Goal: Information Seeking & Learning: Learn about a topic

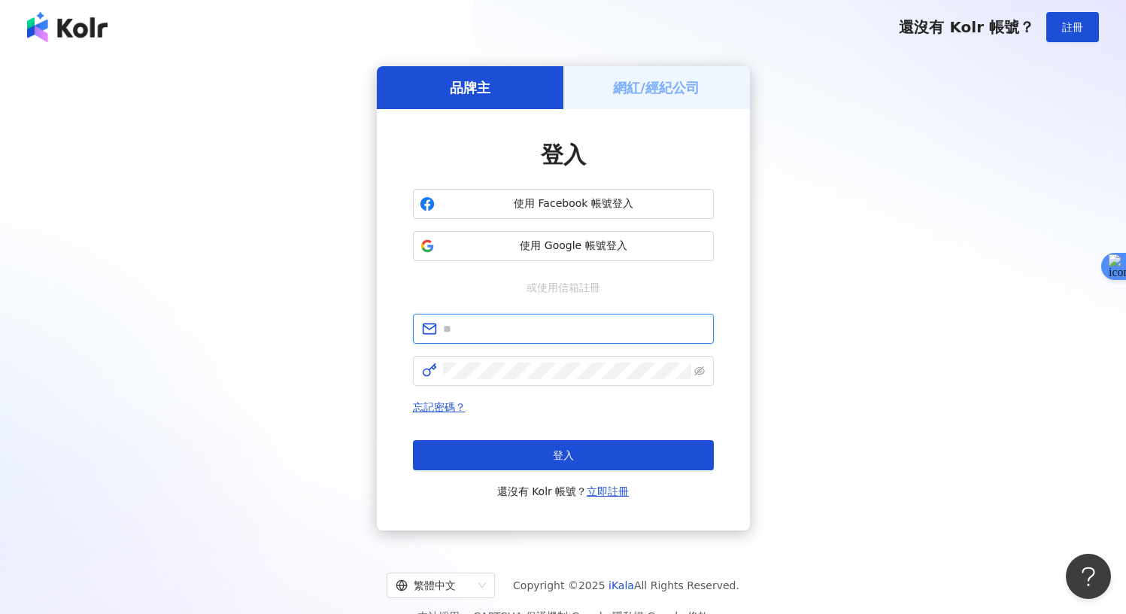
click at [607, 320] on input "text" at bounding box center [574, 328] width 262 height 17
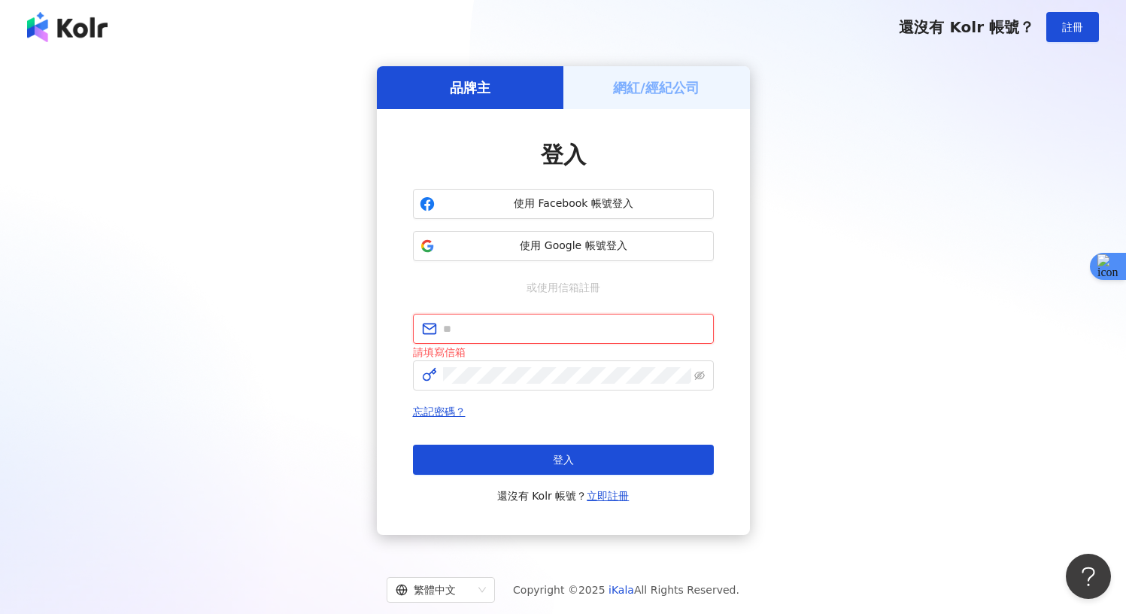
paste input "**********"
type input "**********"
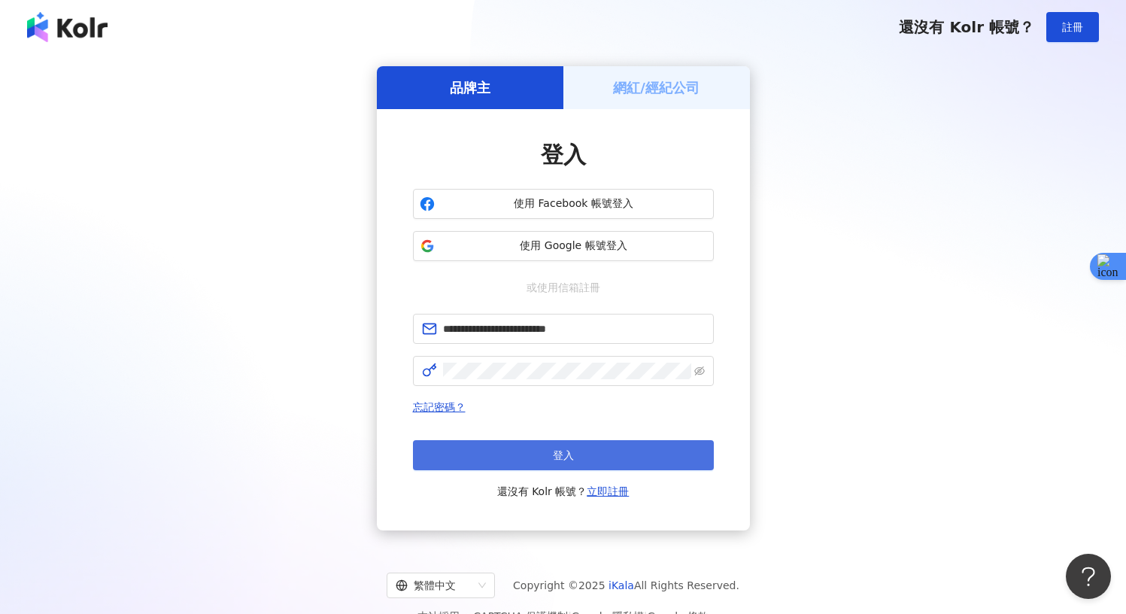
click at [532, 456] on button "登入" at bounding box center [563, 455] width 301 height 30
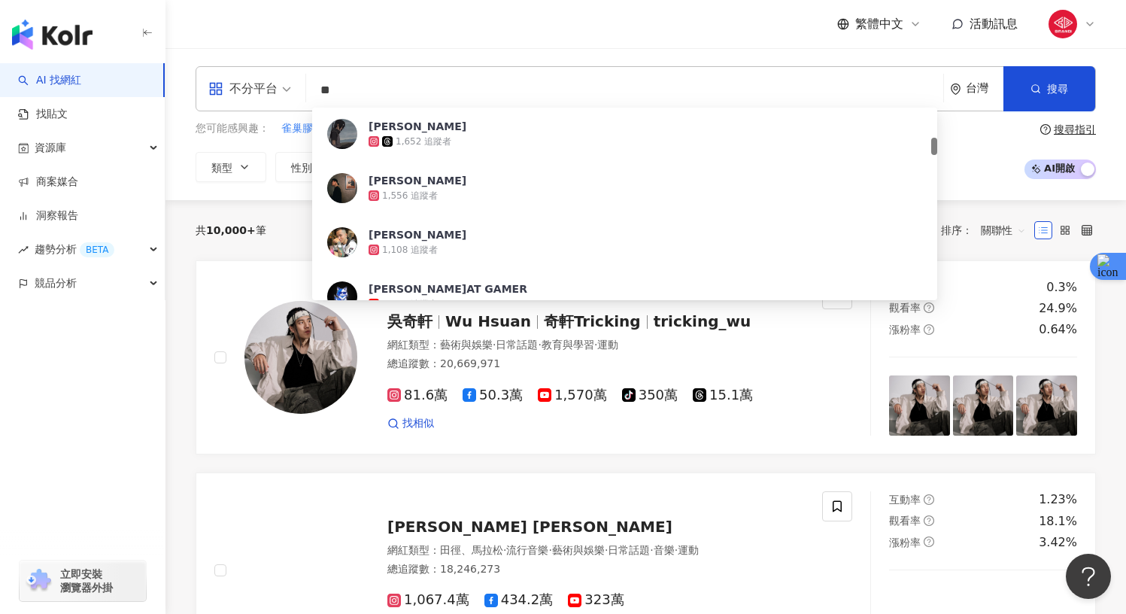
scroll to position [351, 0]
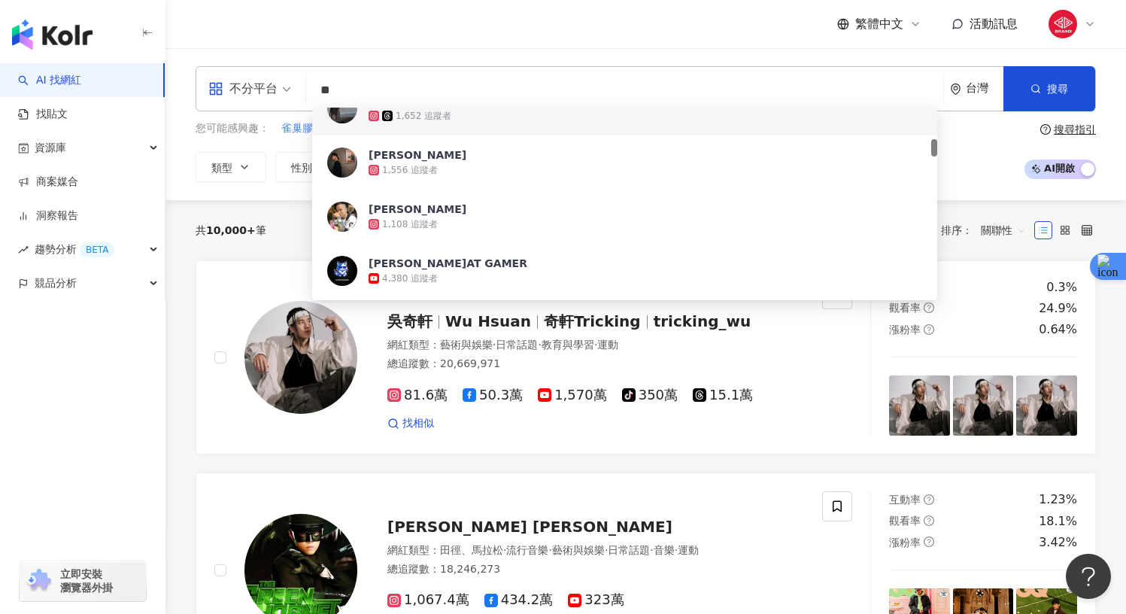
click at [265, 83] on div "不分平台" at bounding box center [242, 89] width 69 height 24
type input "**"
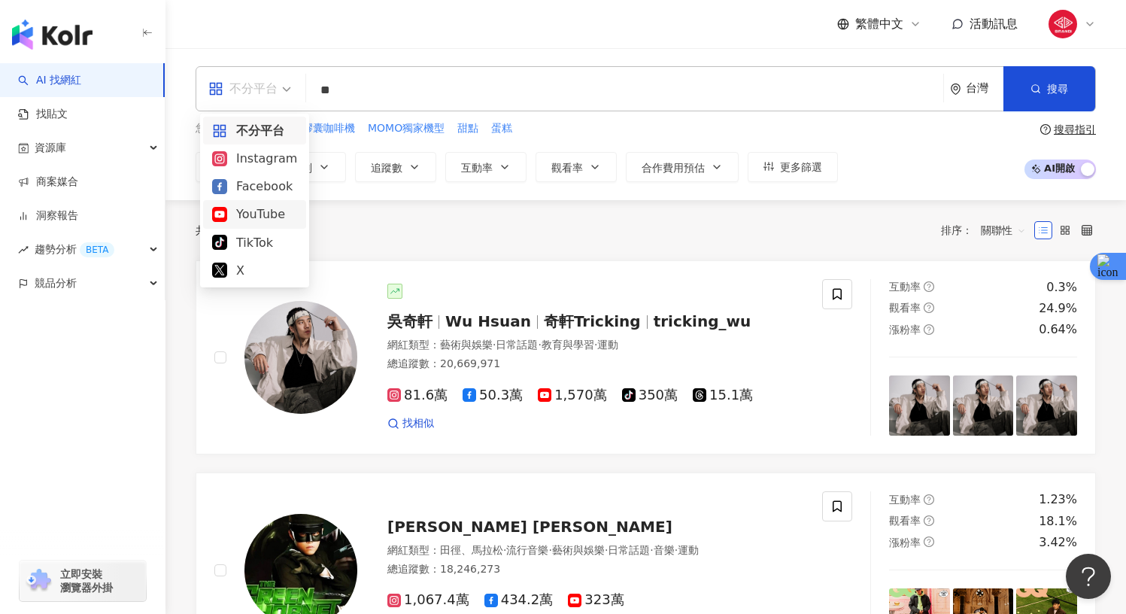
click at [258, 208] on div "YouTube" at bounding box center [254, 214] width 85 height 19
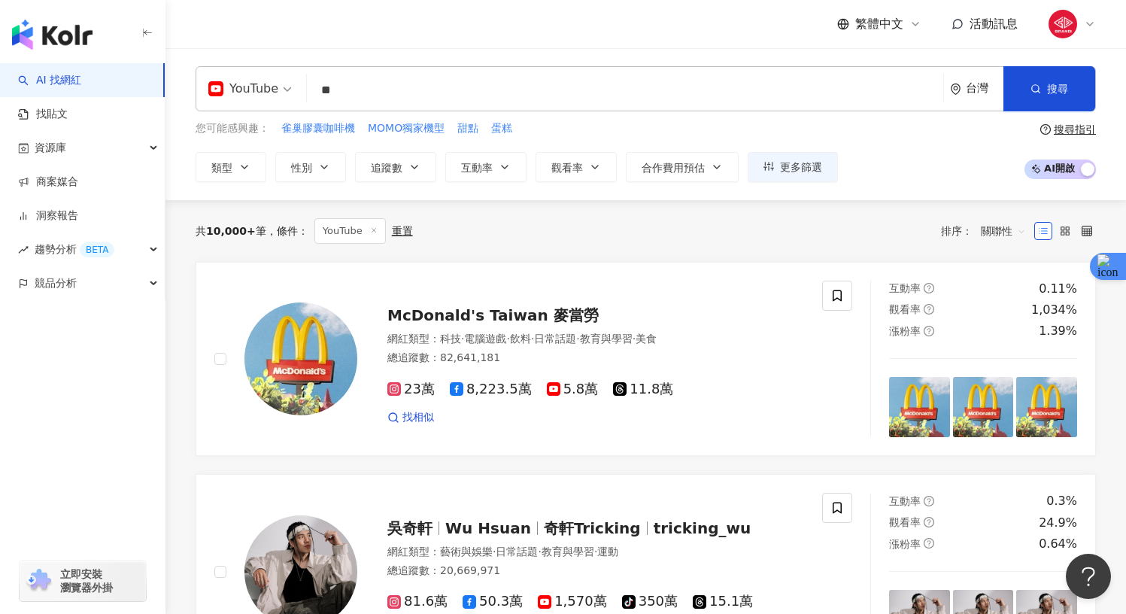
click at [406, 92] on input "**" at bounding box center [625, 90] width 624 height 29
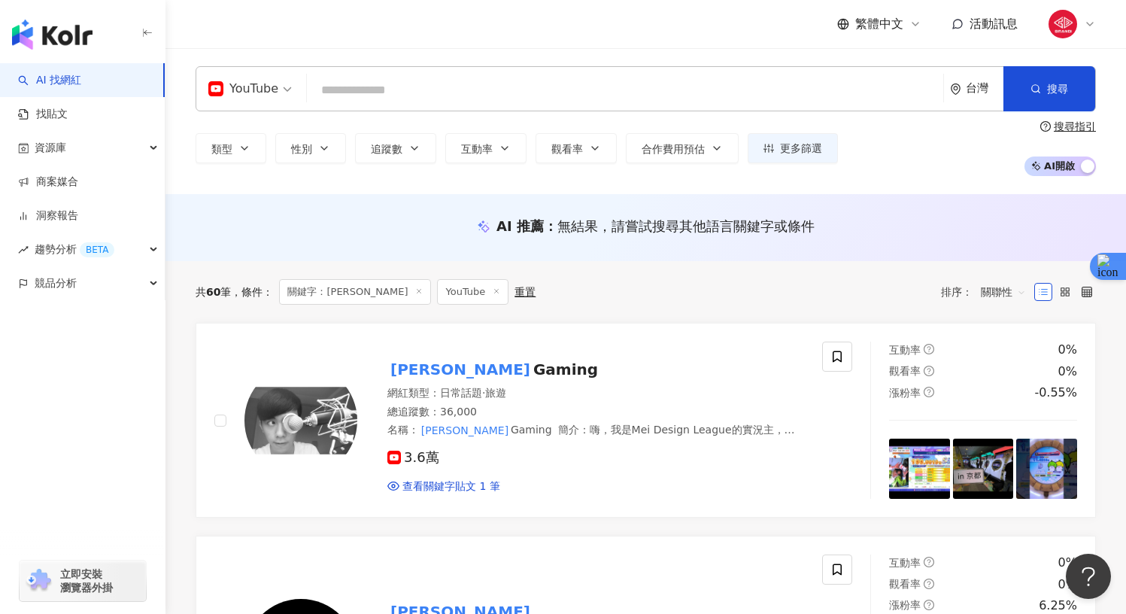
click at [509, 88] on input "search" at bounding box center [625, 90] width 624 height 29
type input "*"
click at [533, 363] on span "Gaming" at bounding box center [565, 369] width 65 height 18
click at [418, 89] on input "search" at bounding box center [625, 90] width 624 height 29
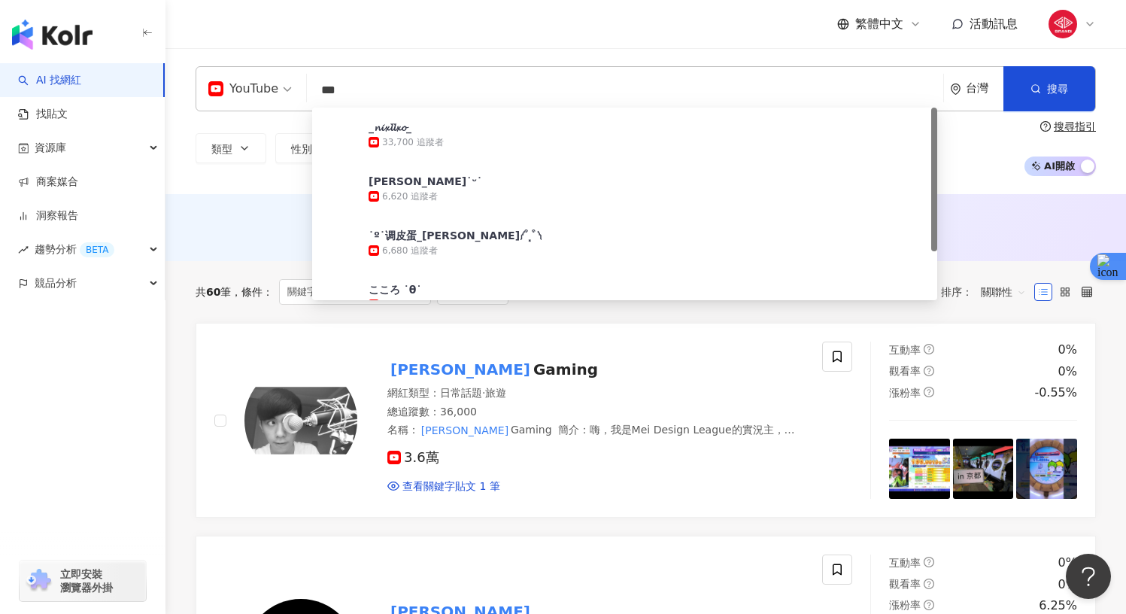
type input "**"
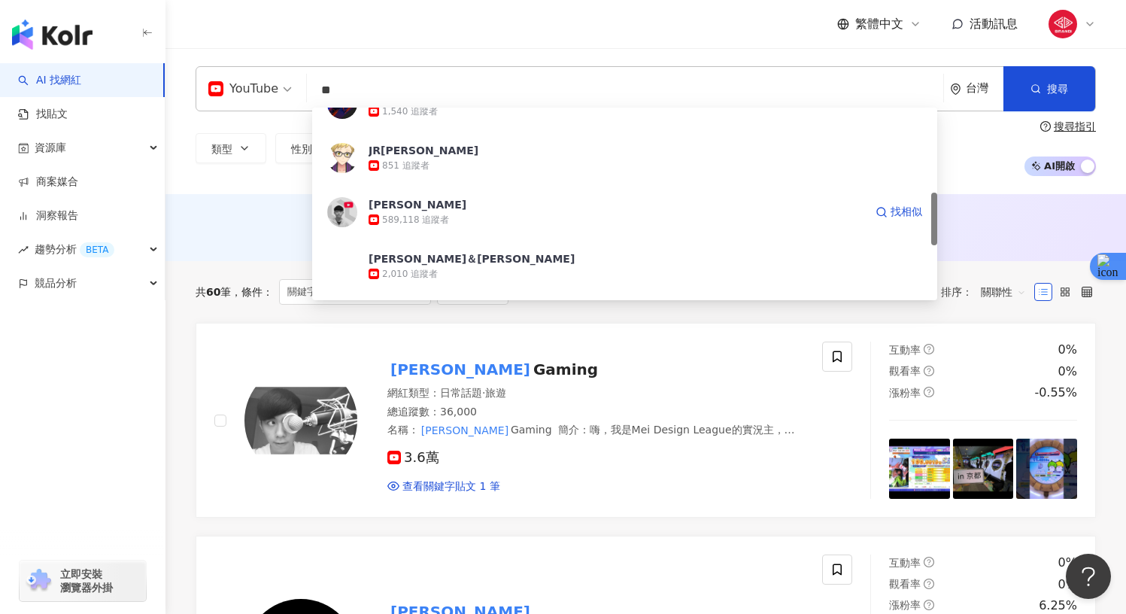
scroll to position [308, 0]
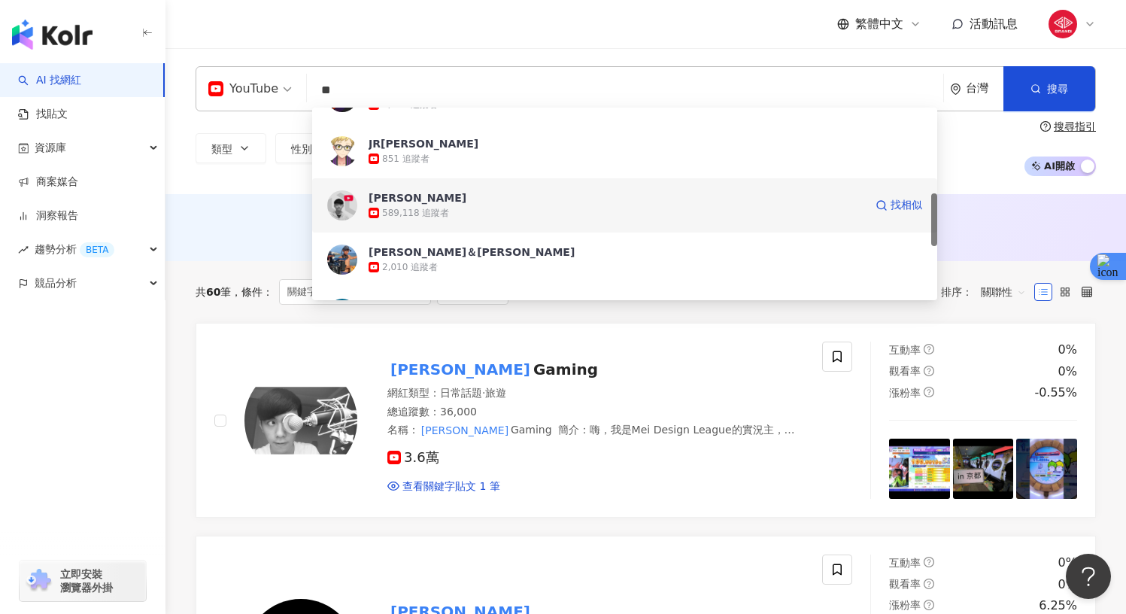
click at [607, 199] on span "[PERSON_NAME]" at bounding box center [616, 197] width 496 height 15
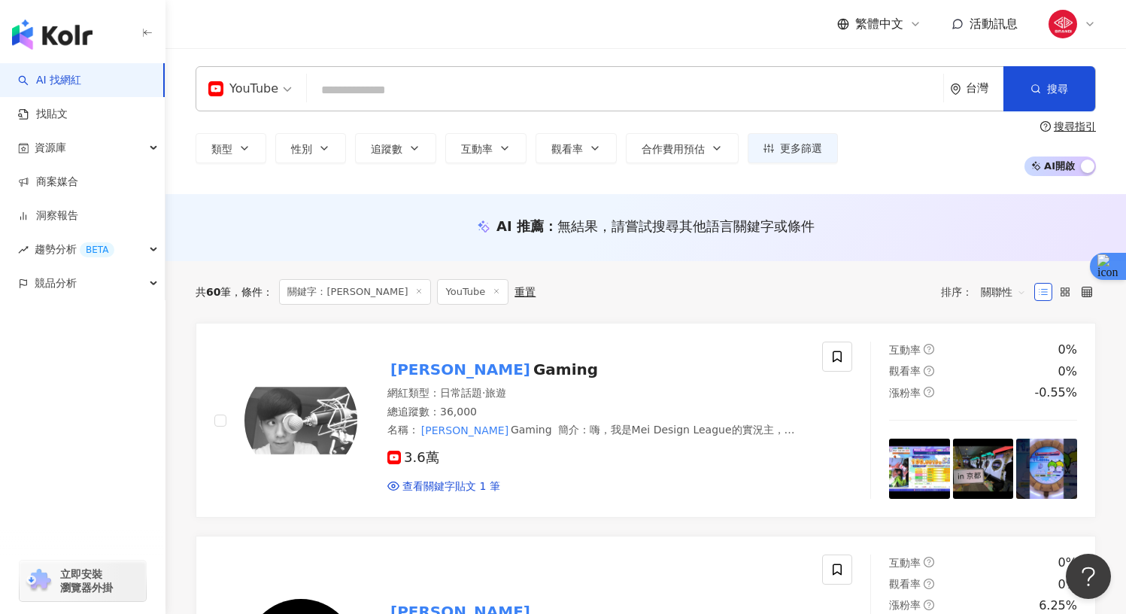
click at [528, 86] on input "search" at bounding box center [625, 90] width 624 height 29
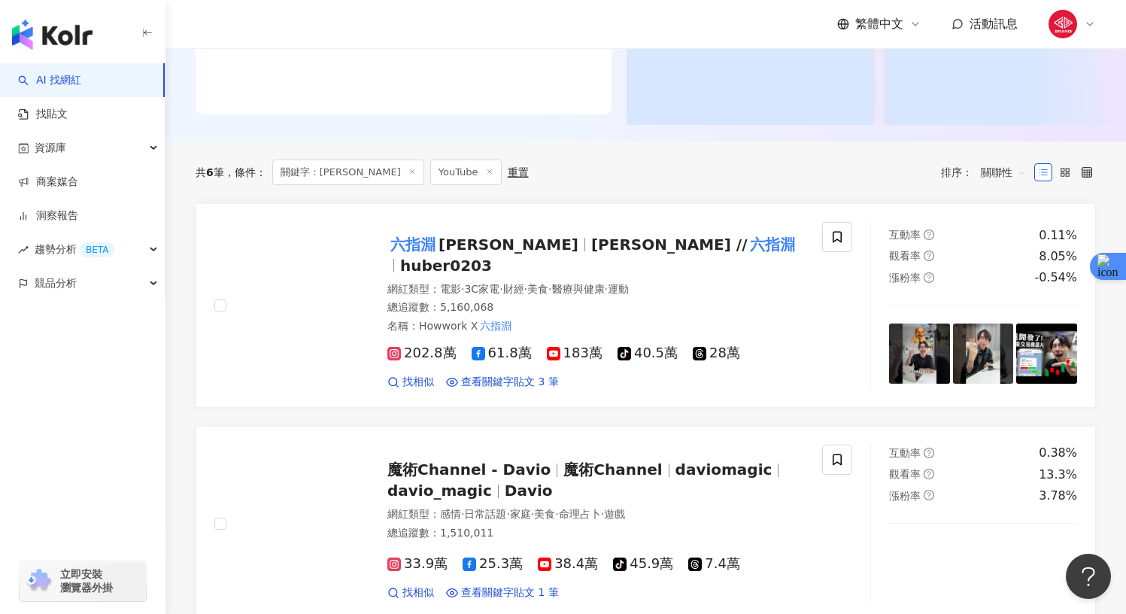
scroll to position [369, 0]
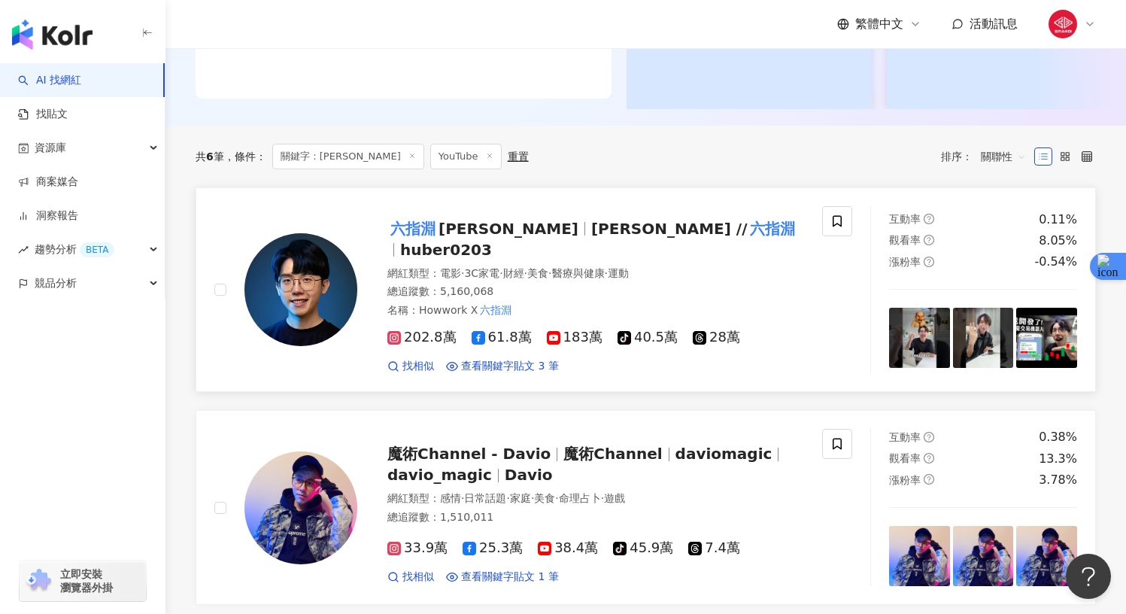
type input "***"
click at [440, 276] on span "電影" at bounding box center [450, 273] width 21 height 12
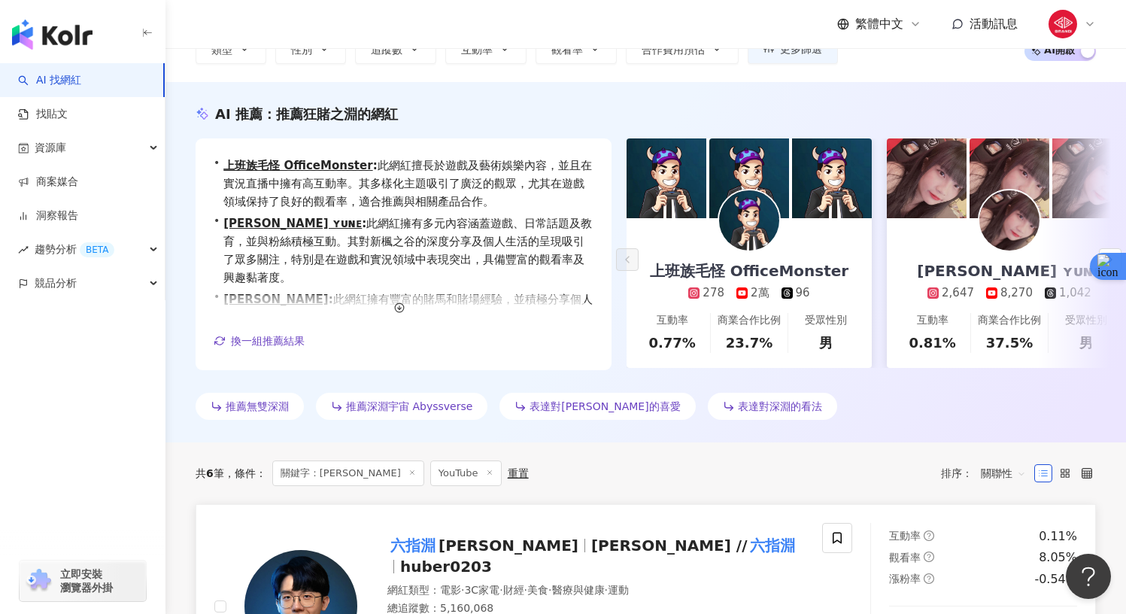
scroll to position [0, 0]
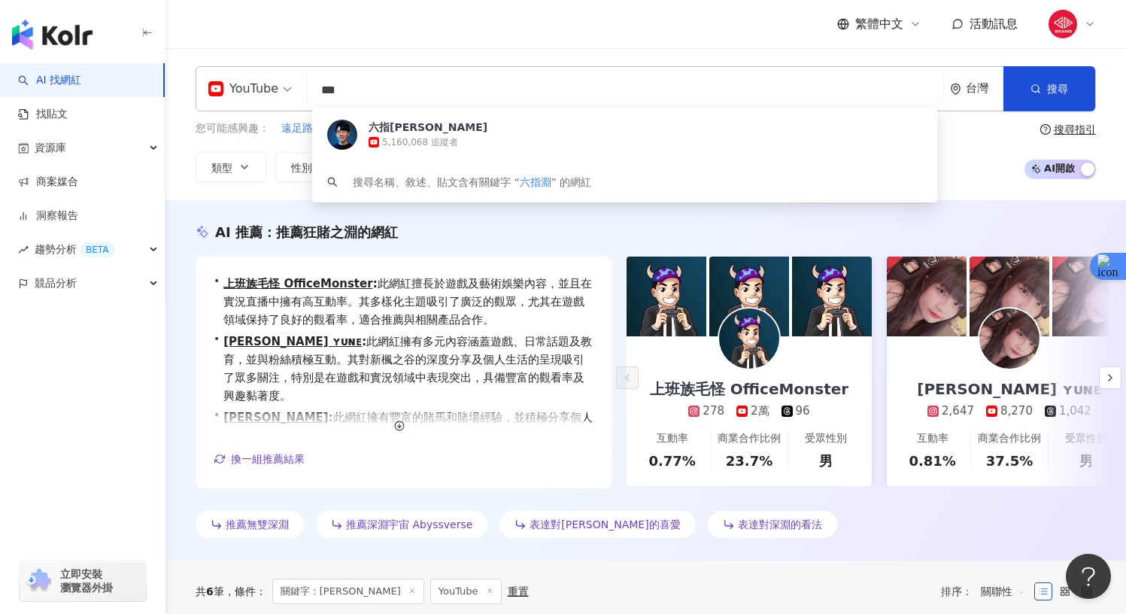
drag, startPoint x: 390, startPoint y: 93, endPoint x: 280, endPoint y: 83, distance: 110.2
click at [280, 83] on div "YouTube *** 台灣 搜尋 846e3d71-c35a-4e05-b2a1-854e2fb7fef9 六指淵 Huber 5,160,068 追蹤者 …" at bounding box center [646, 88] width 900 height 45
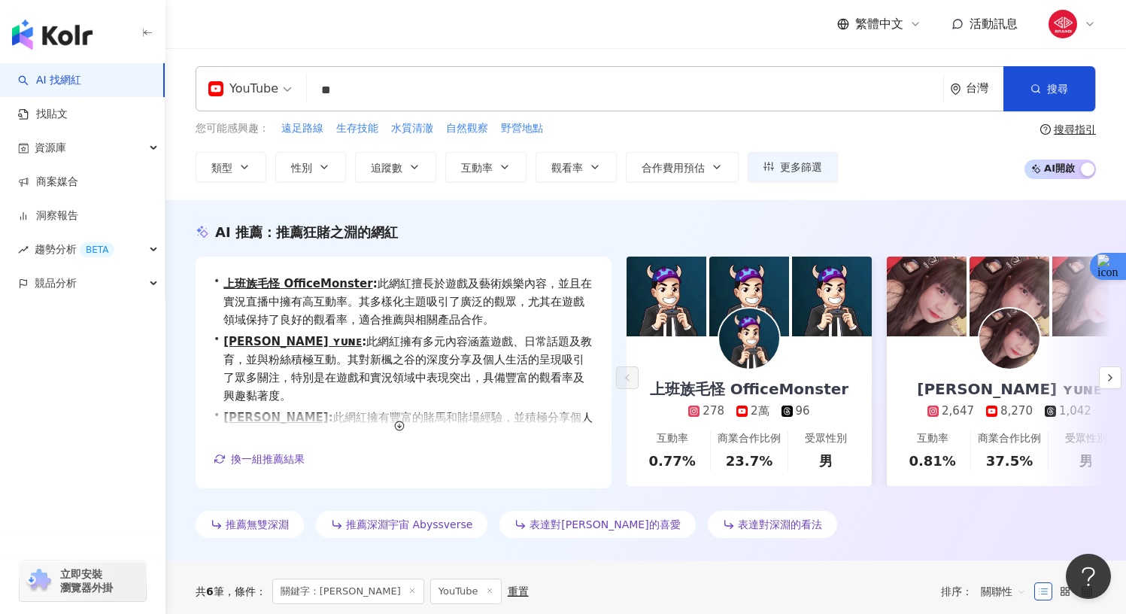
type input "*"
type input "**"
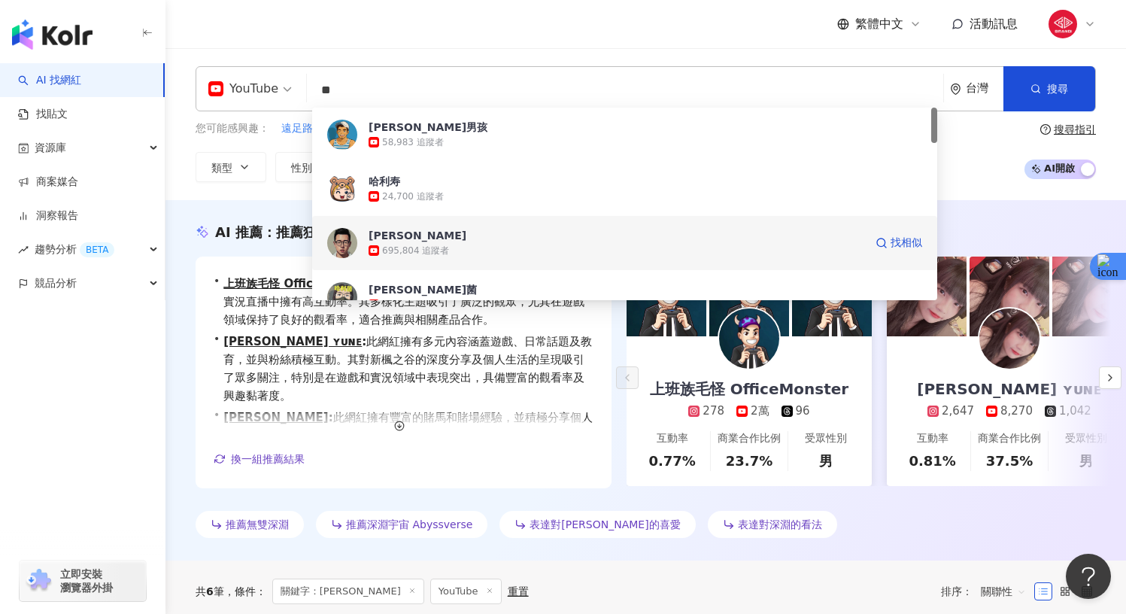
click at [416, 238] on span "哈利" at bounding box center [616, 235] width 496 height 15
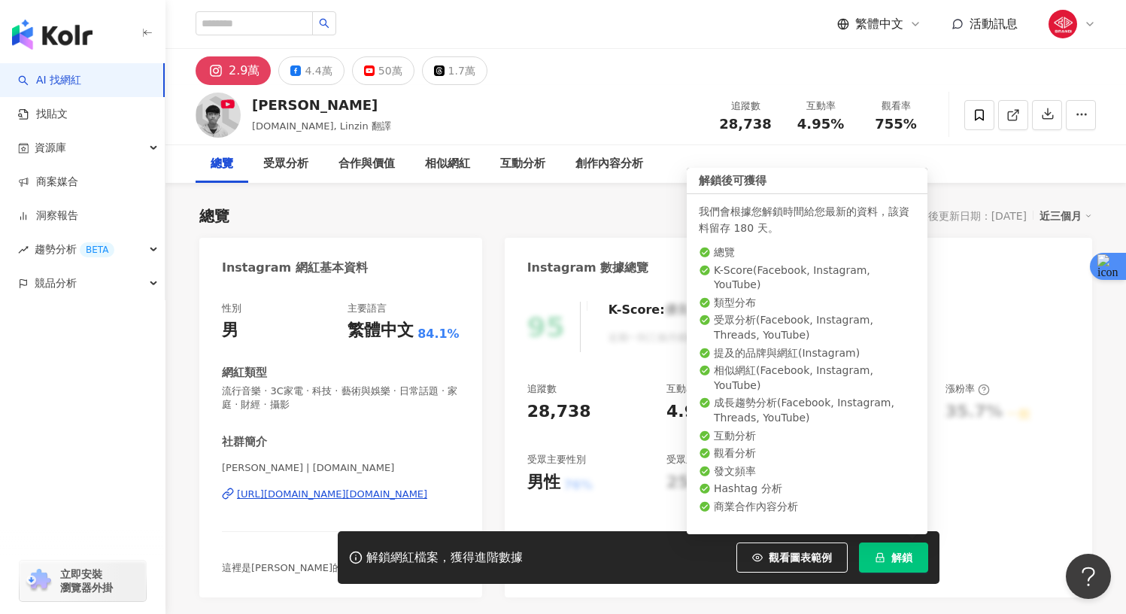
click at [898, 563] on span "解鎖" at bounding box center [901, 557] width 21 height 12
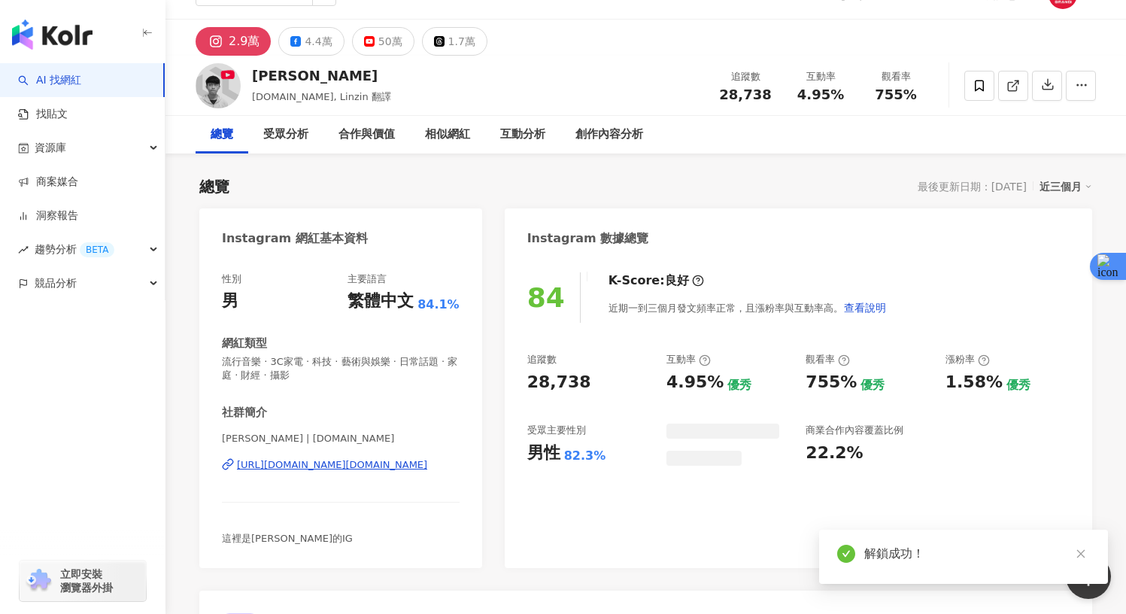
scroll to position [32, 0]
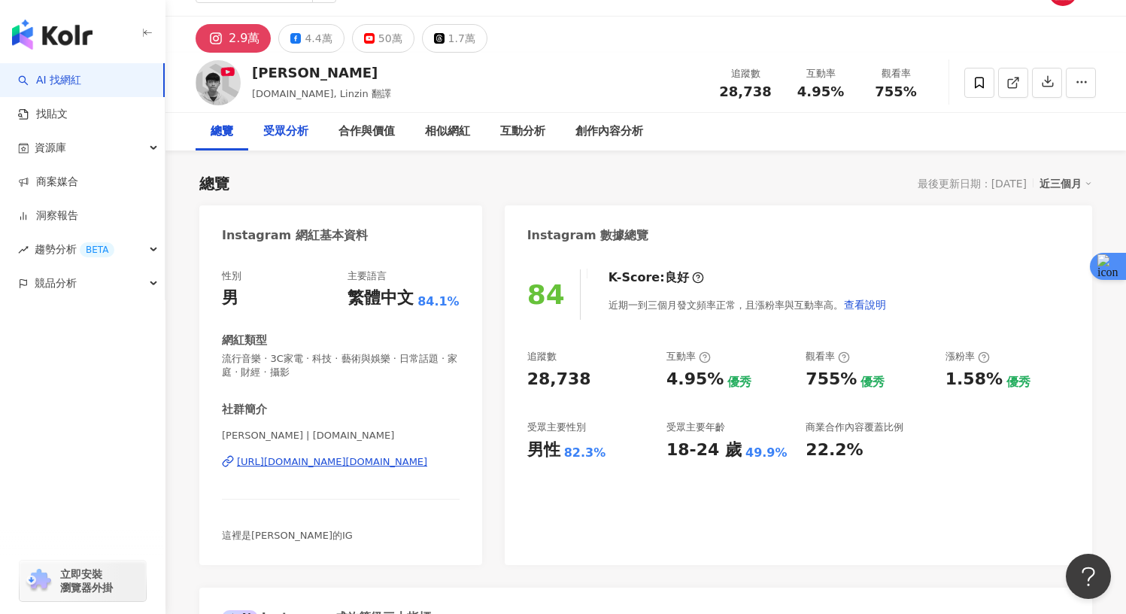
click at [265, 138] on div "受眾分析" at bounding box center [285, 132] width 45 height 18
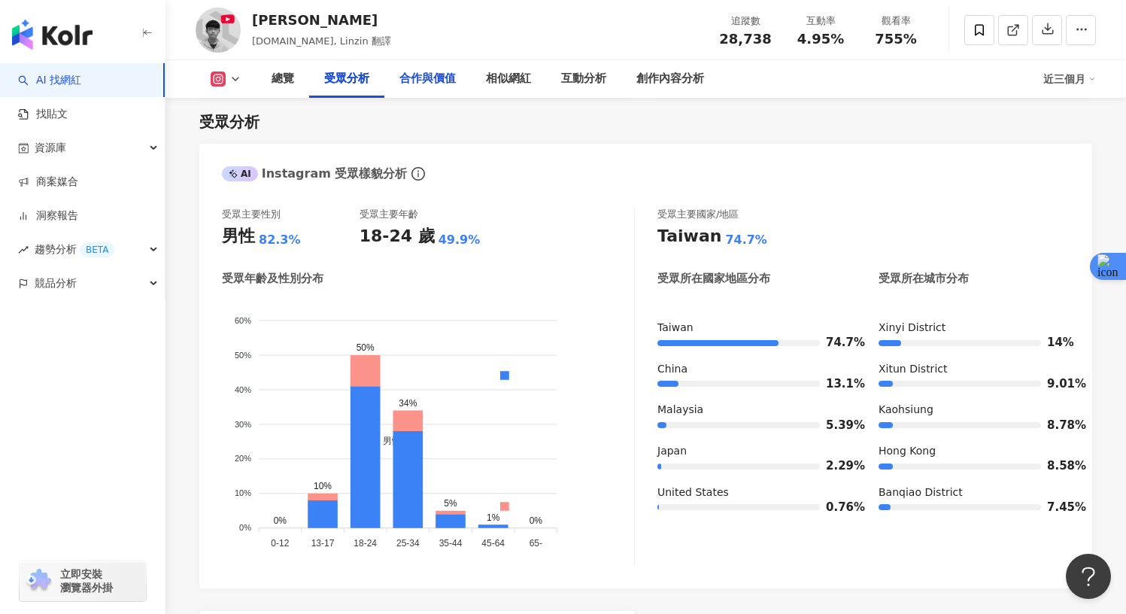
click at [389, 89] on div "合作與價值" at bounding box center [427, 79] width 86 height 38
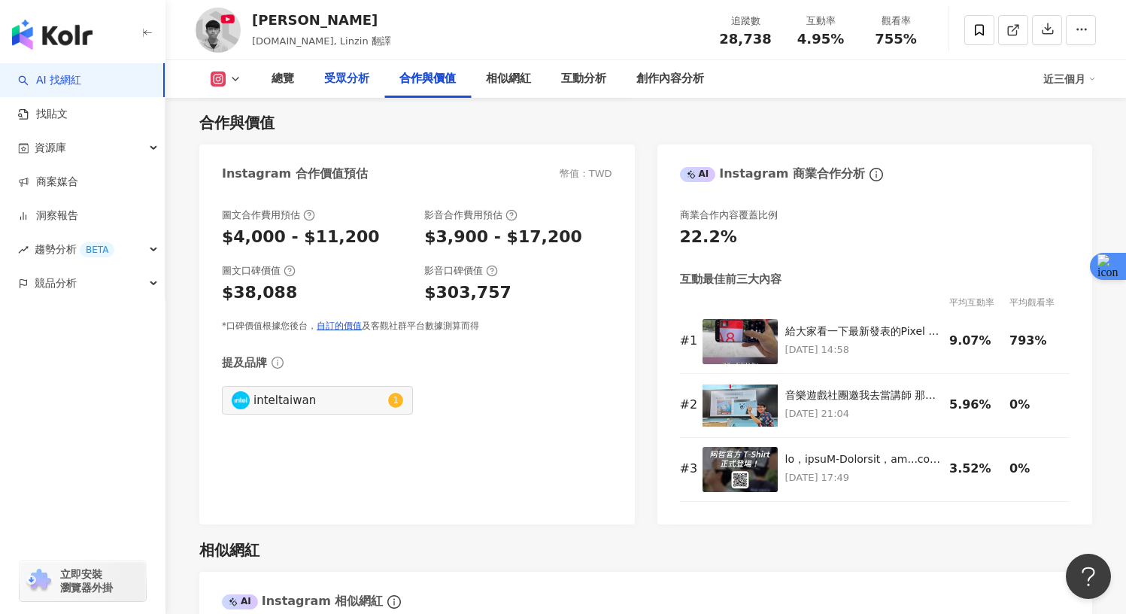
click at [355, 81] on div "受眾分析" at bounding box center [346, 79] width 45 height 18
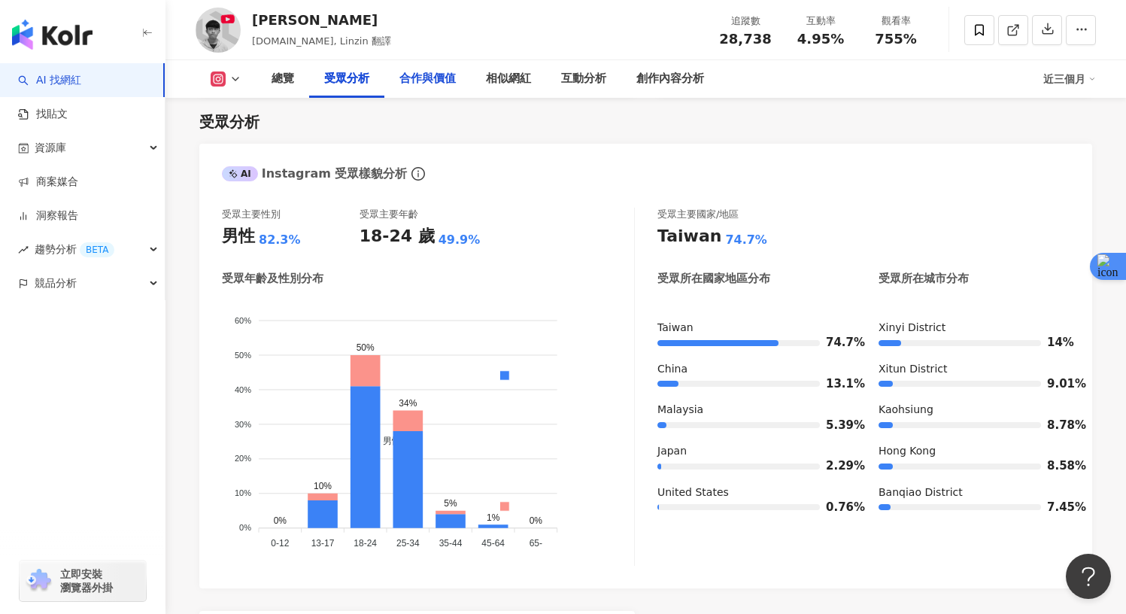
click at [412, 87] on div "合作與價值" at bounding box center [427, 79] width 86 height 38
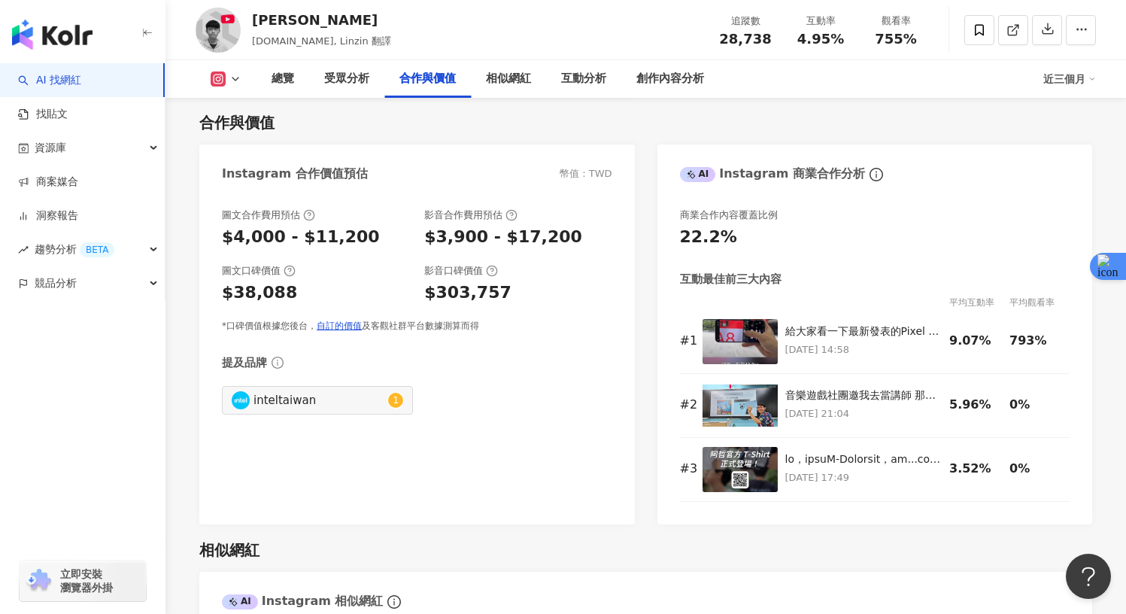
click at [326, 400] on div "inteltaiwan" at bounding box center [318, 400] width 131 height 17
type input "**********"
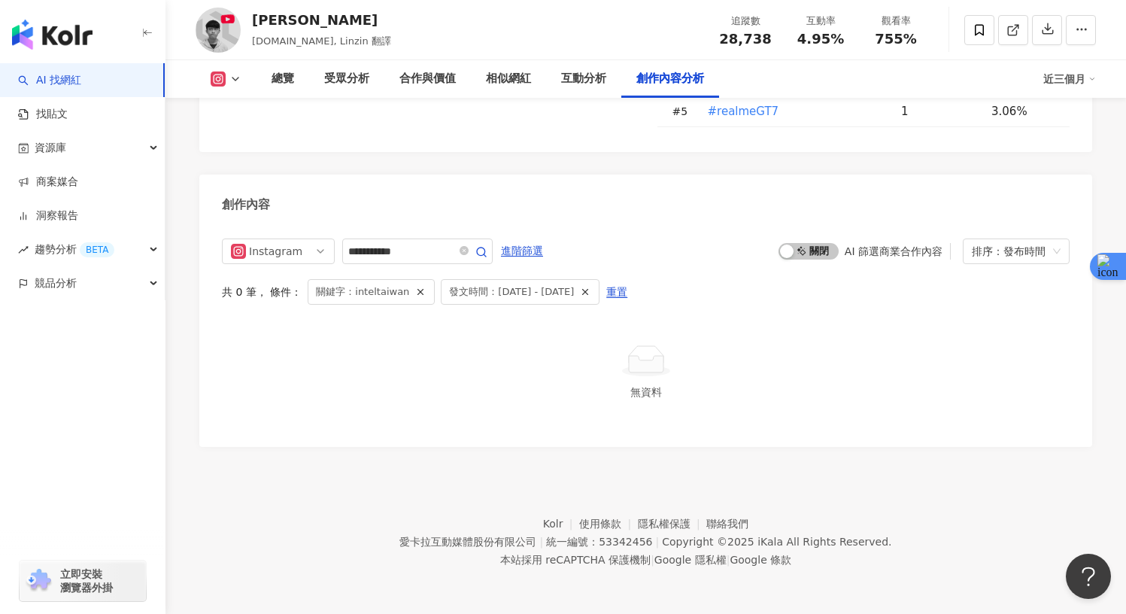
scroll to position [4576, 0]
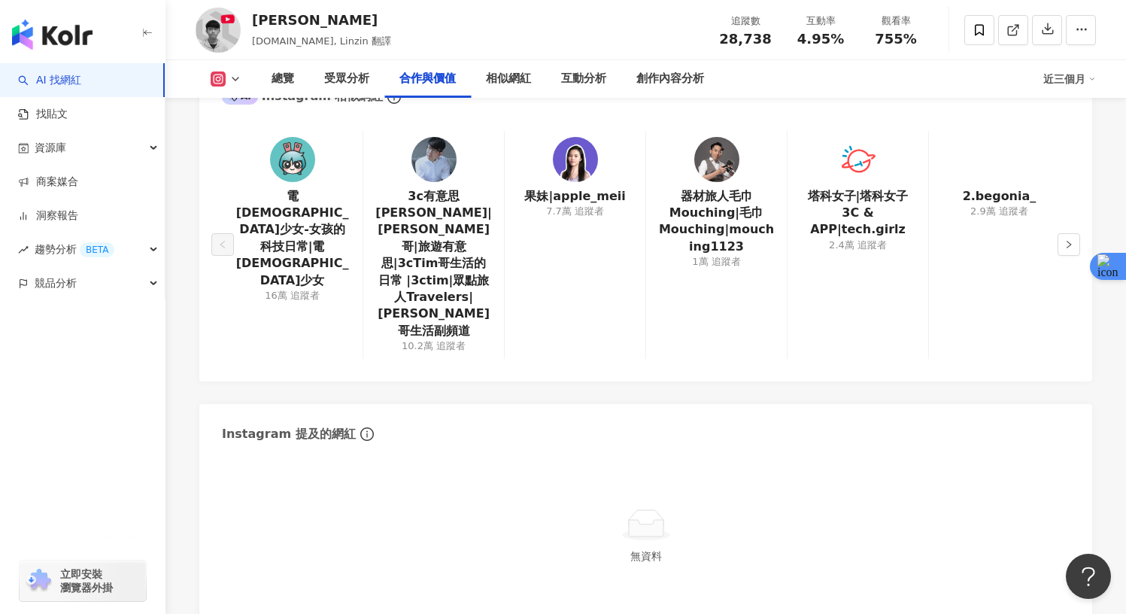
scroll to position [2998, 0]
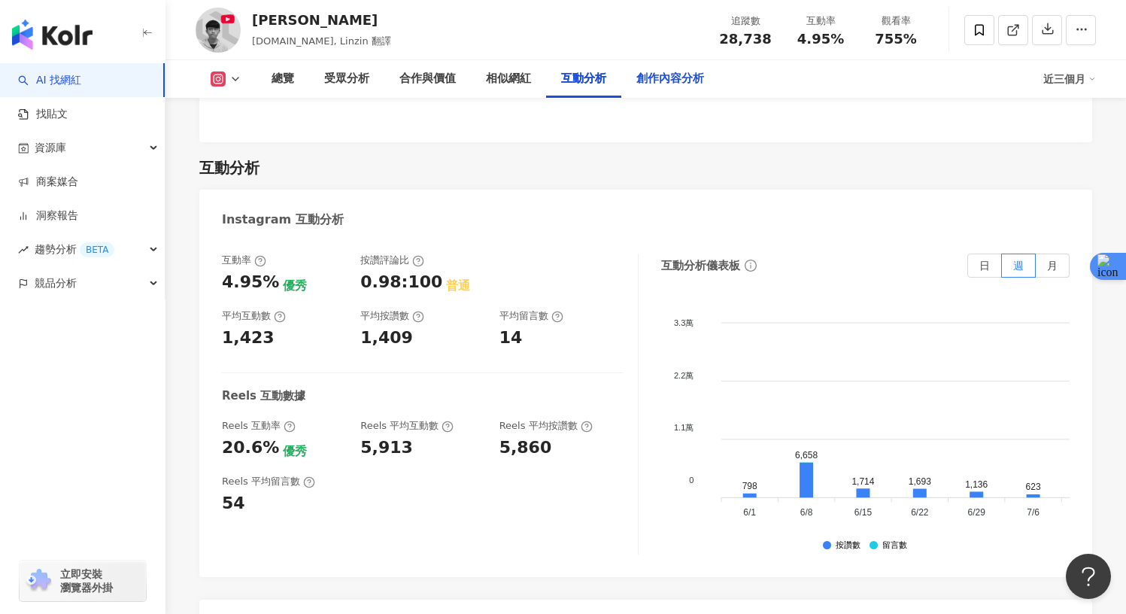
click at [684, 63] on div "創作內容分析" at bounding box center [670, 79] width 98 height 38
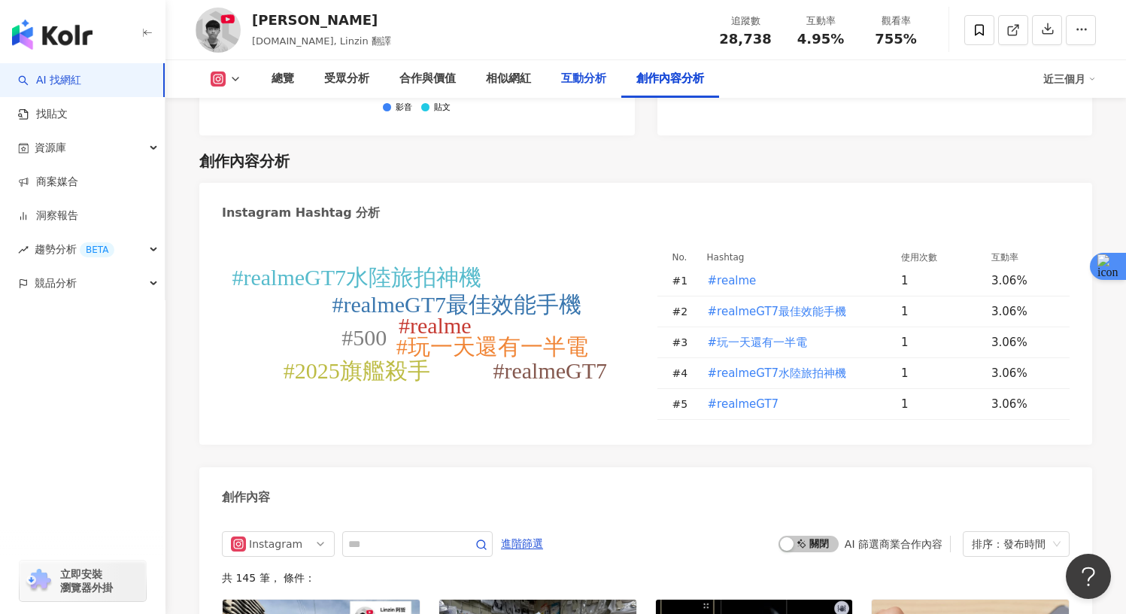
click at [575, 83] on div "互動分析" at bounding box center [583, 79] width 45 height 18
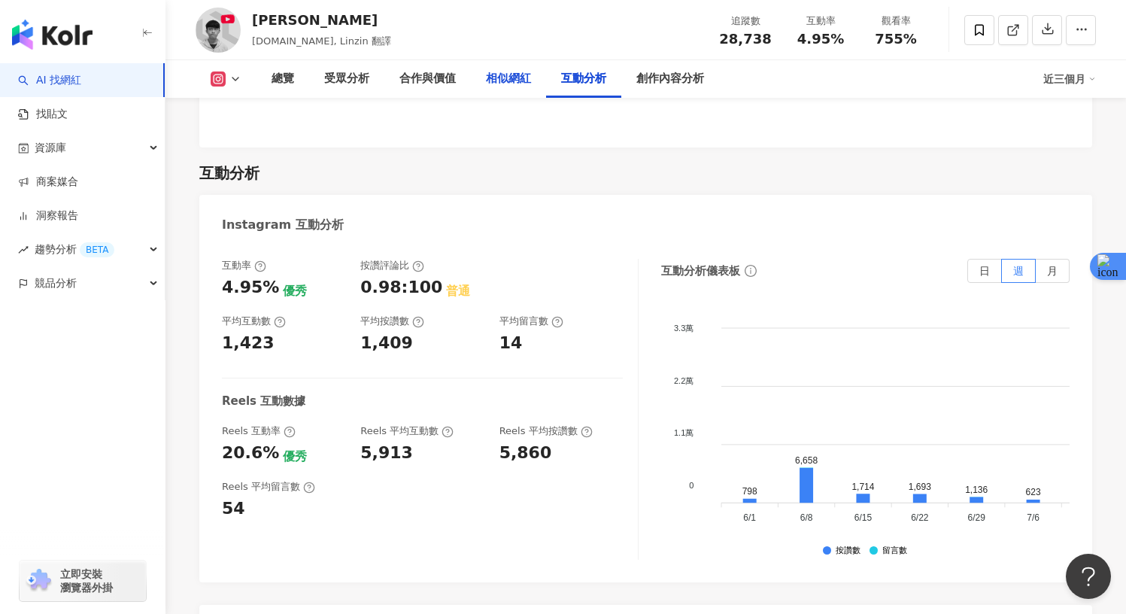
click at [509, 82] on div "相似網紅" at bounding box center [508, 79] width 45 height 18
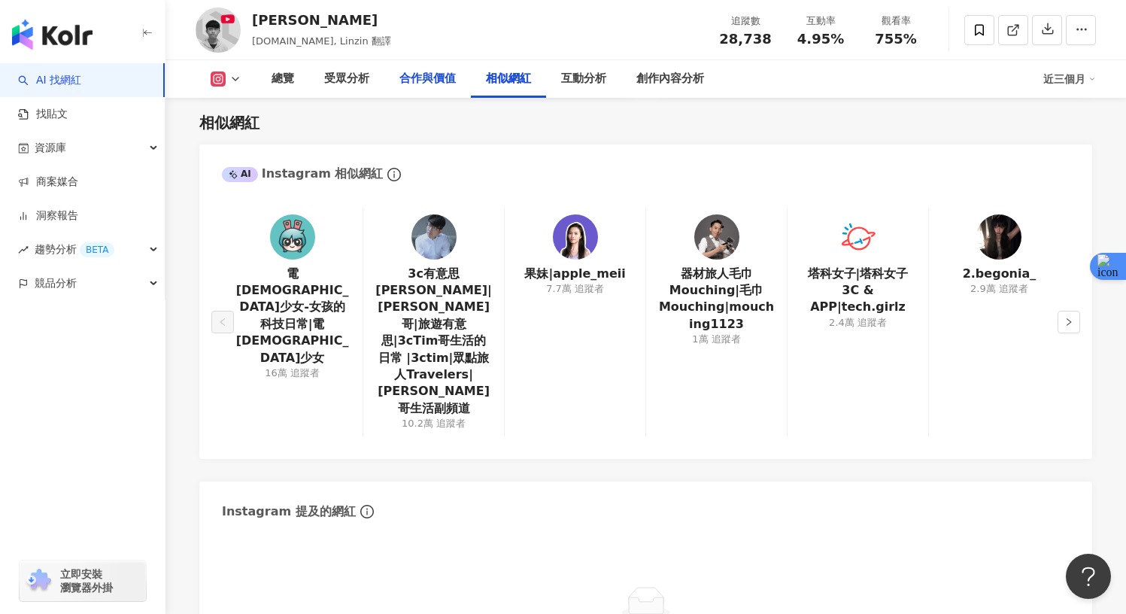
click at [391, 86] on div "合作與價值" at bounding box center [427, 79] width 86 height 38
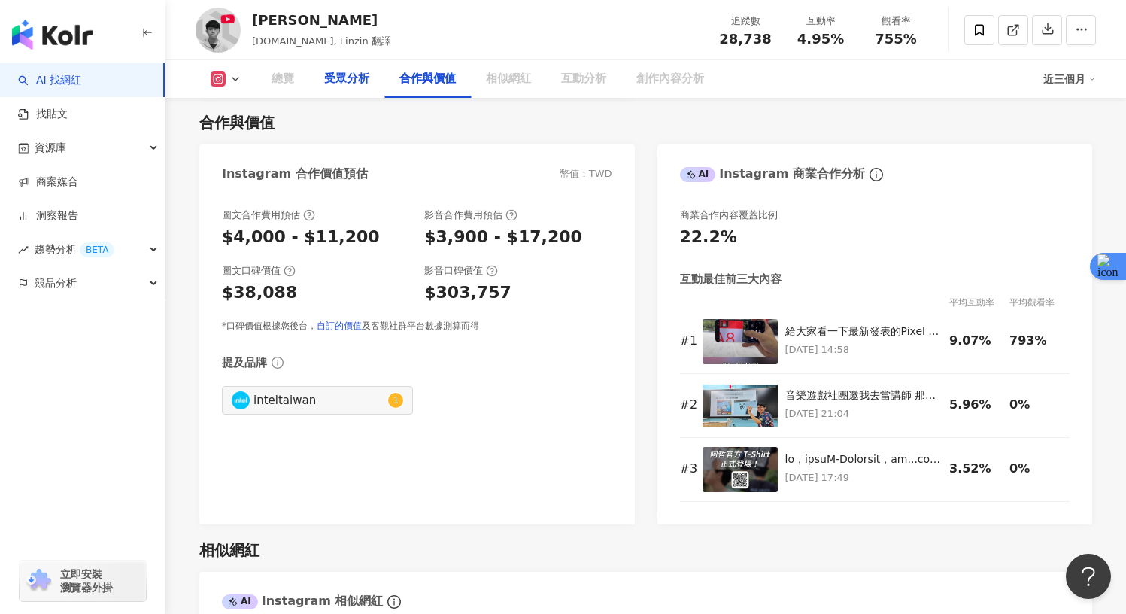
click at [344, 86] on div "受眾分析" at bounding box center [346, 79] width 45 height 18
click at [315, 80] on div "受眾分析" at bounding box center [346, 79] width 75 height 38
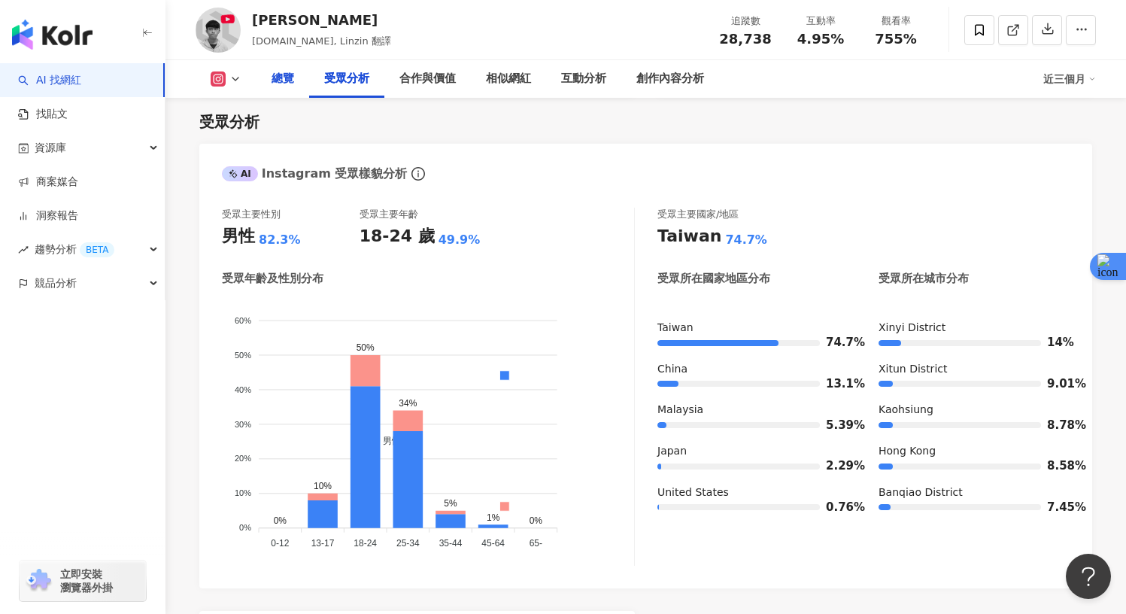
click at [284, 81] on div "總覽" at bounding box center [282, 79] width 23 height 18
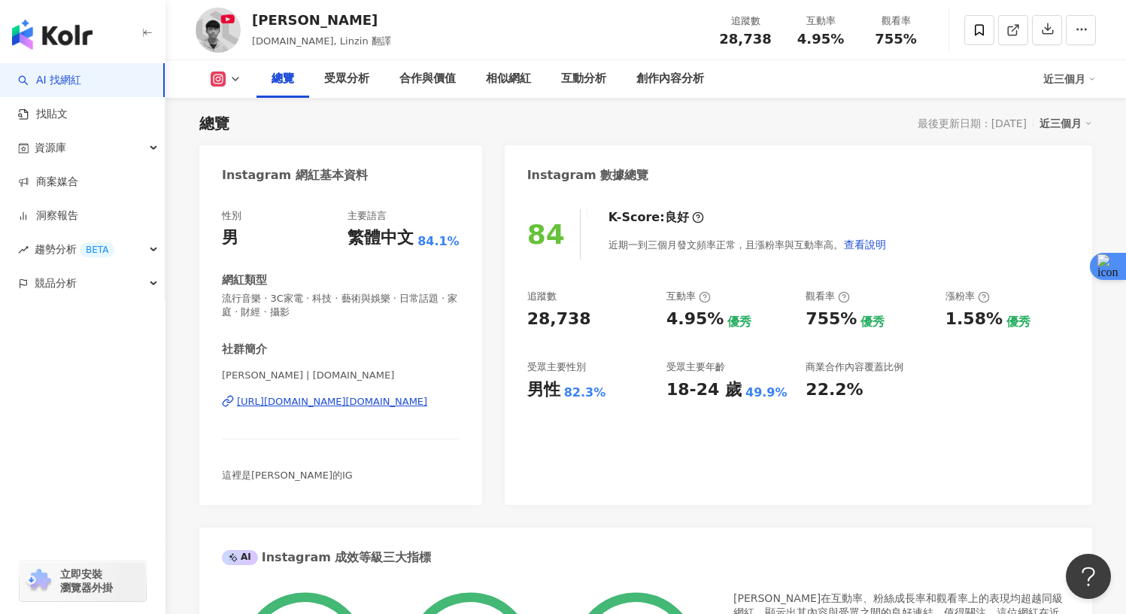
click at [235, 83] on icon at bounding box center [235, 79] width 12 height 12
click at [339, 116] on div "總覽 最後更新日期：2025/9/1 近三個月" at bounding box center [645, 123] width 893 height 21
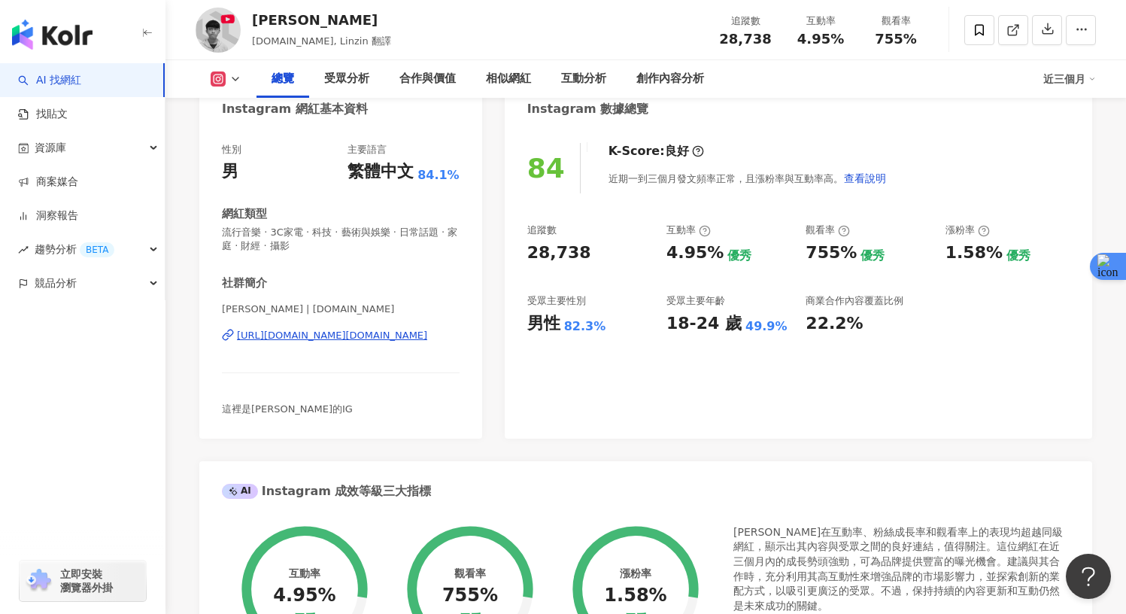
scroll to position [0, 0]
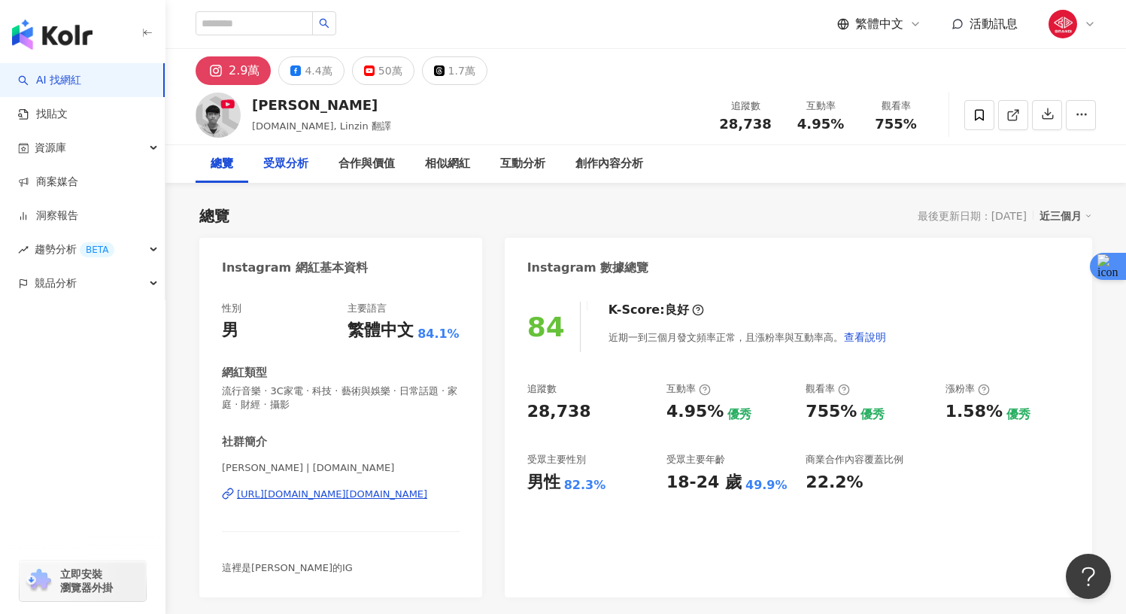
click at [291, 165] on div "受眾分析" at bounding box center [285, 164] width 45 height 18
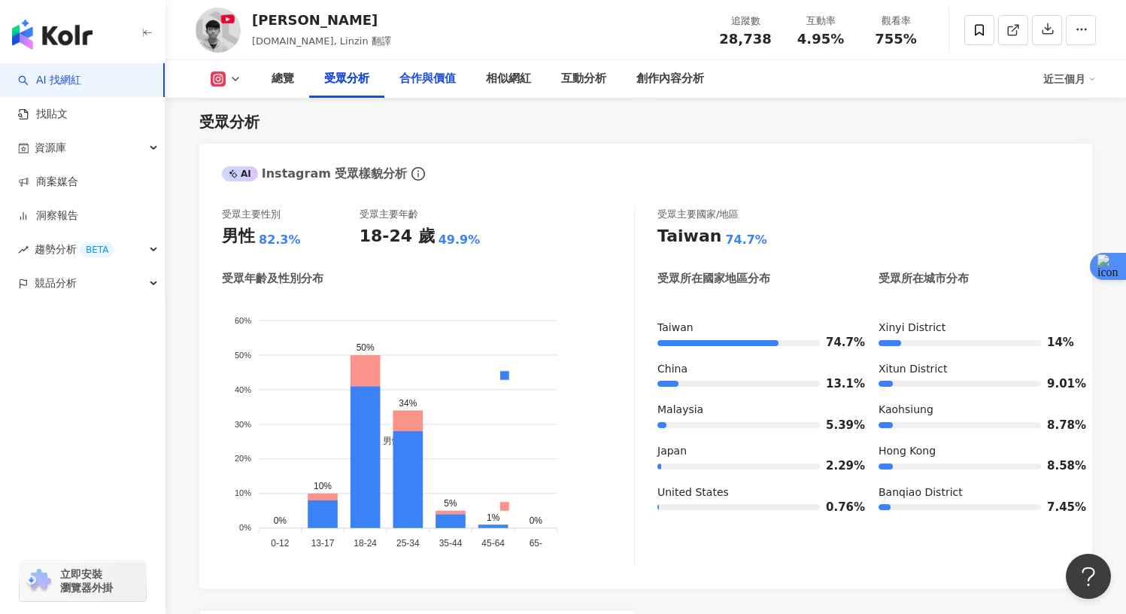
click at [435, 72] on div "合作與價值" at bounding box center [427, 79] width 56 height 18
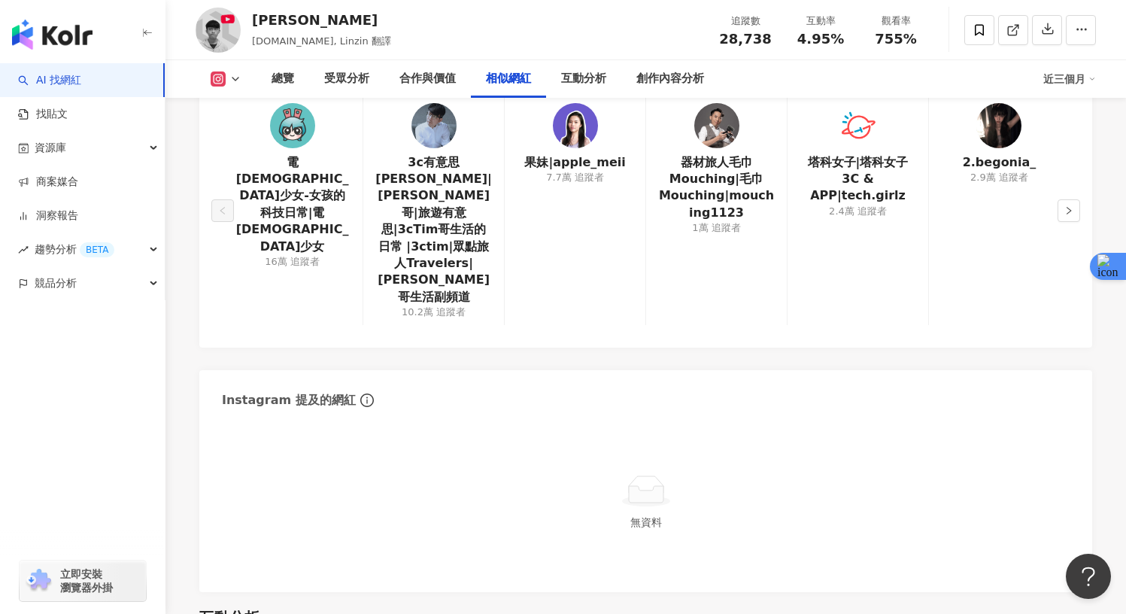
scroll to position [2537, 0]
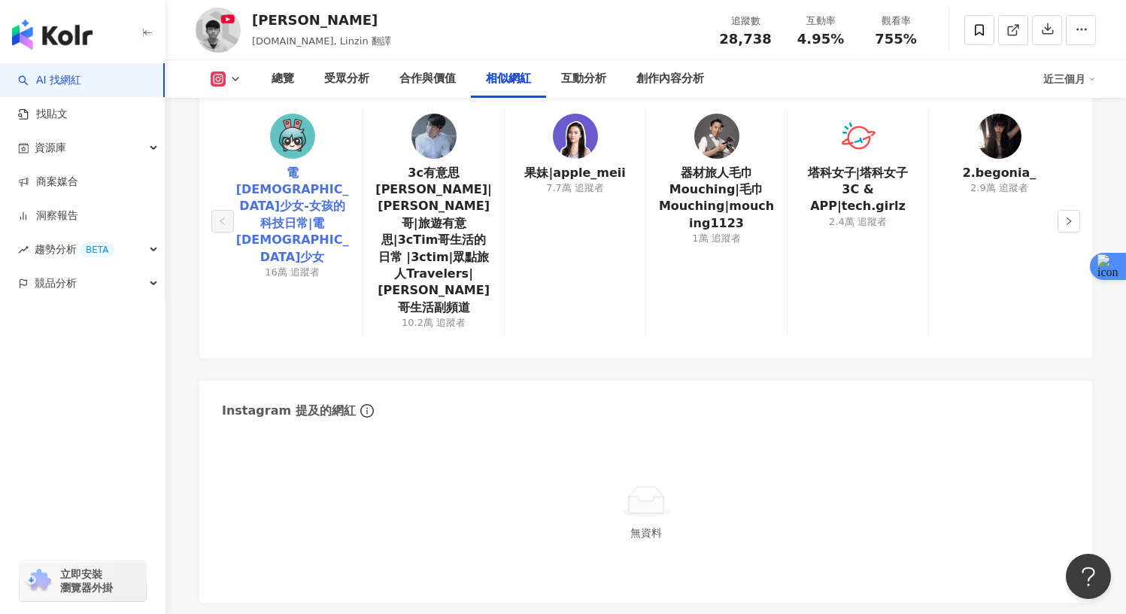
click at [305, 190] on link "電獺少女-女孩的科技日常|電獺少女" at bounding box center [292, 215] width 117 height 101
click at [1061, 210] on button "button" at bounding box center [1068, 221] width 23 height 23
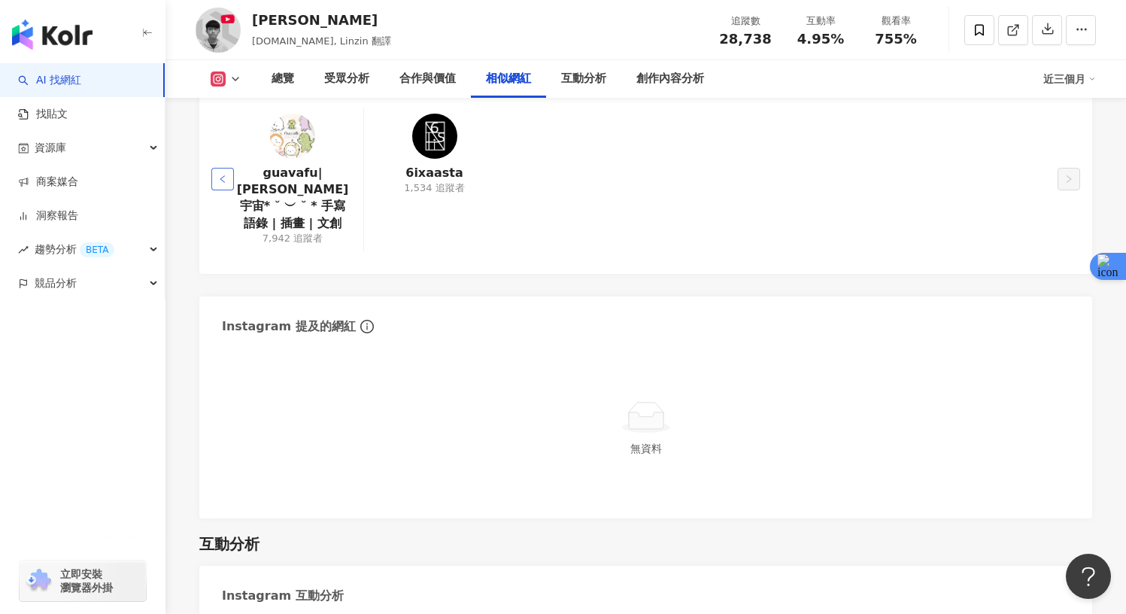
click at [222, 174] on icon "left" at bounding box center [222, 178] width 9 height 9
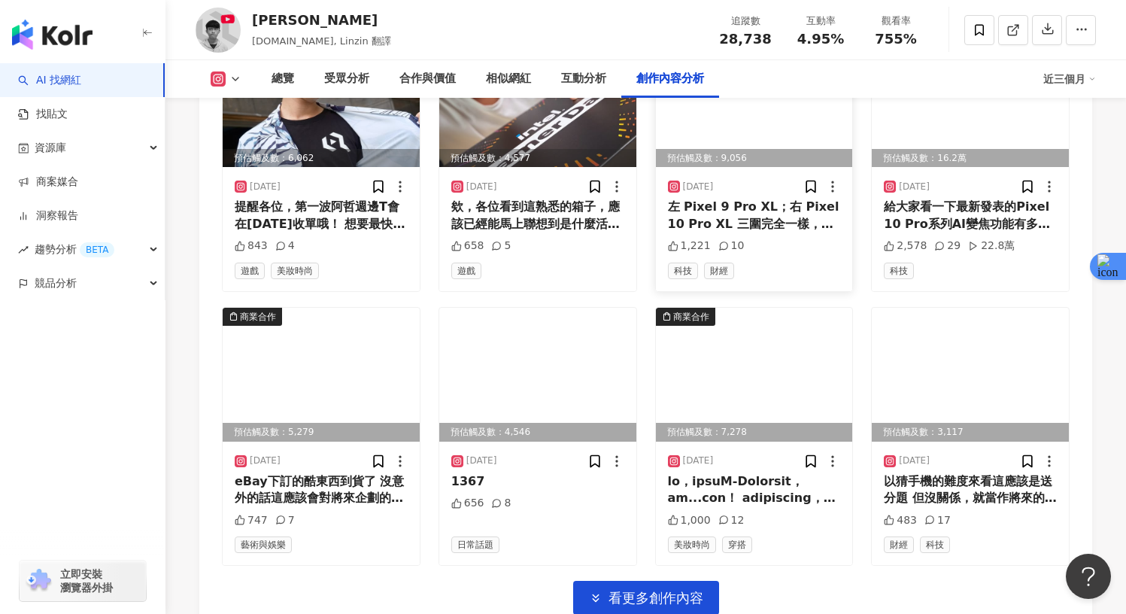
scroll to position [5314, 0]
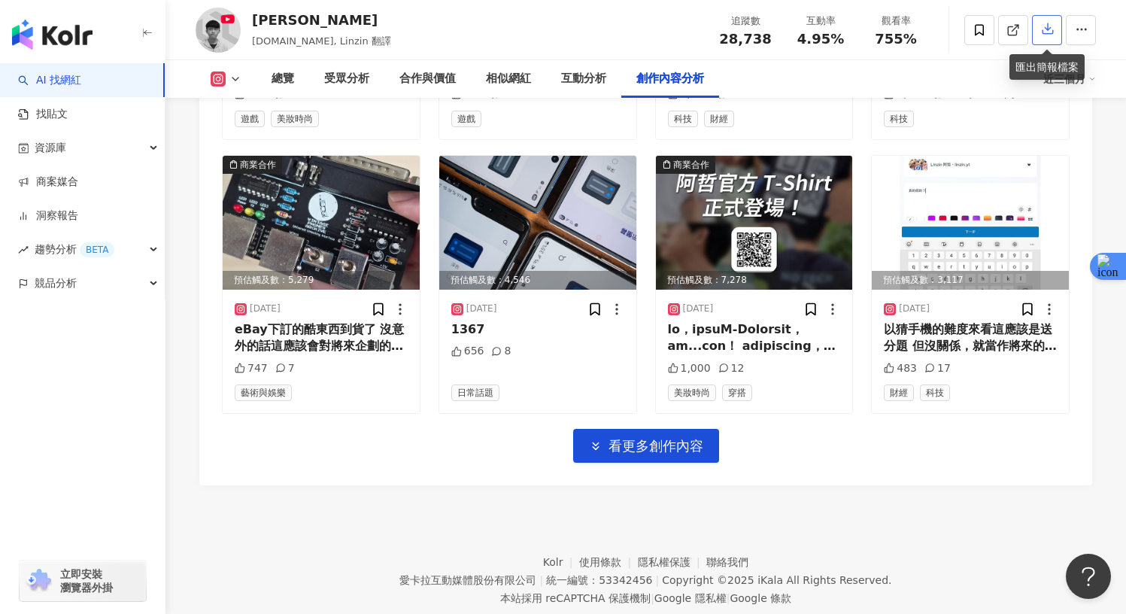
click at [1038, 35] on button "button" at bounding box center [1047, 30] width 30 height 30
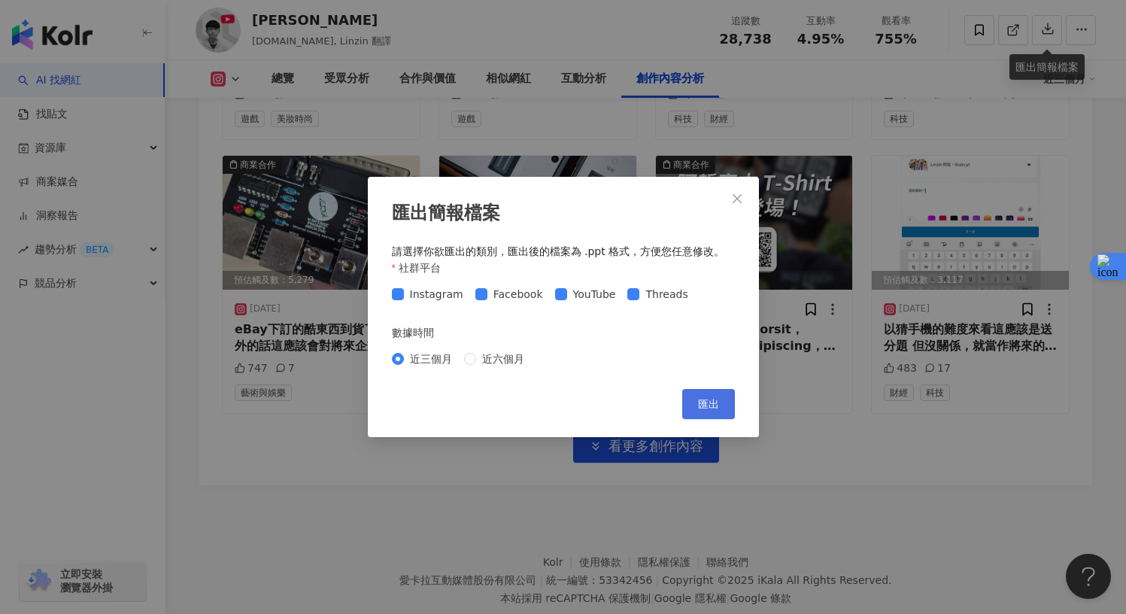
click at [699, 396] on button "匯出" at bounding box center [708, 404] width 53 height 30
click at [744, 186] on button "Close" at bounding box center [737, 198] width 30 height 30
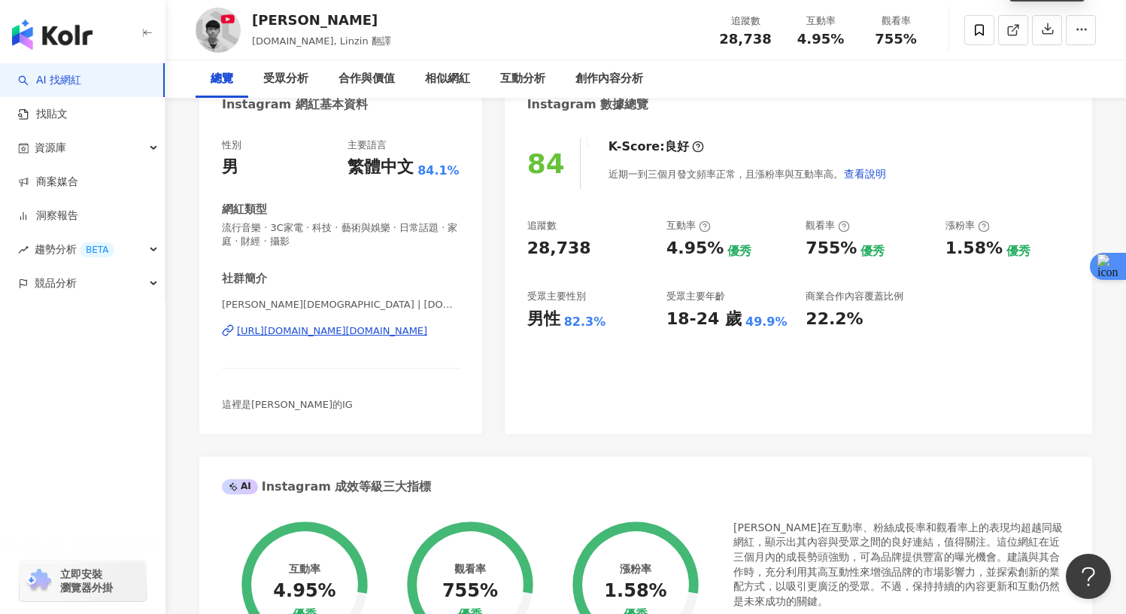
scroll to position [0, 0]
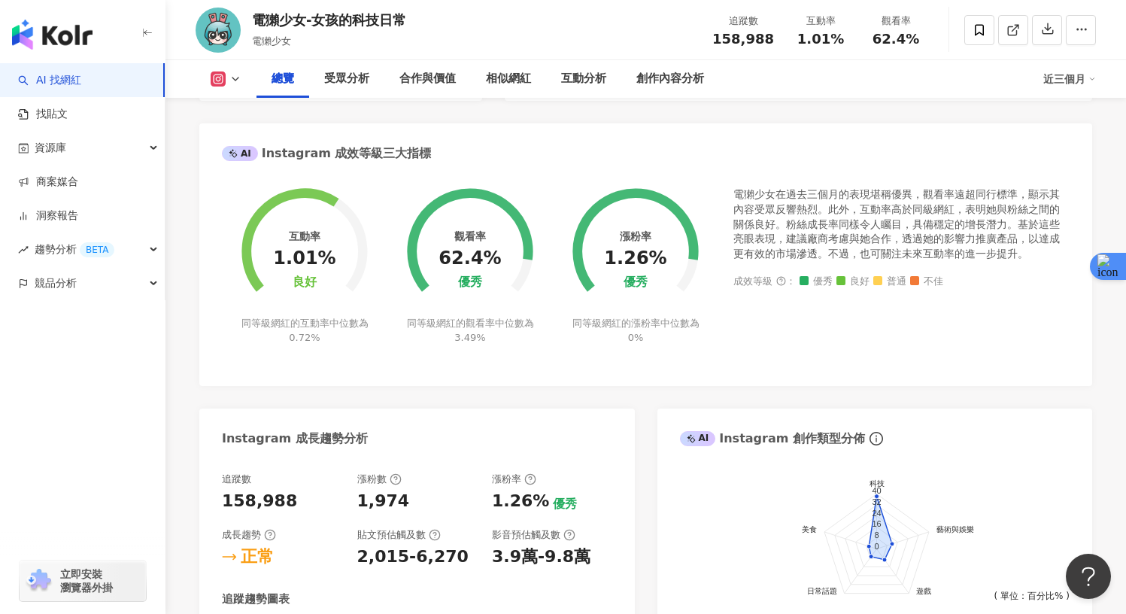
scroll to position [544, 0]
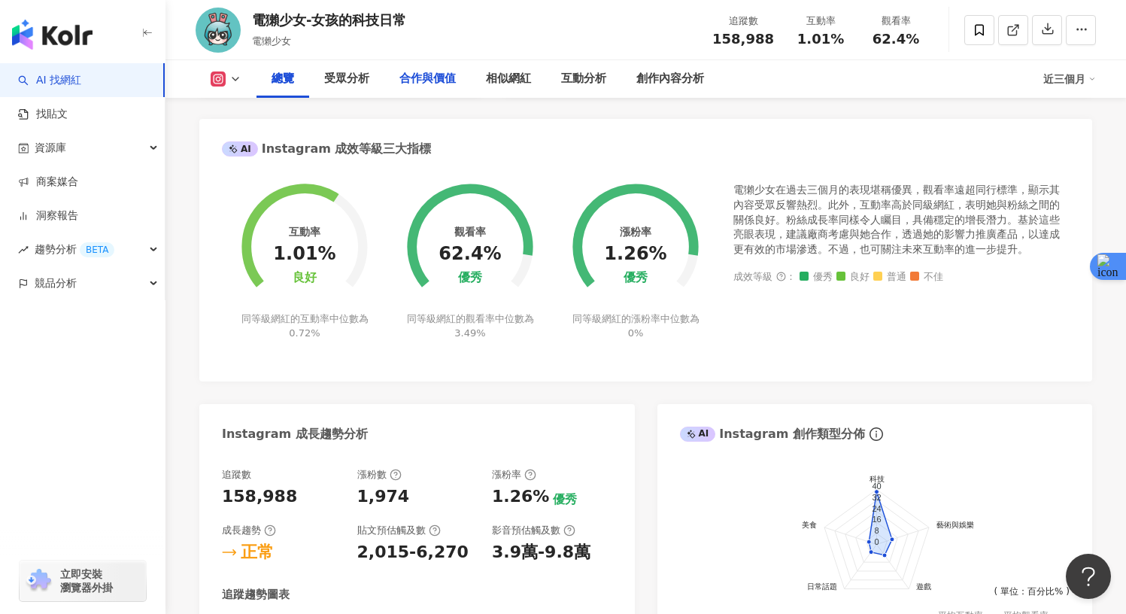
click at [436, 80] on div "合作與價值" at bounding box center [427, 79] width 56 height 18
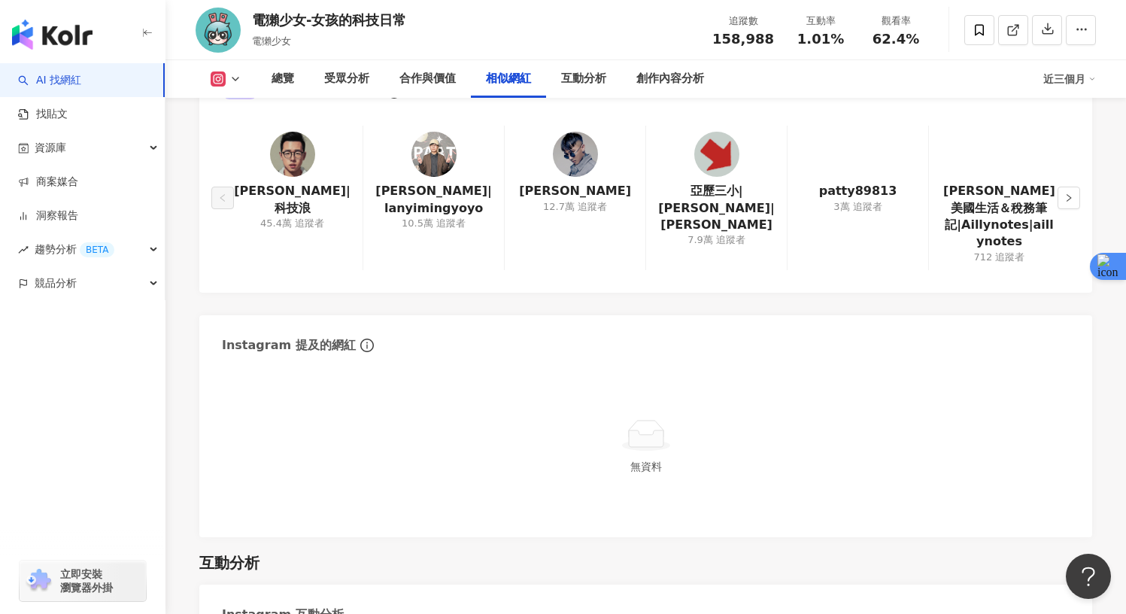
scroll to position [2561, 0]
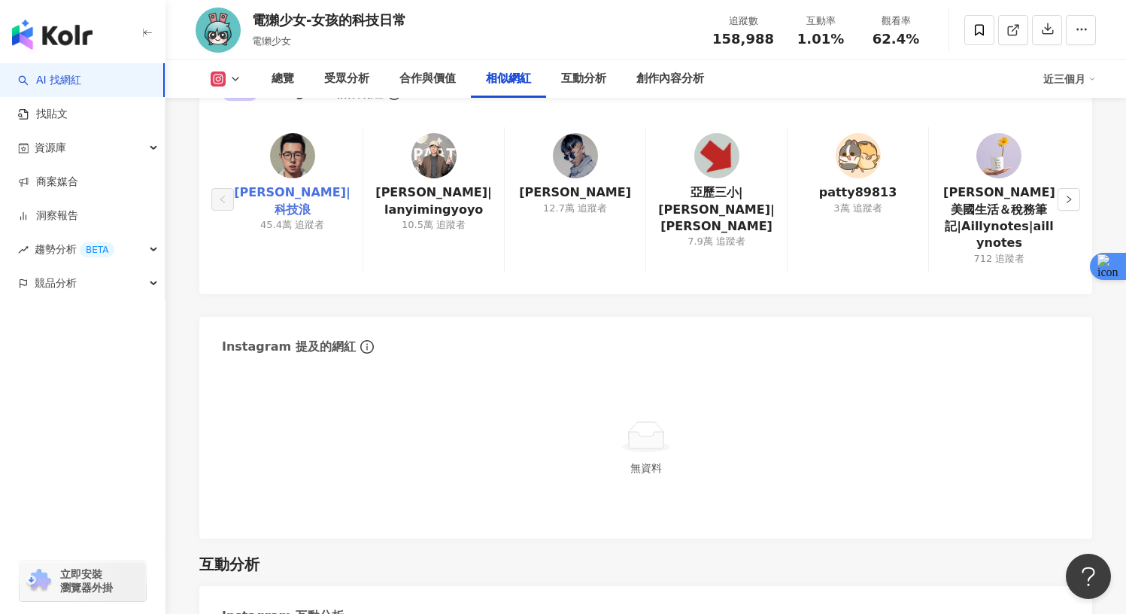
click at [286, 193] on link "哈利|科技浪" at bounding box center [292, 201] width 117 height 34
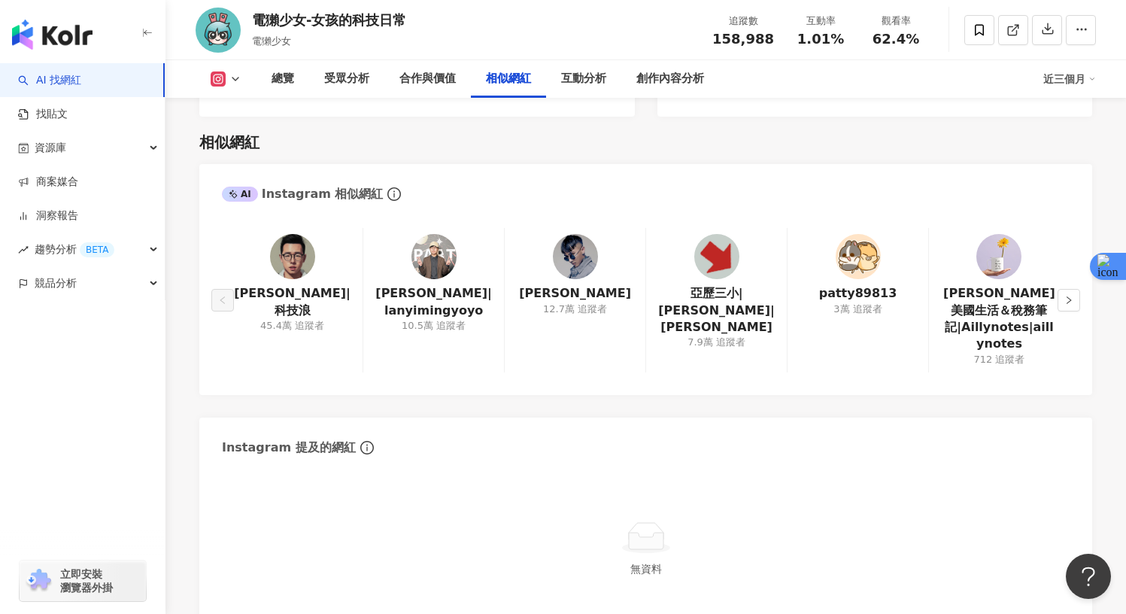
scroll to position [2217, 0]
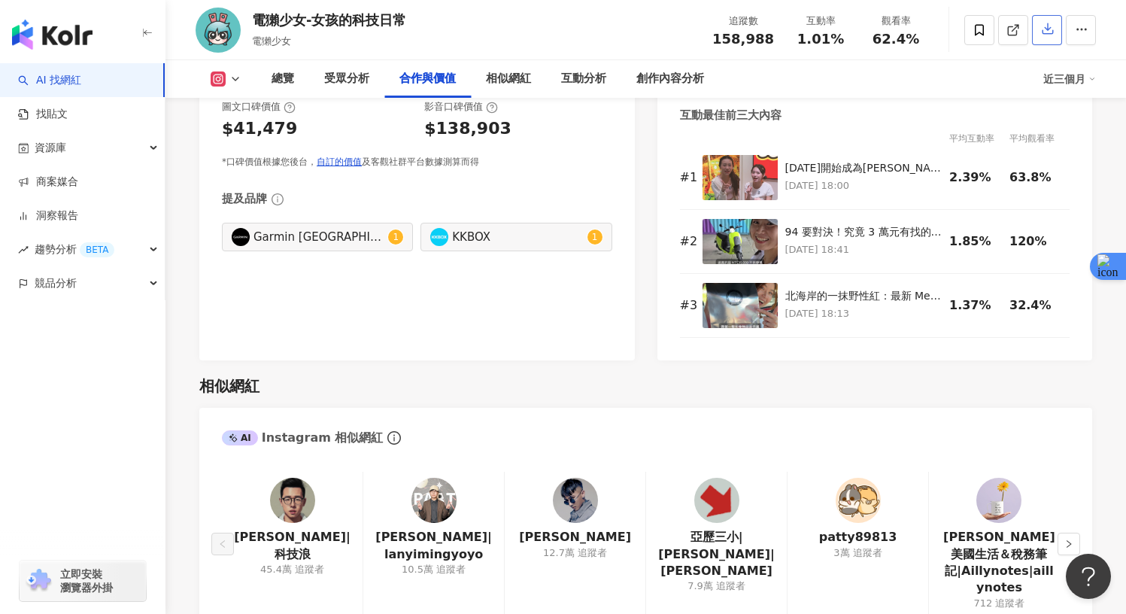
click at [1037, 34] on button "button" at bounding box center [1047, 30] width 30 height 30
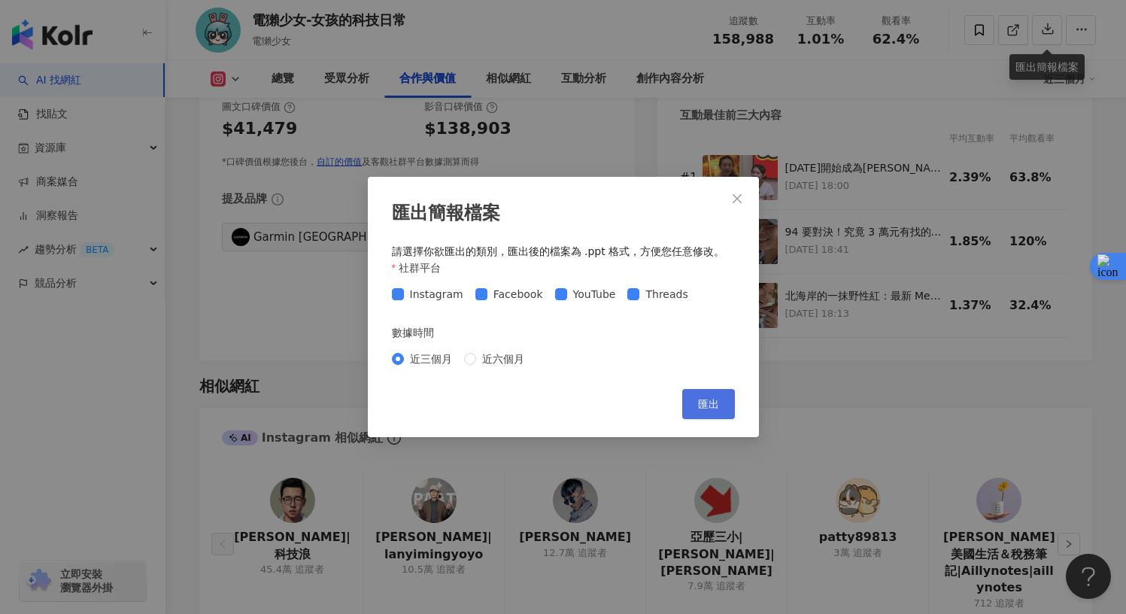
click at [723, 400] on button "匯出" at bounding box center [708, 404] width 53 height 30
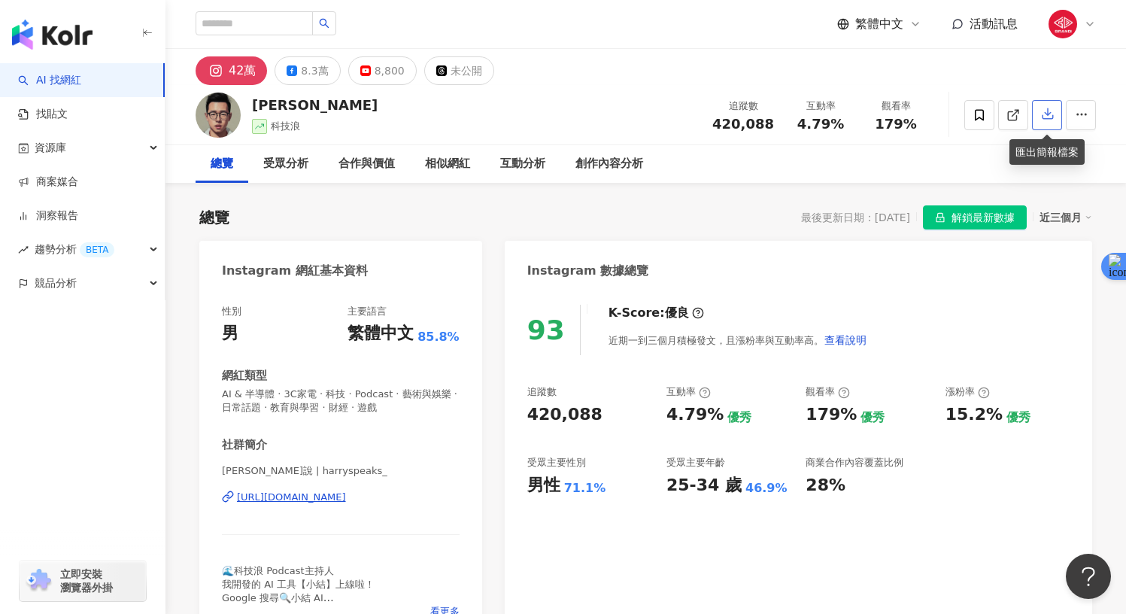
click at [1036, 115] on button "button" at bounding box center [1047, 115] width 30 height 30
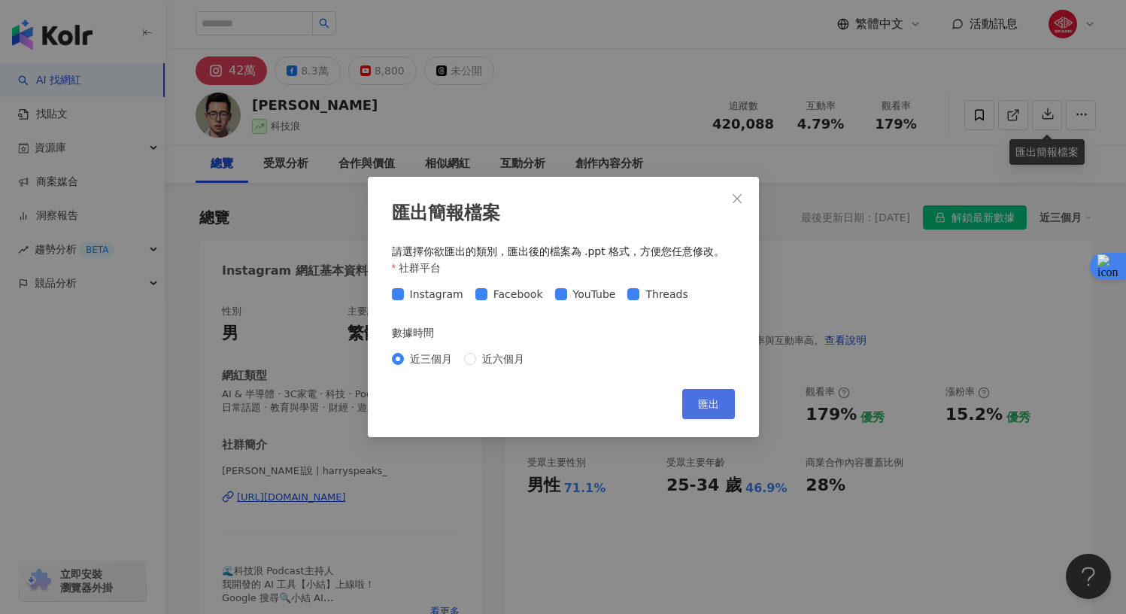
click at [720, 405] on button "匯出" at bounding box center [708, 404] width 53 height 30
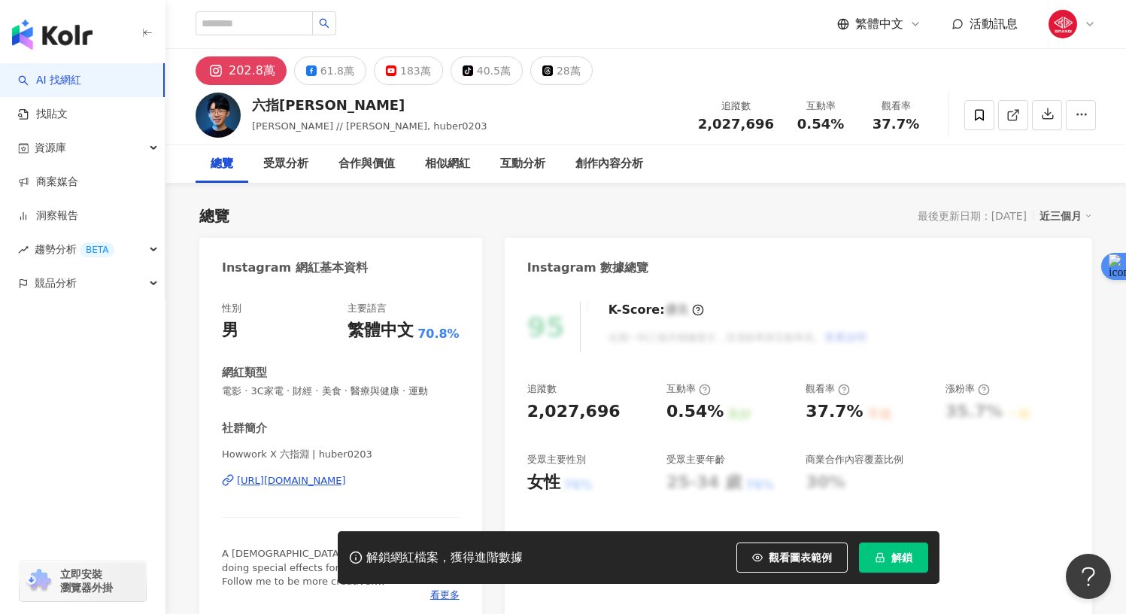
click at [890, 560] on button "解鎖" at bounding box center [893, 557] width 69 height 30
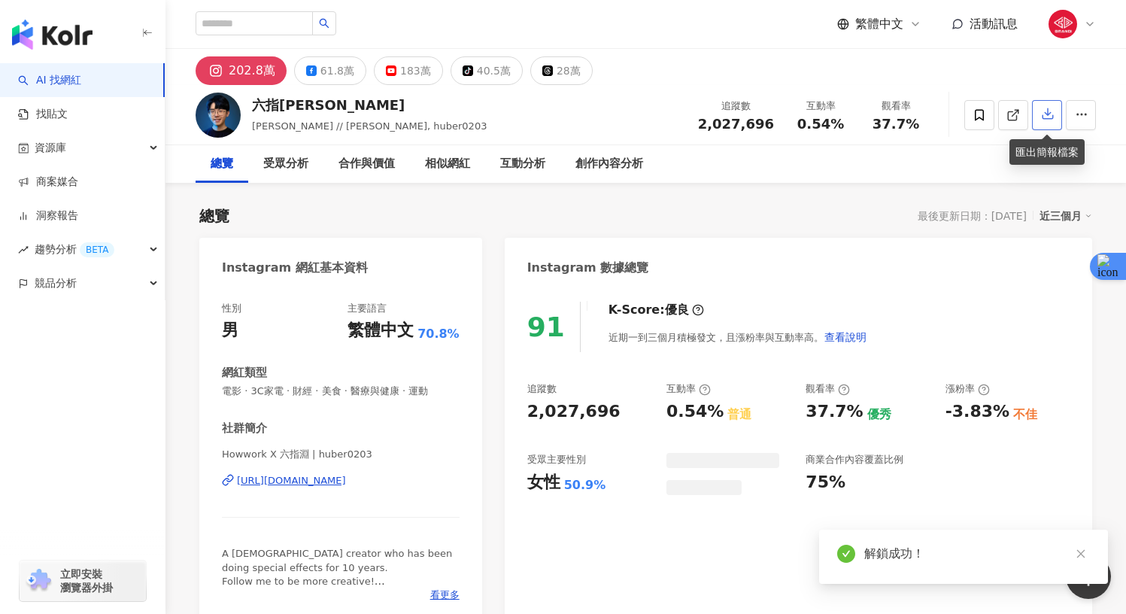
click at [1048, 116] on icon "button" at bounding box center [1047, 114] width 11 height 11
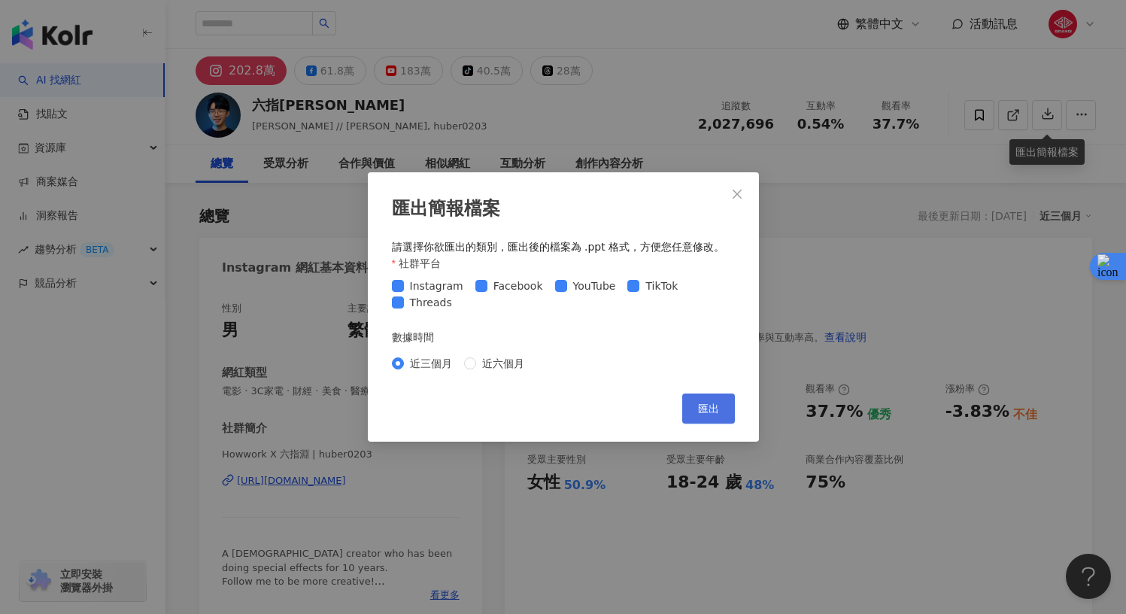
click at [728, 403] on button "匯出" at bounding box center [708, 408] width 53 height 30
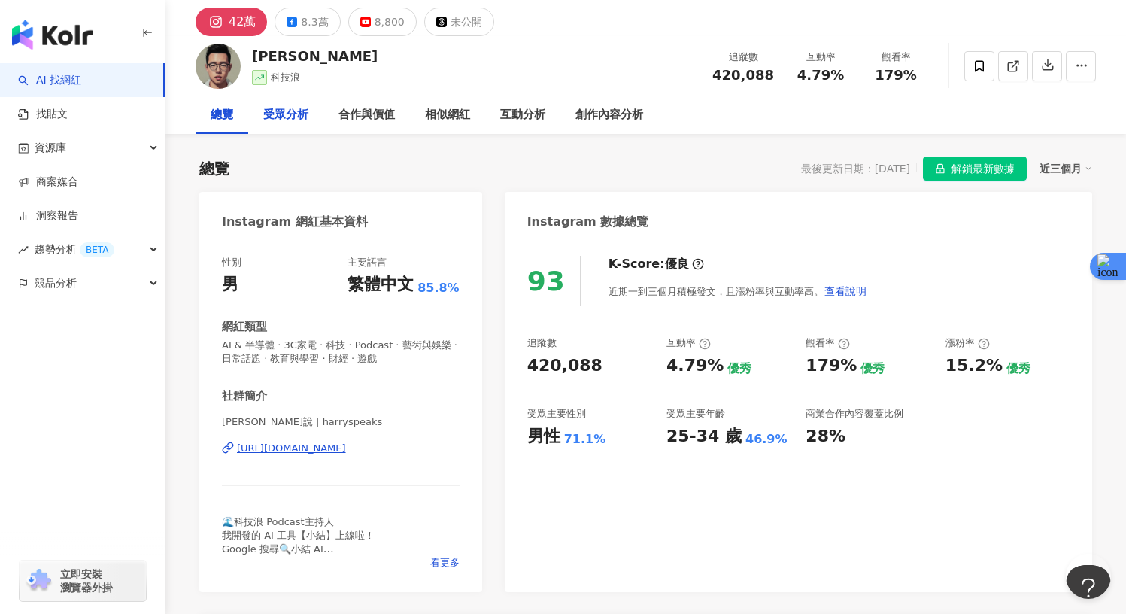
scroll to position [20, 0]
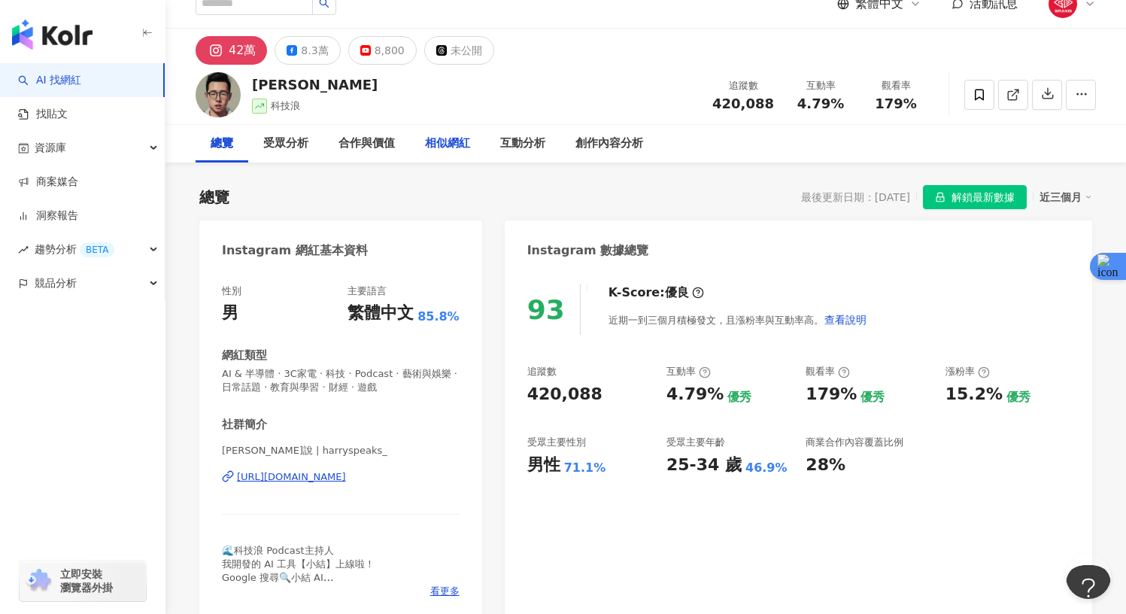
click at [438, 151] on div "相似網紅" at bounding box center [447, 144] width 45 height 18
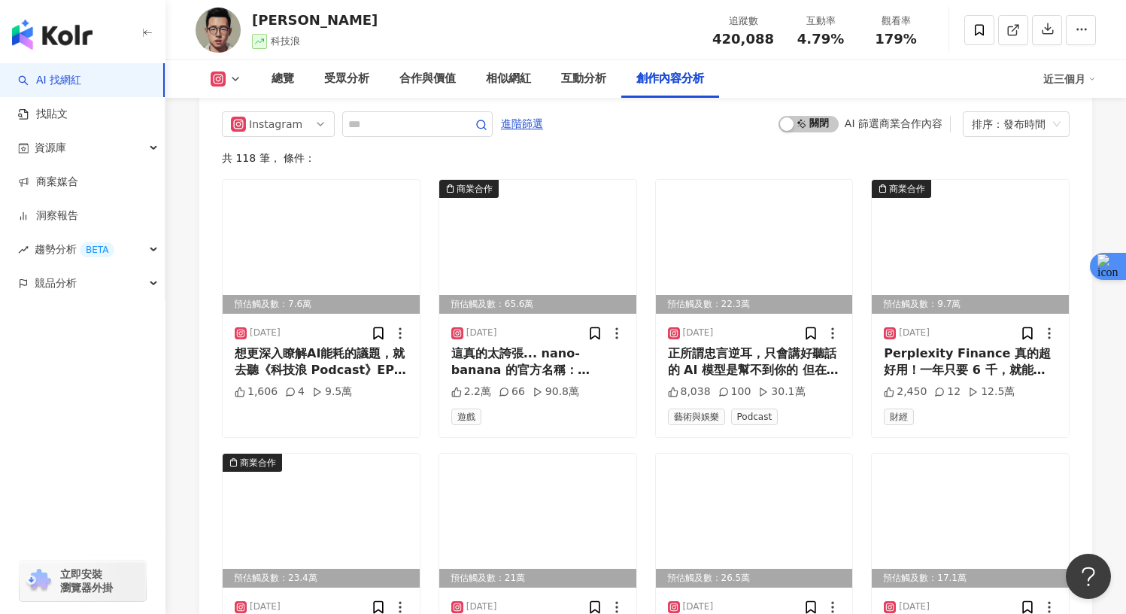
scroll to position [4182, 0]
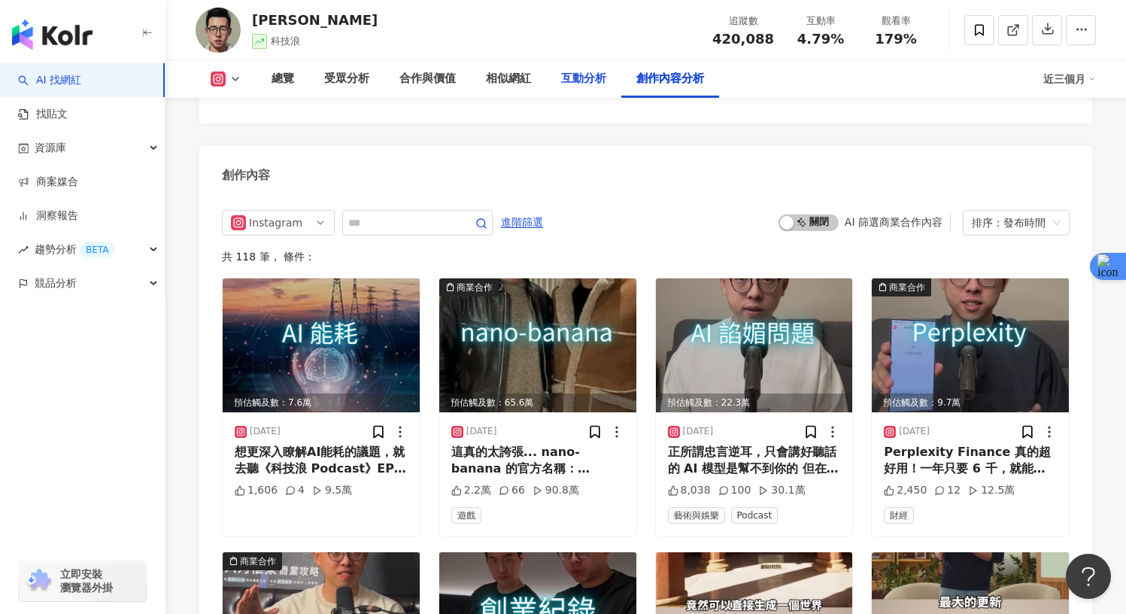
click at [599, 83] on div "互動分析" at bounding box center [583, 79] width 45 height 18
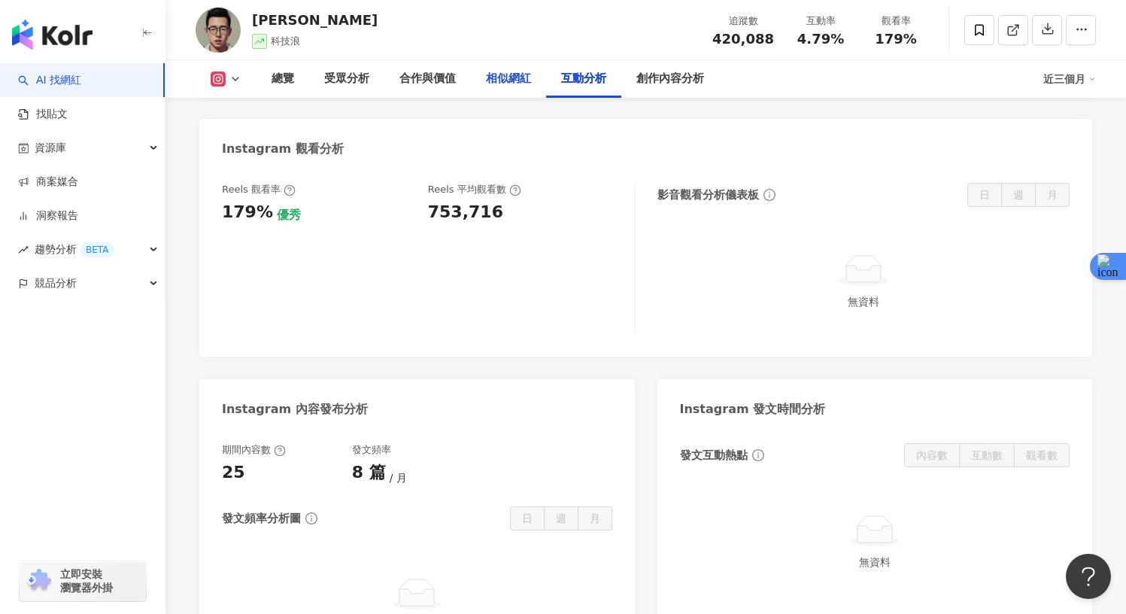
click at [496, 84] on div "相似網紅" at bounding box center [508, 79] width 45 height 18
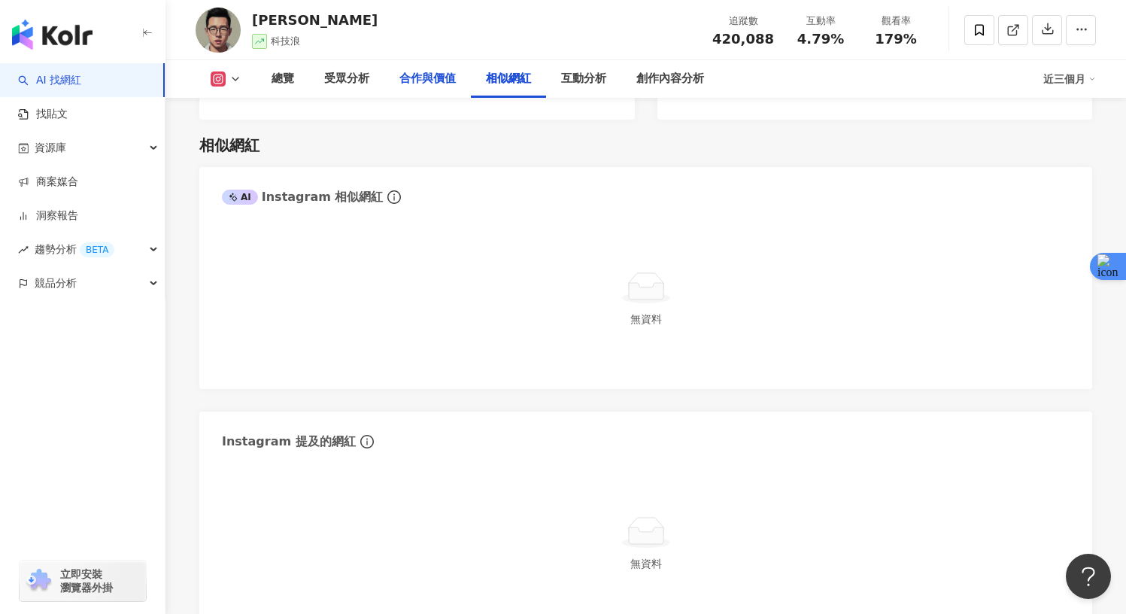
click at [435, 78] on div "合作與價值" at bounding box center [427, 79] width 56 height 18
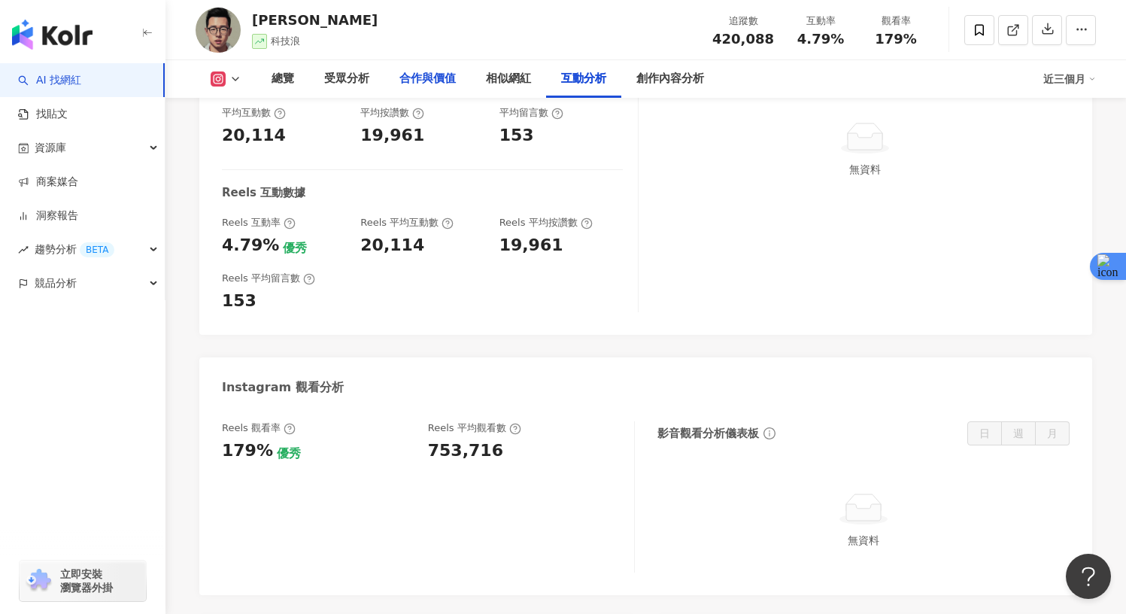
click at [424, 84] on div "合作與價值" at bounding box center [427, 79] width 56 height 18
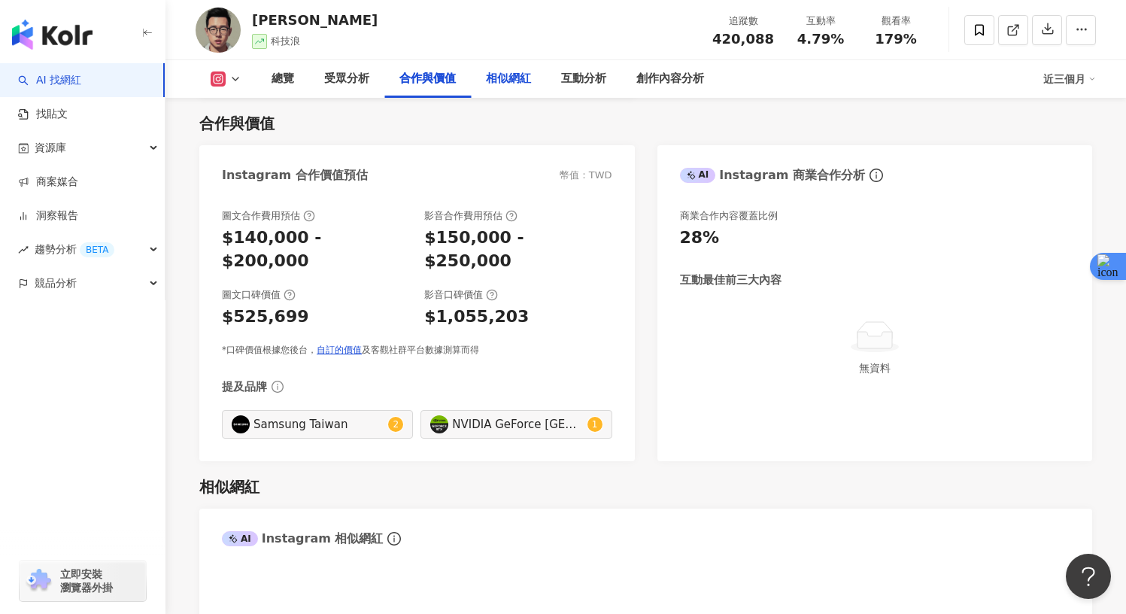
click at [505, 80] on div "相似網紅" at bounding box center [508, 79] width 45 height 18
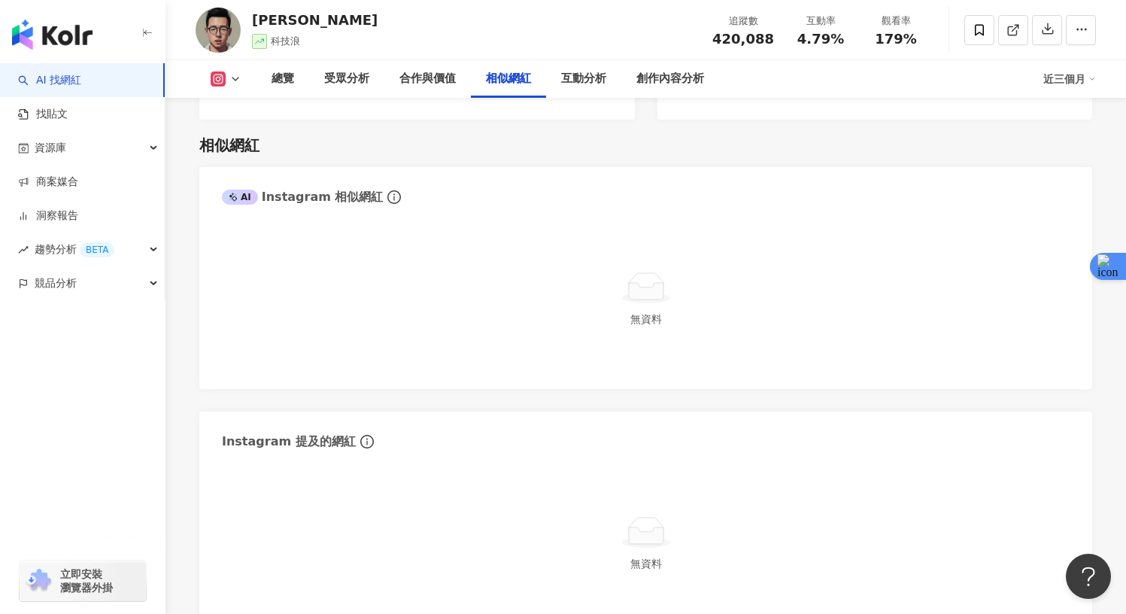
click at [1078, 83] on div "近三個月" at bounding box center [1069, 79] width 53 height 24
click at [1069, 144] on link "近六個月" at bounding box center [1076, 142] width 42 height 17
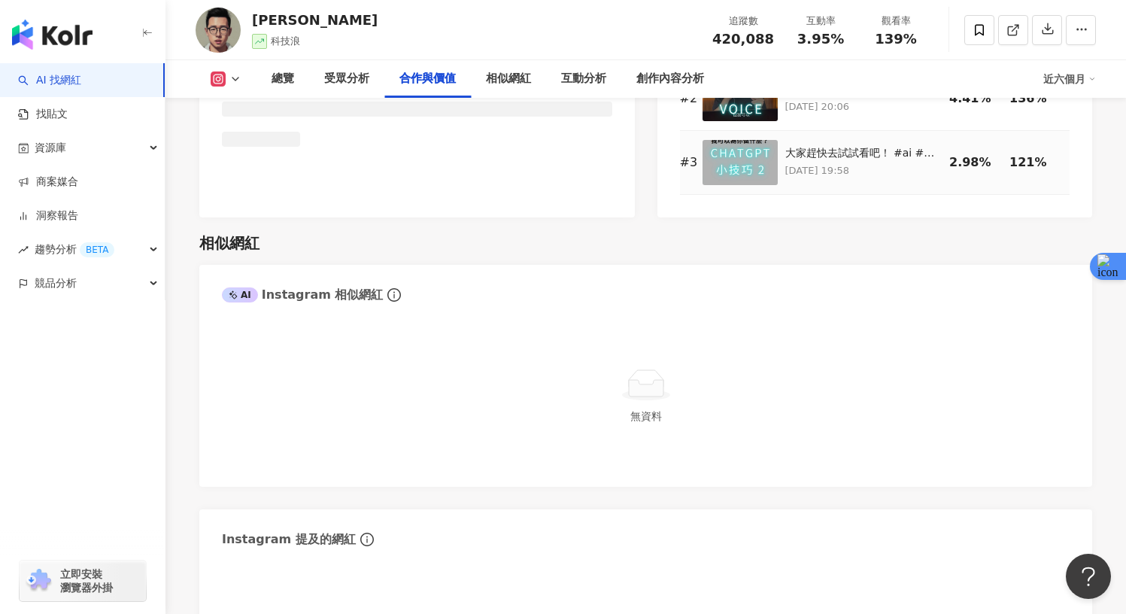
scroll to position [2394, 0]
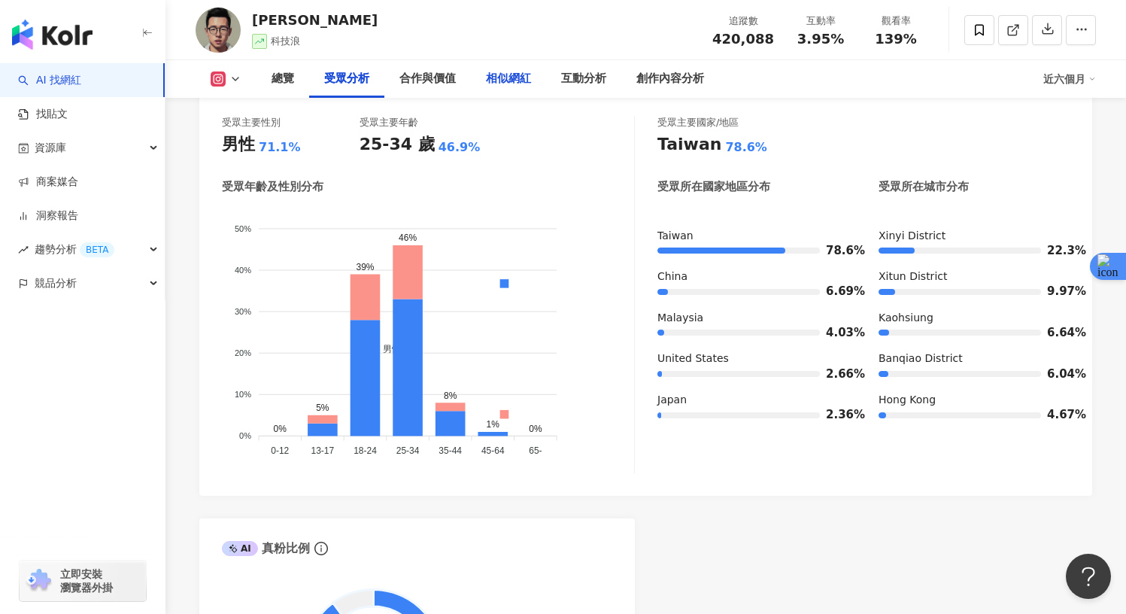
click at [514, 78] on div "相似網紅" at bounding box center [508, 79] width 45 height 18
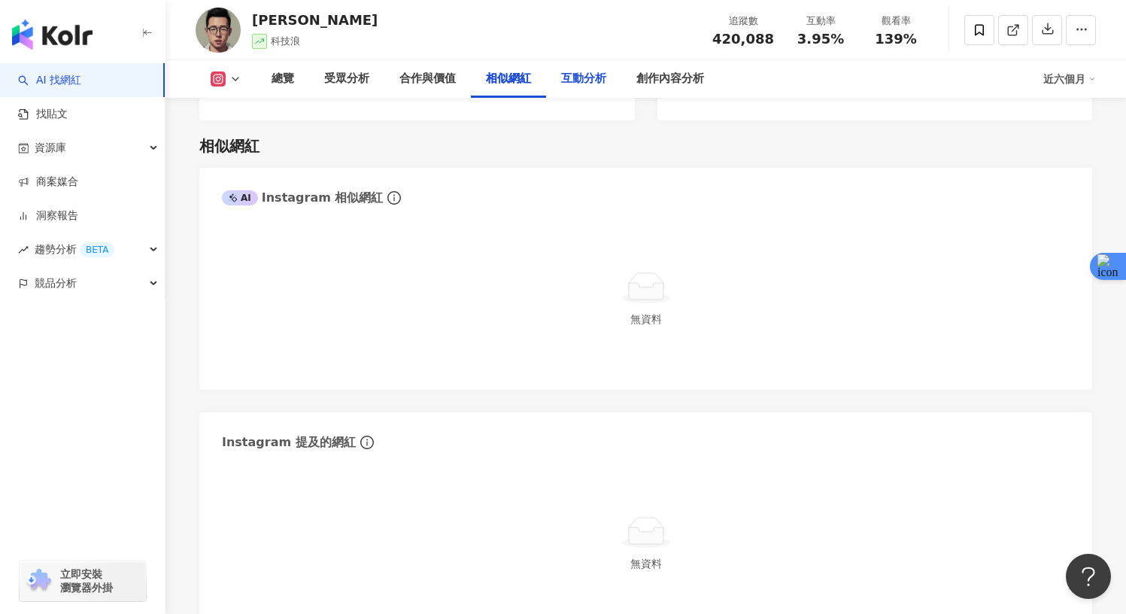
click at [614, 92] on div "互動分析" at bounding box center [583, 79] width 75 height 38
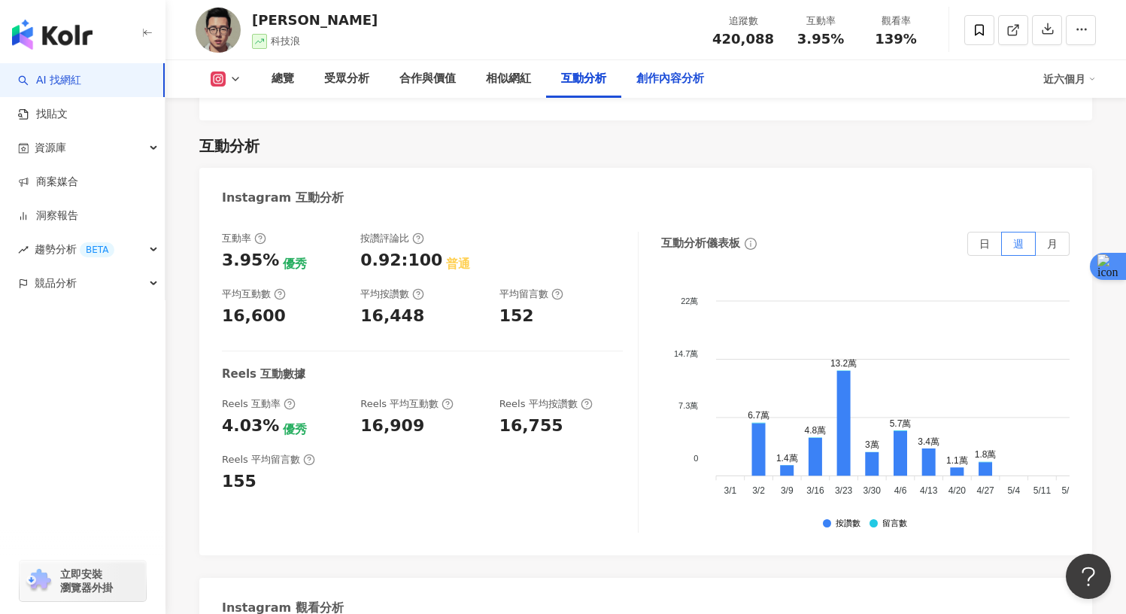
click at [680, 86] on div "創作內容分析" at bounding box center [670, 79] width 68 height 18
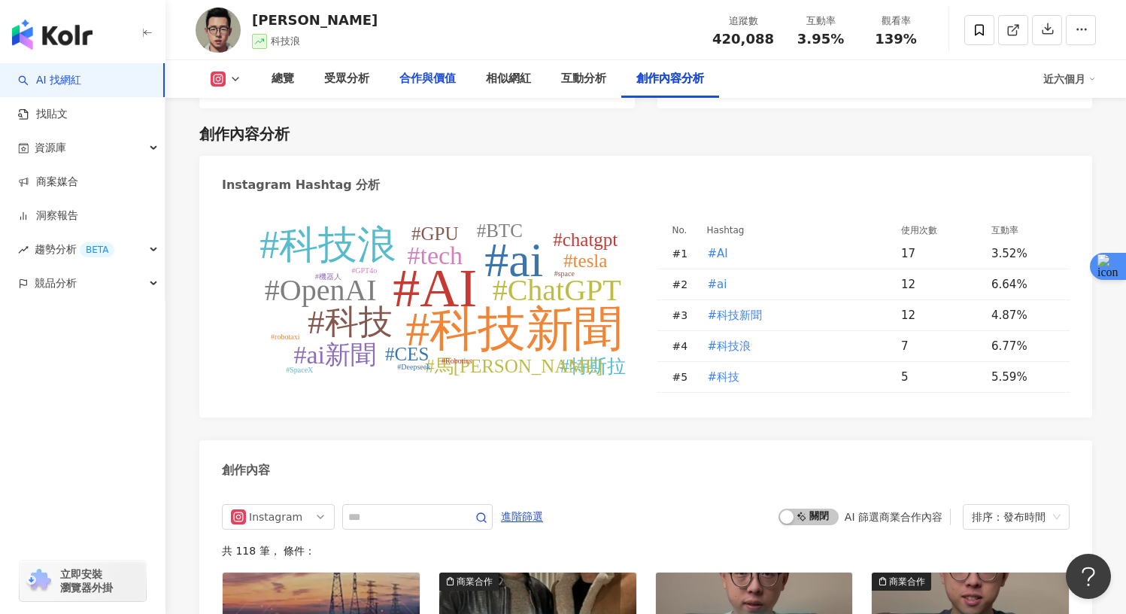
click at [432, 80] on div "合作與價值" at bounding box center [427, 79] width 56 height 18
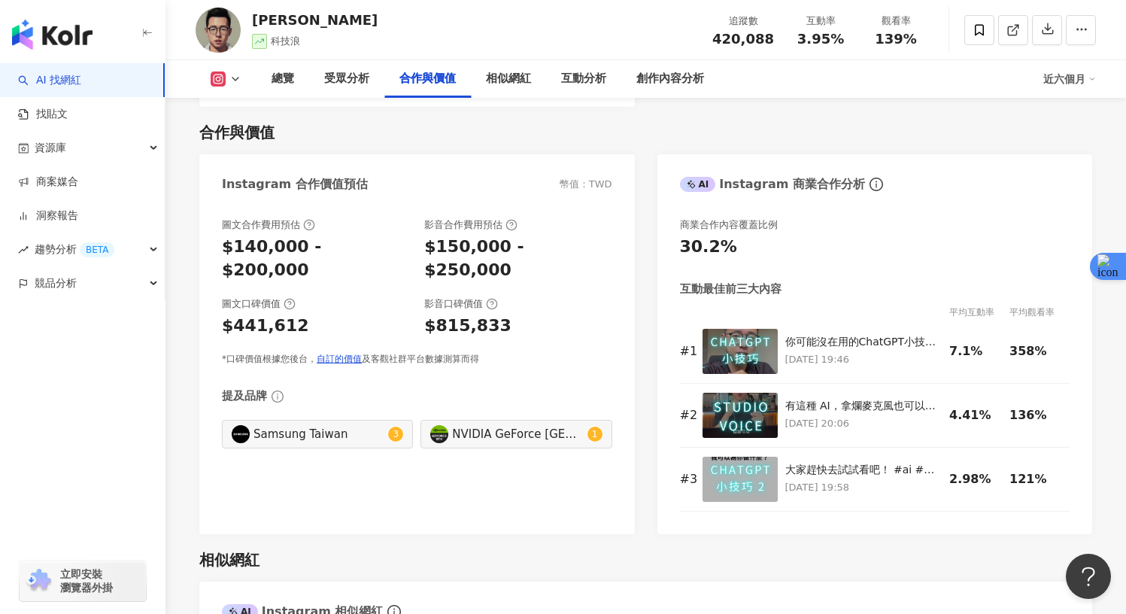
scroll to position [2067, 0]
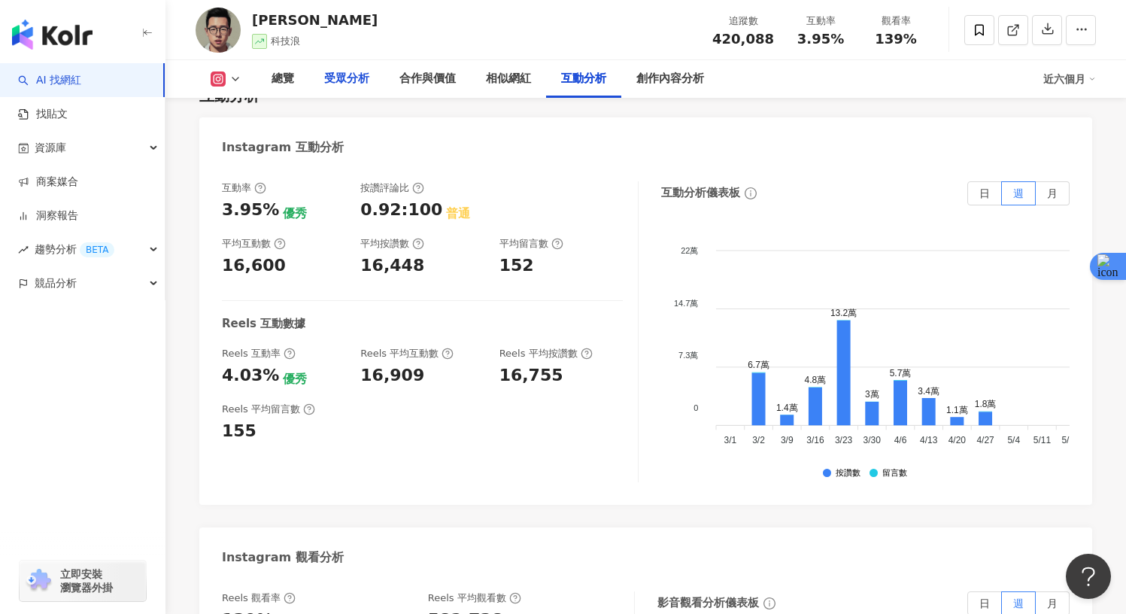
click at [340, 91] on div "受眾分析" at bounding box center [346, 79] width 75 height 38
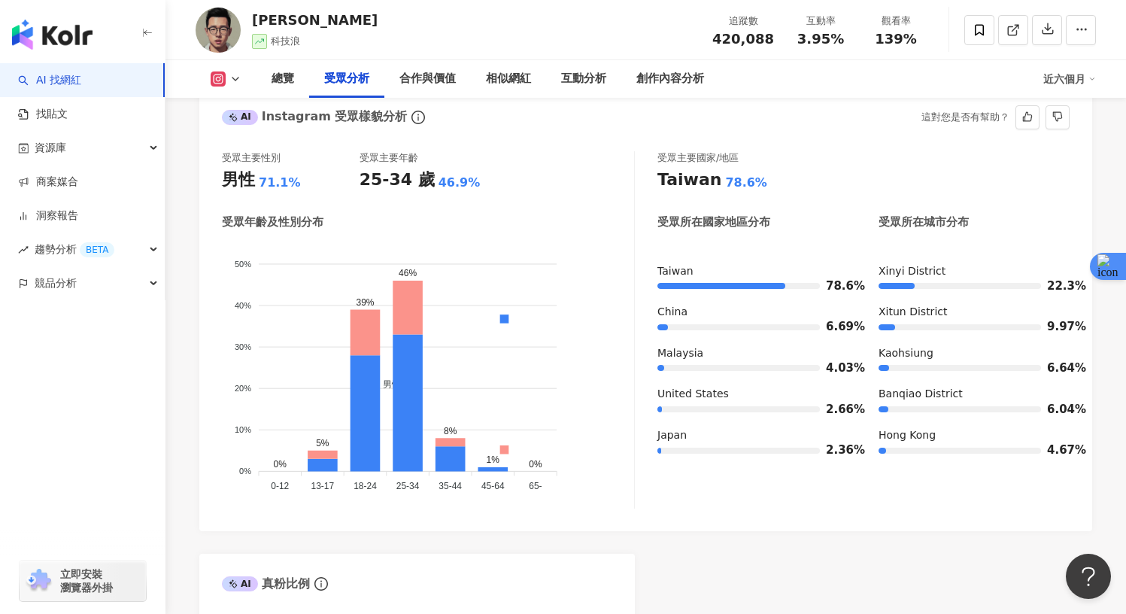
scroll to position [1389, 0]
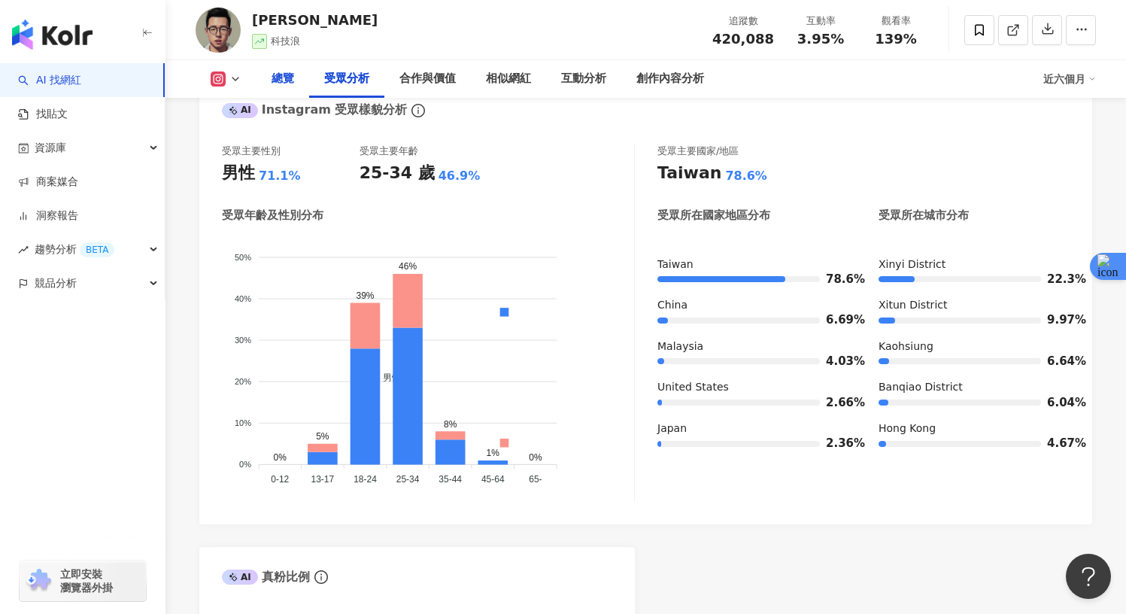
click at [271, 75] on div "總覽" at bounding box center [282, 79] width 23 height 18
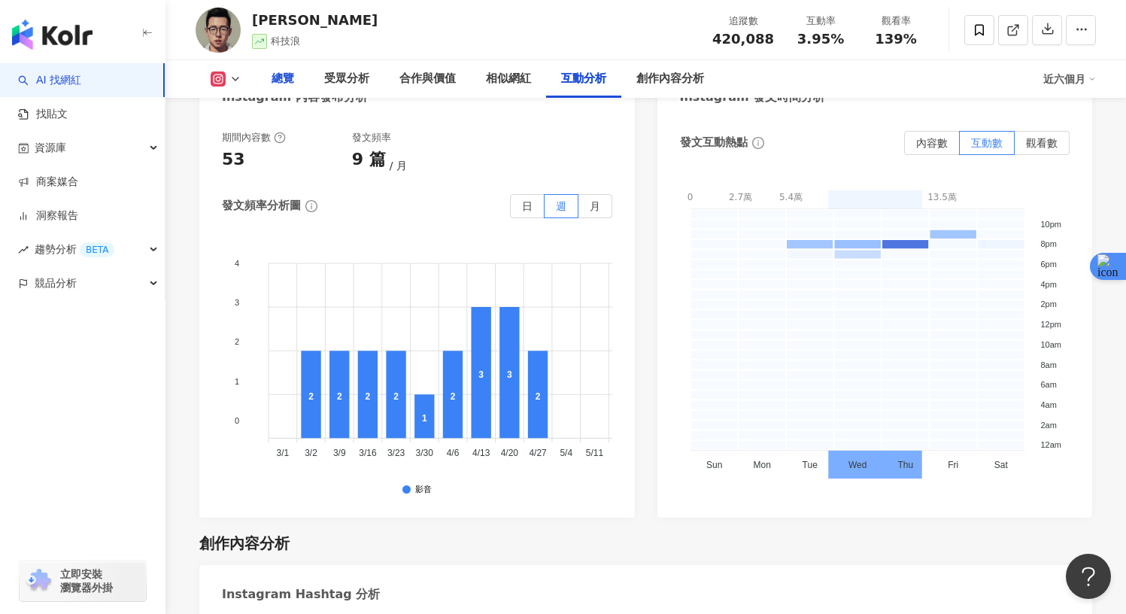
scroll to position [3923, 0]
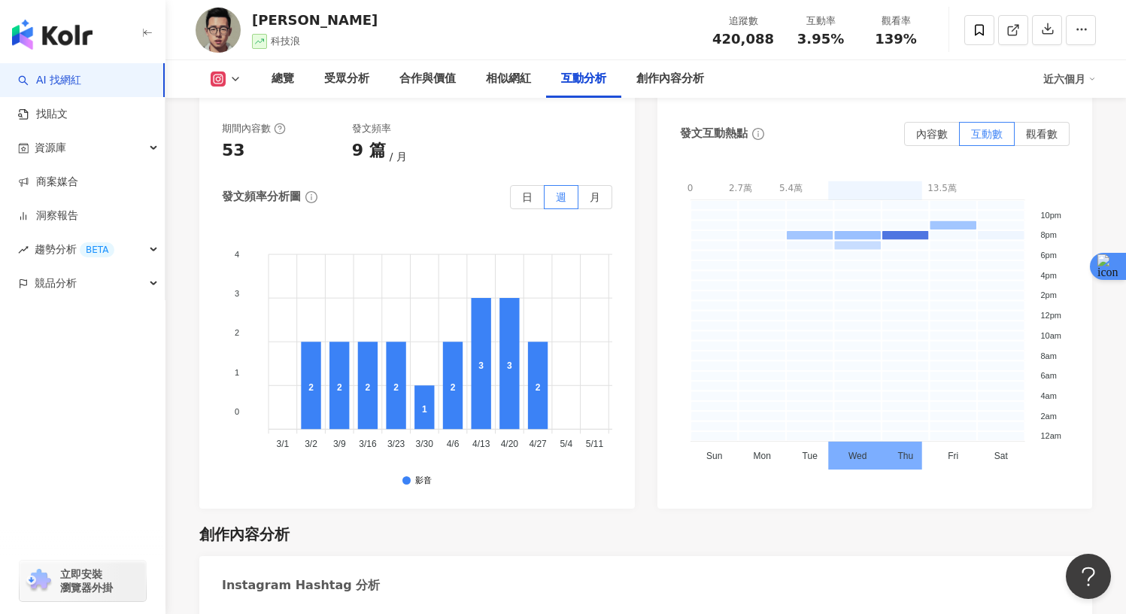
click at [64, 77] on link "AI 找網紅" at bounding box center [49, 80] width 63 height 15
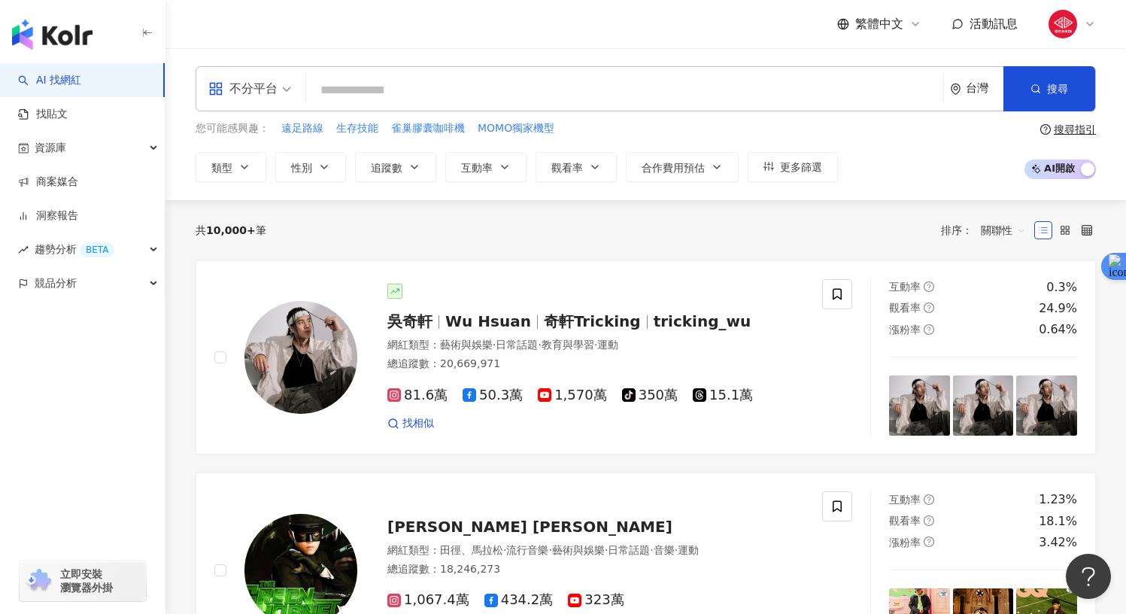
click at [588, 91] on input "search" at bounding box center [624, 90] width 625 height 29
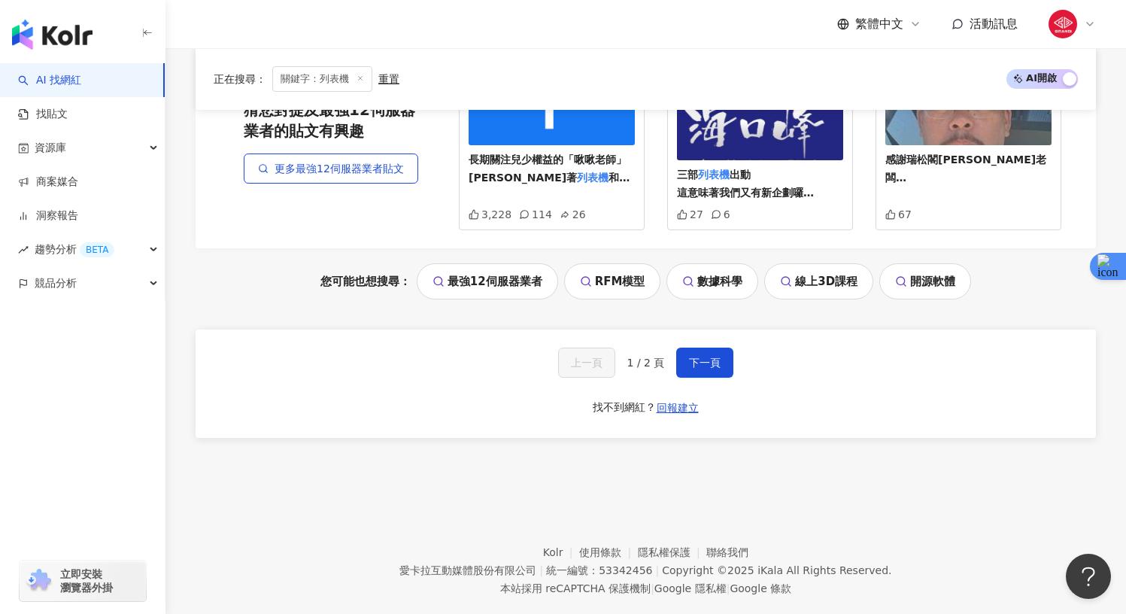
scroll to position [3258, 0]
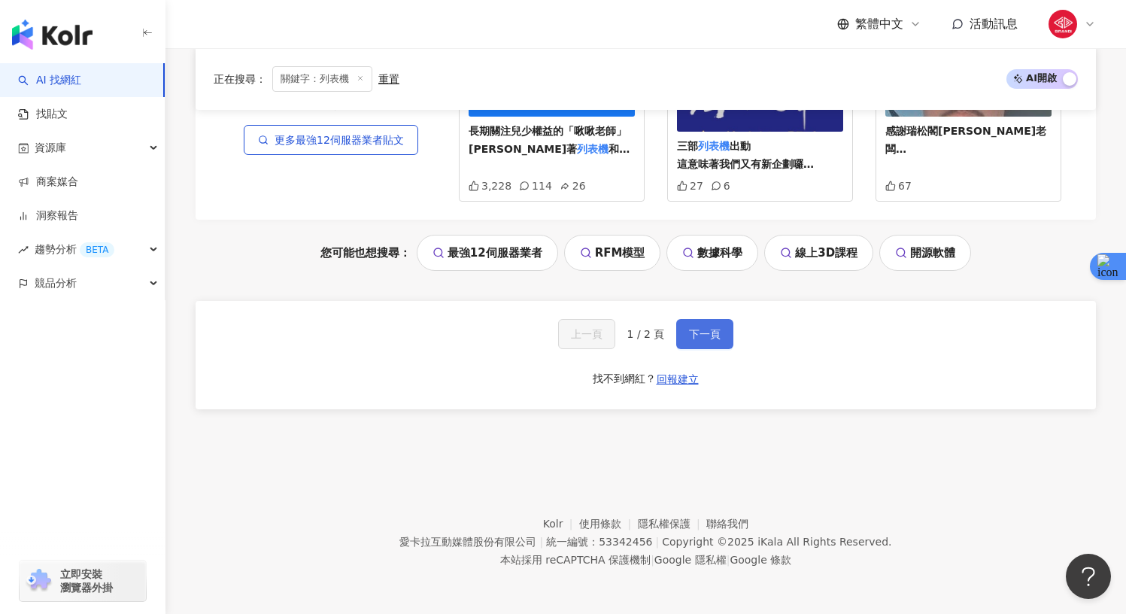
click at [681, 324] on button "下一頁" at bounding box center [704, 334] width 57 height 30
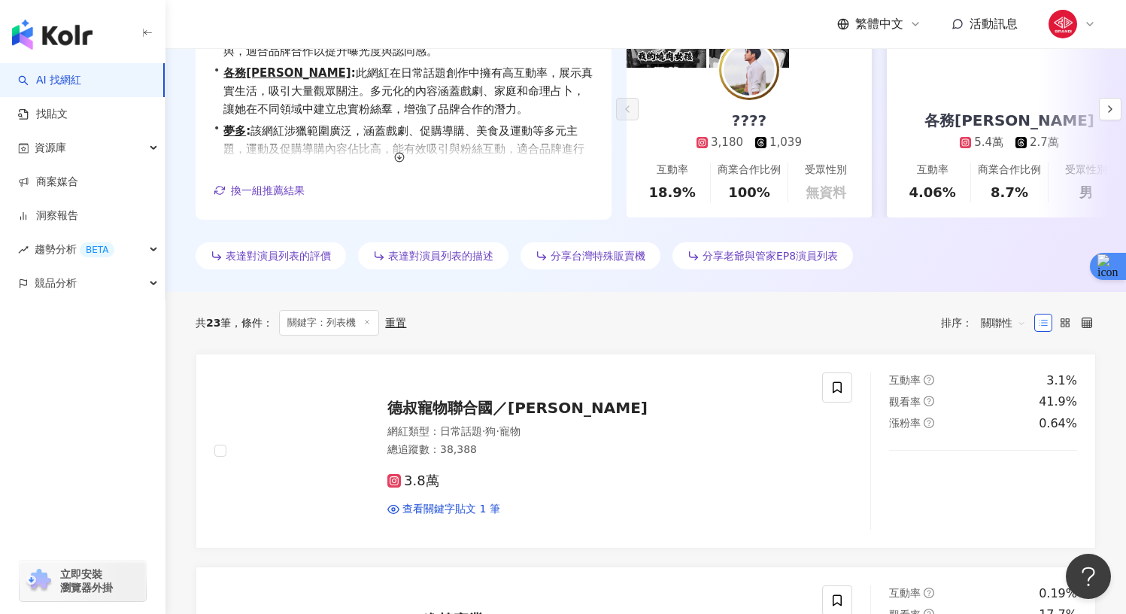
scroll to position [0, 0]
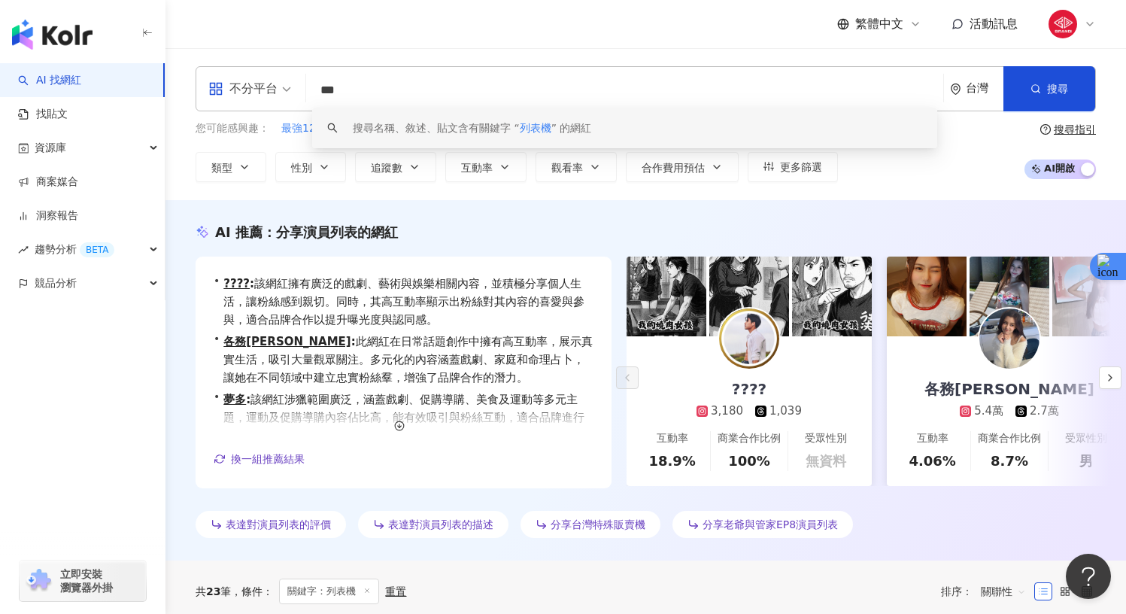
drag, startPoint x: 429, startPoint y: 86, endPoint x: 277, endPoint y: 88, distance: 152.7
click at [277, 87] on div "不分平台 *** 台灣 搜尋 keyword 搜尋名稱、敘述、貼文含有關鍵字 “ 列表機 ” 的網紅" at bounding box center [646, 88] width 900 height 45
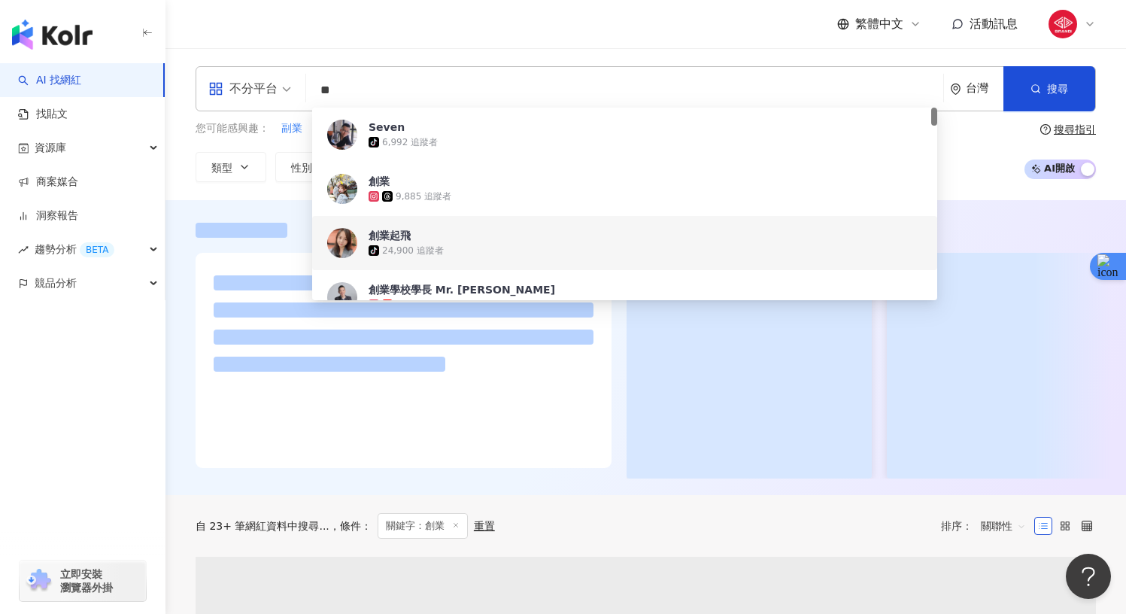
click at [211, 202] on div at bounding box center [645, 347] width 960 height 295
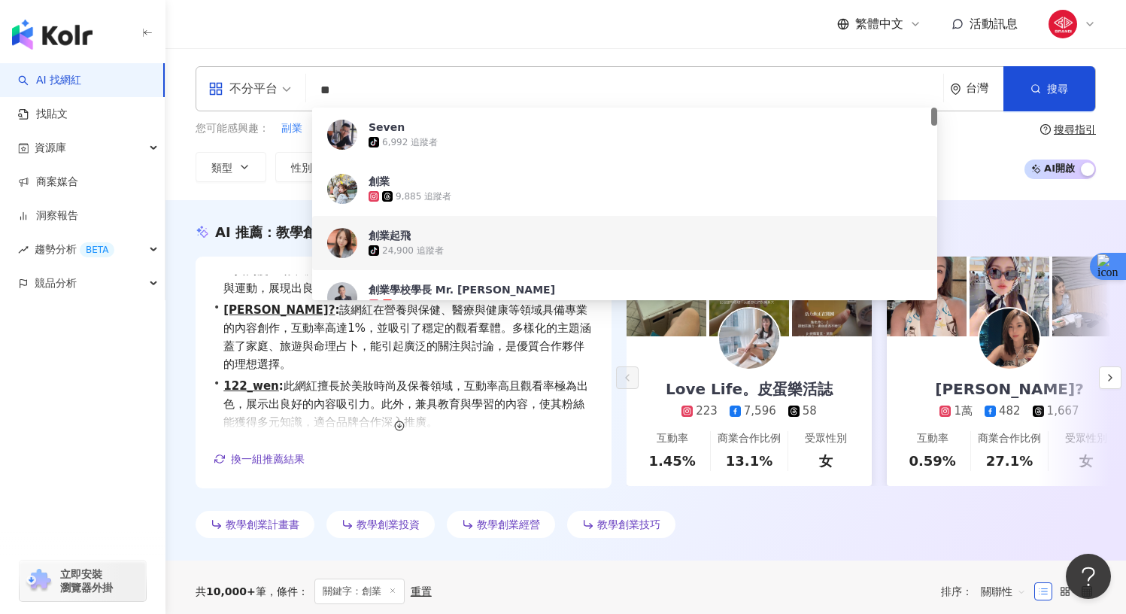
drag, startPoint x: 402, startPoint y: 99, endPoint x: 298, endPoint y: 87, distance: 104.5
click at [298, 87] on div "不分平台 ** 台灣 搜尋 2a2a748f-870a-4202-9754-8737a655e52a 4ba908f3-efc8-41f3-a86a-2c44…" at bounding box center [646, 88] width 900 height 45
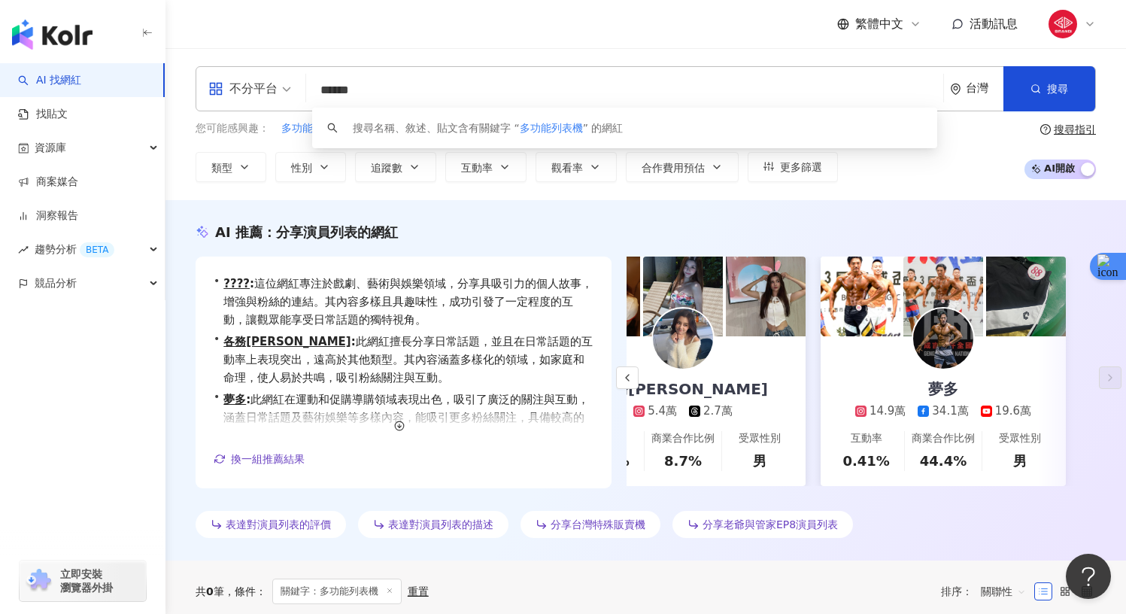
drag, startPoint x: 357, startPoint y: 94, endPoint x: 303, endPoint y: 93, distance: 54.1
click at [303, 93] on div "不分平台 ****** 台灣 搜尋 keyword 搜尋名稱、敘述、貼文含有關鍵字 “ 多功能列表機 ” 的網紅" at bounding box center [646, 88] width 900 height 45
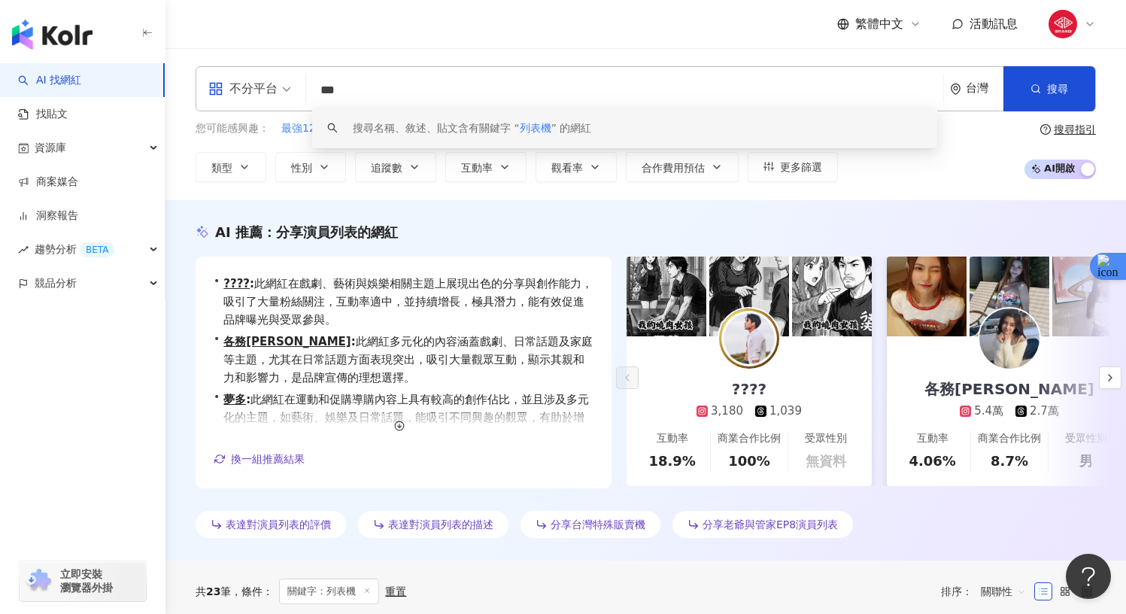
click at [556, 113] on div "搜尋名稱、敘述、貼文含有關鍵字 “ 列表機 ” 的網紅" at bounding box center [624, 128] width 625 height 41
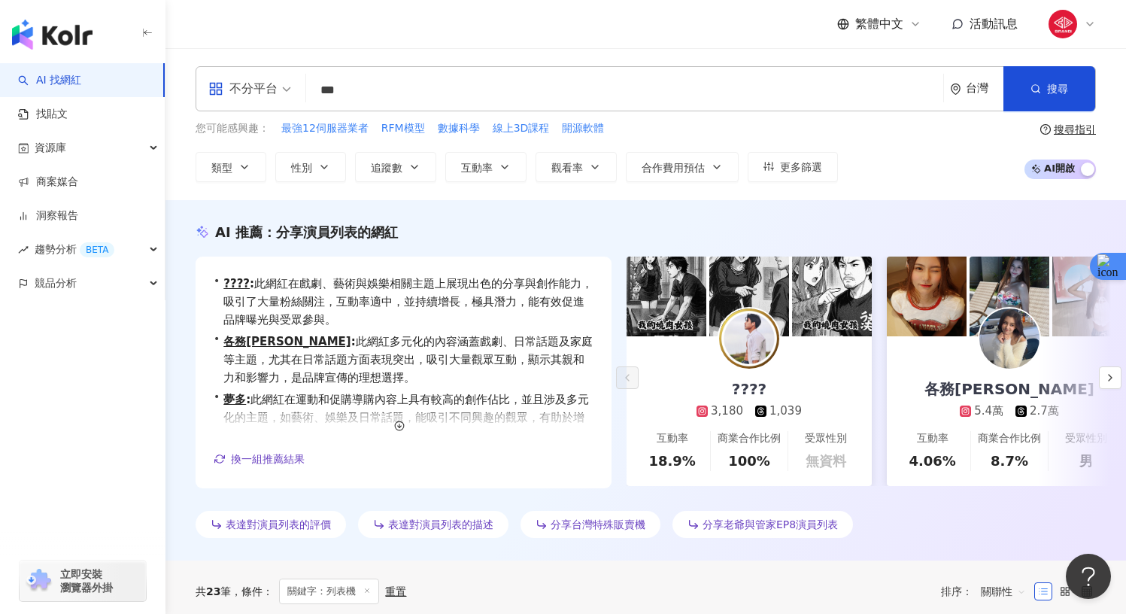
click at [252, 94] on div "不分平台" at bounding box center [242, 89] width 69 height 24
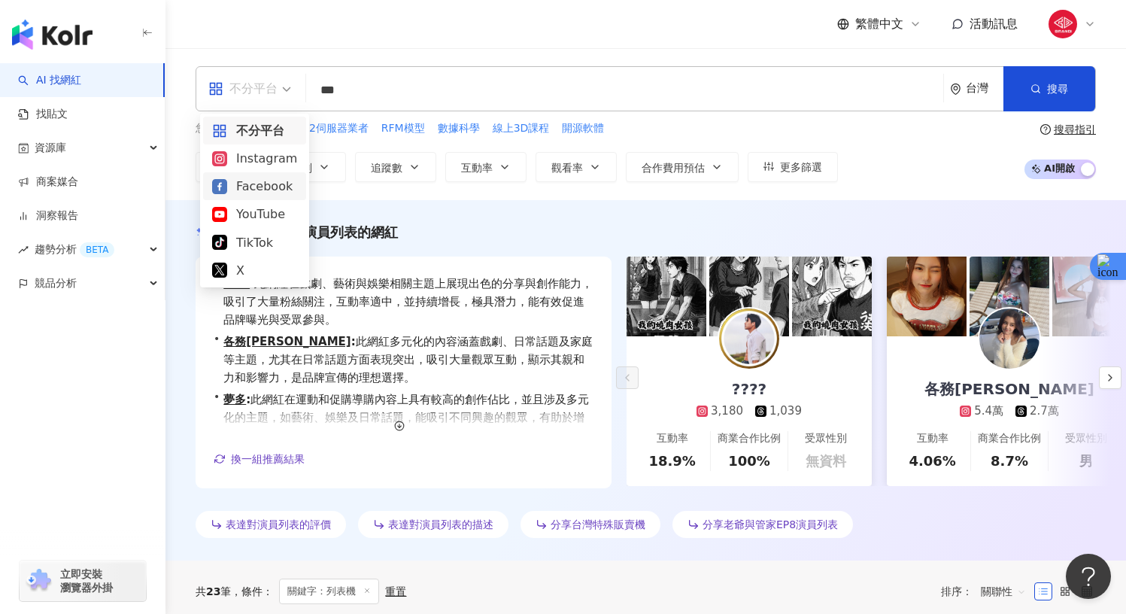
click at [239, 184] on div "Facebook" at bounding box center [254, 186] width 85 height 19
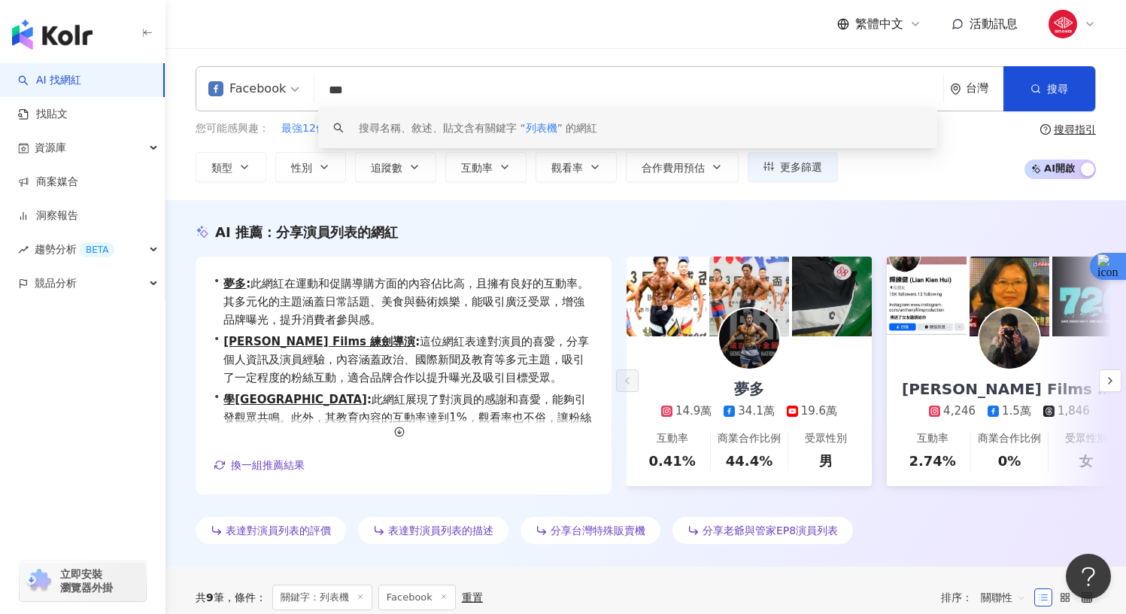
drag, startPoint x: 393, startPoint y: 88, endPoint x: 235, endPoint y: 82, distance: 158.8
click at [235, 82] on div "Facebook *** 台灣 搜尋 keyword 搜尋名稱、敘述、貼文含有關鍵字 “ 列表機 ” 的網紅" at bounding box center [646, 88] width 900 height 45
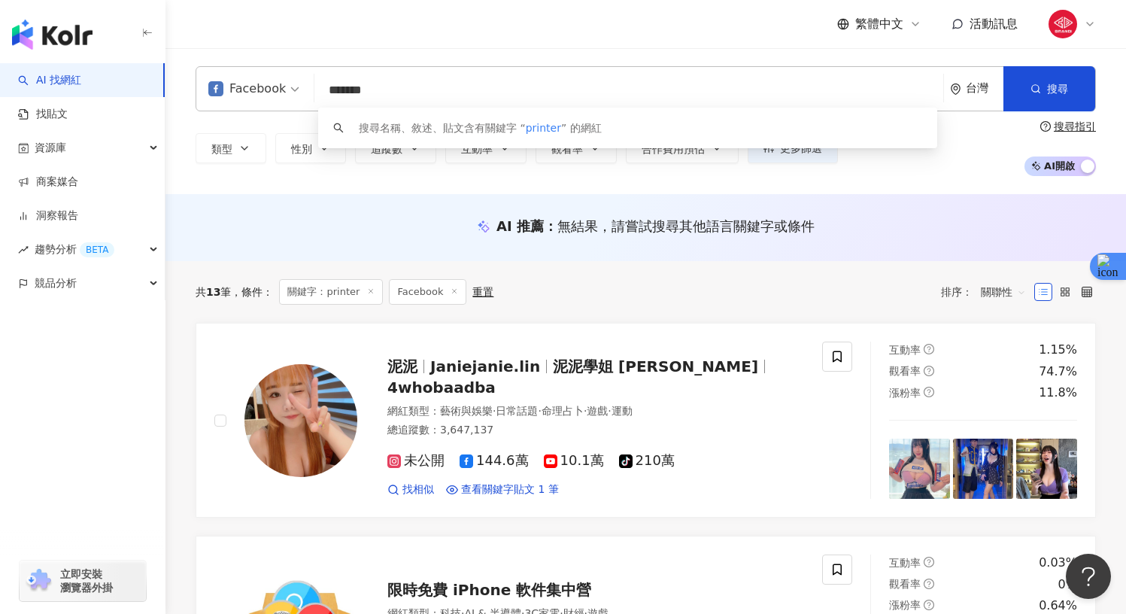
drag, startPoint x: 394, startPoint y: 87, endPoint x: 269, endPoint y: 87, distance: 124.8
click at [269, 87] on div "Facebook ******* 台灣 搜尋 keyword 搜尋名稱、敘述、貼文含有關鍵字 “ printer ” 的網紅" at bounding box center [646, 88] width 900 height 45
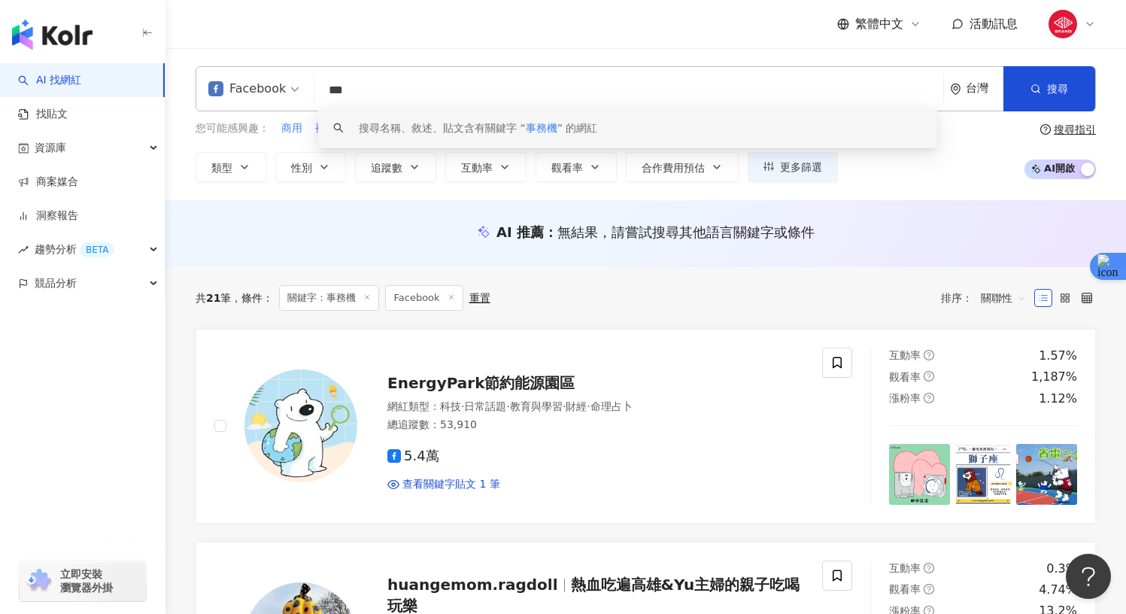
drag, startPoint x: 385, startPoint y: 95, endPoint x: 287, endPoint y: 88, distance: 98.0
click at [287, 89] on div "Facebook *** 台灣 搜尋 keyword 搜尋名稱、敘述、貼文含有關鍵字 “ 事務機 ” 的網紅" at bounding box center [646, 88] width 900 height 45
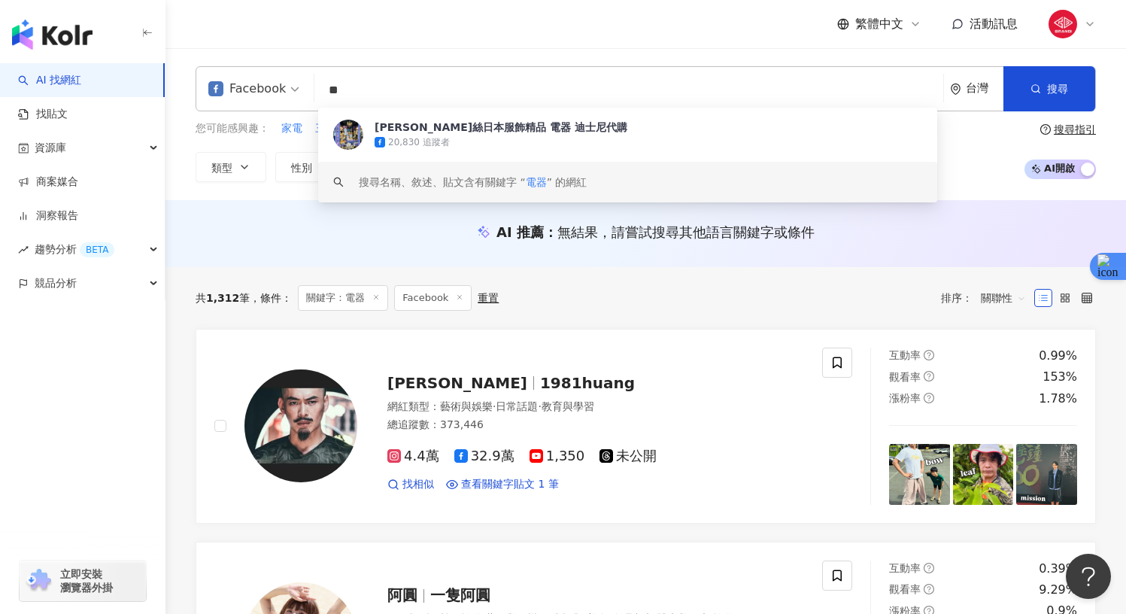
type input "**"
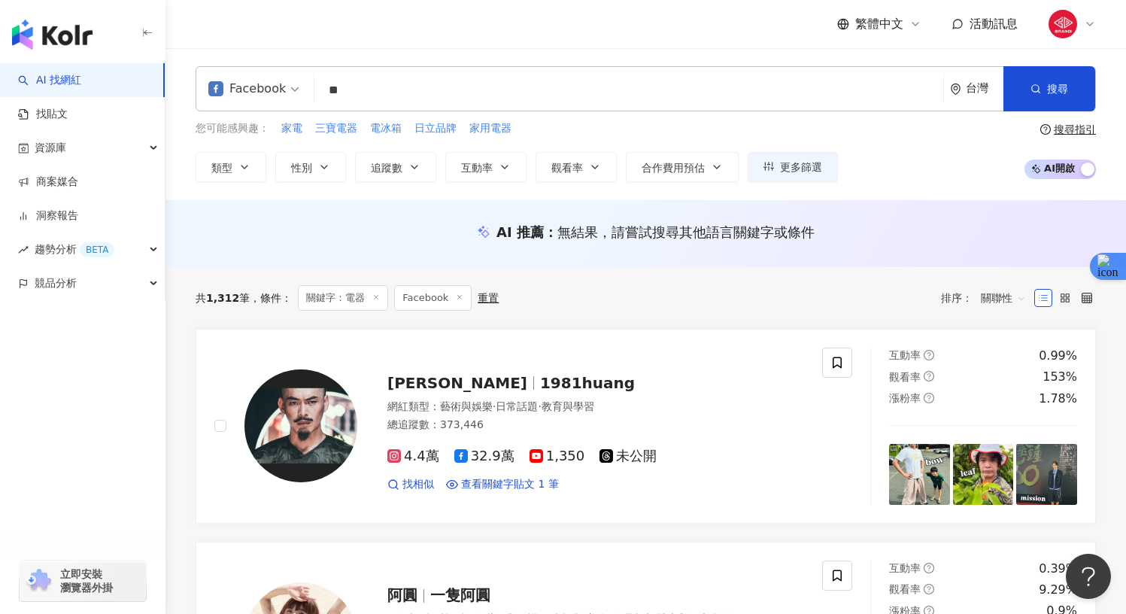
click at [367, 236] on div "AI 推薦 ： 無結果，請嘗試搜尋其他語言關鍵字或條件" at bounding box center [646, 232] width 900 height 19
click at [68, 111] on link "找貼文" at bounding box center [43, 114] width 50 height 15
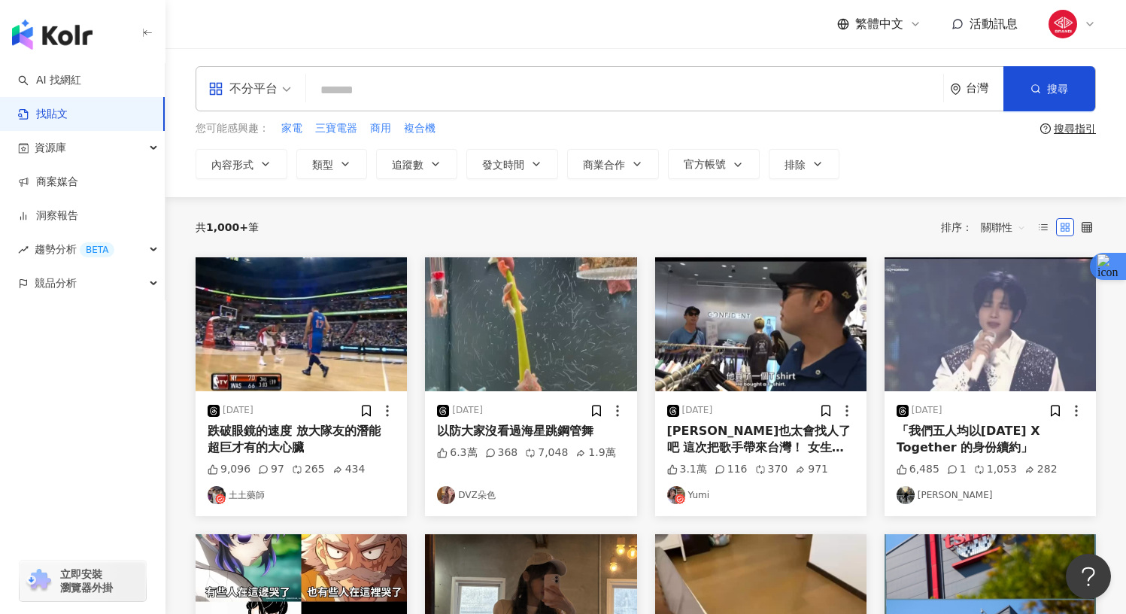
click at [358, 84] on input "search" at bounding box center [624, 90] width 625 height 32
type input "***"
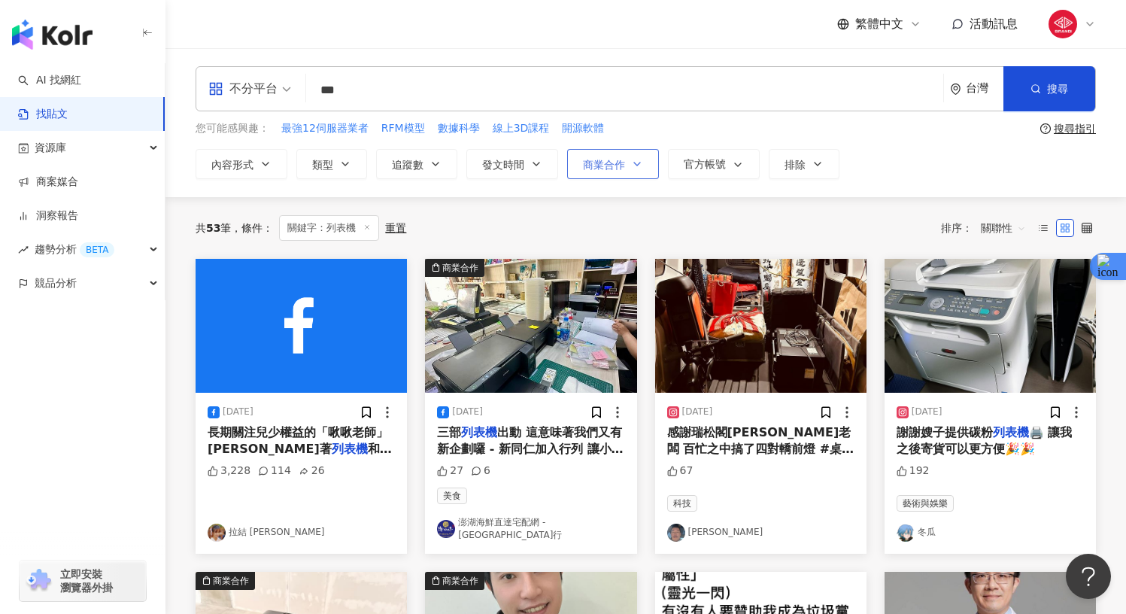
click at [633, 163] on icon "button" at bounding box center [637, 164] width 12 height 12
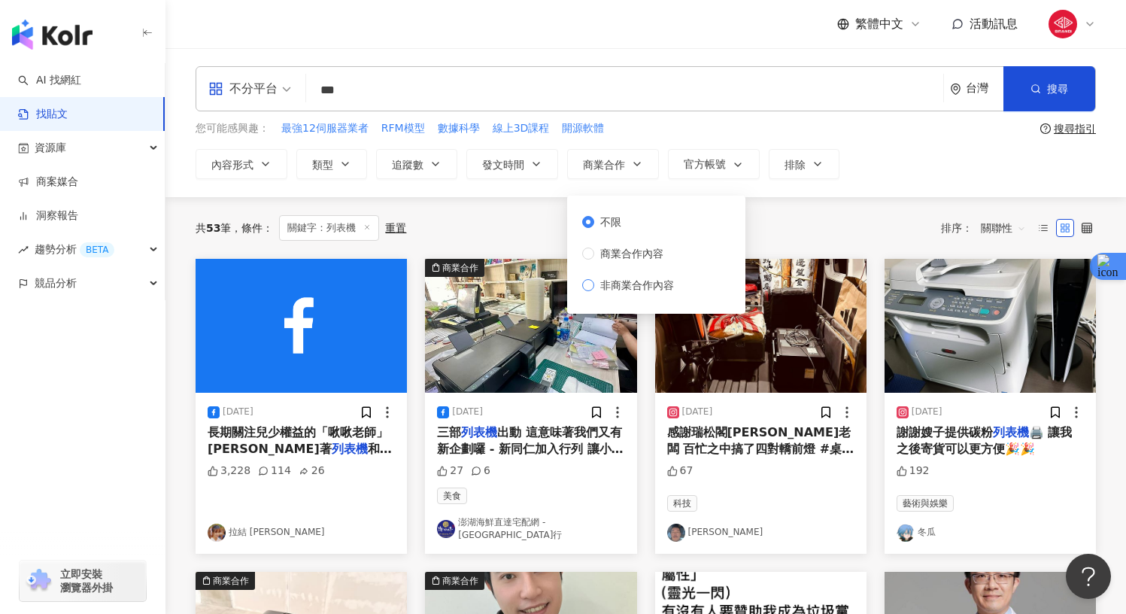
click at [633, 283] on span "非商業合作內容" at bounding box center [637, 285] width 86 height 17
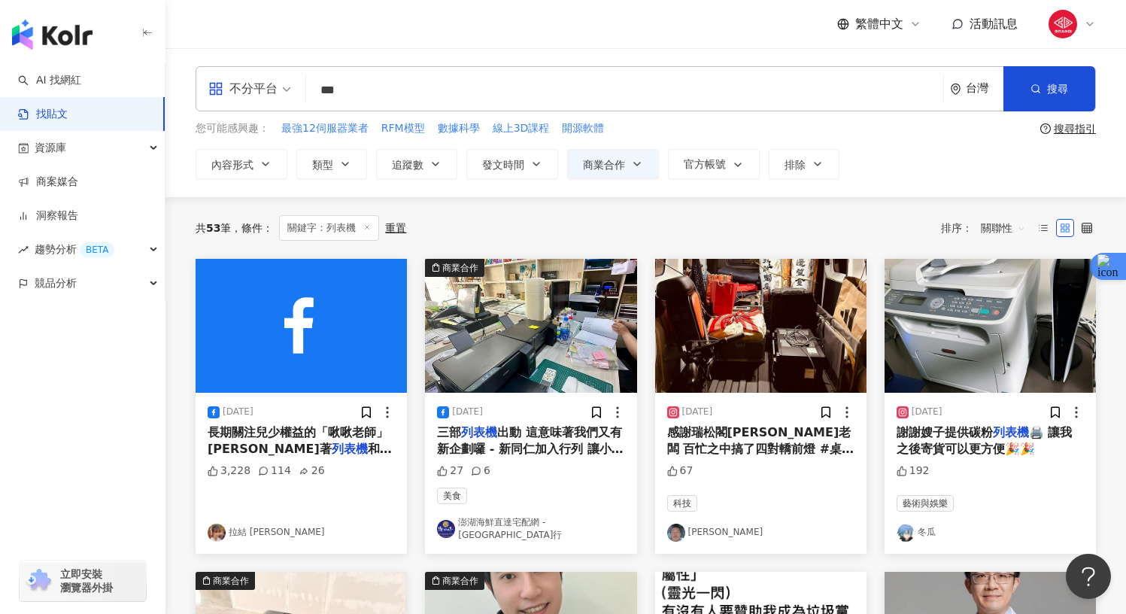
click at [810, 238] on div "共 53 筆 條件 ： 關鍵字：列表機 重置 排序： 關聯性" at bounding box center [646, 228] width 900 height 26
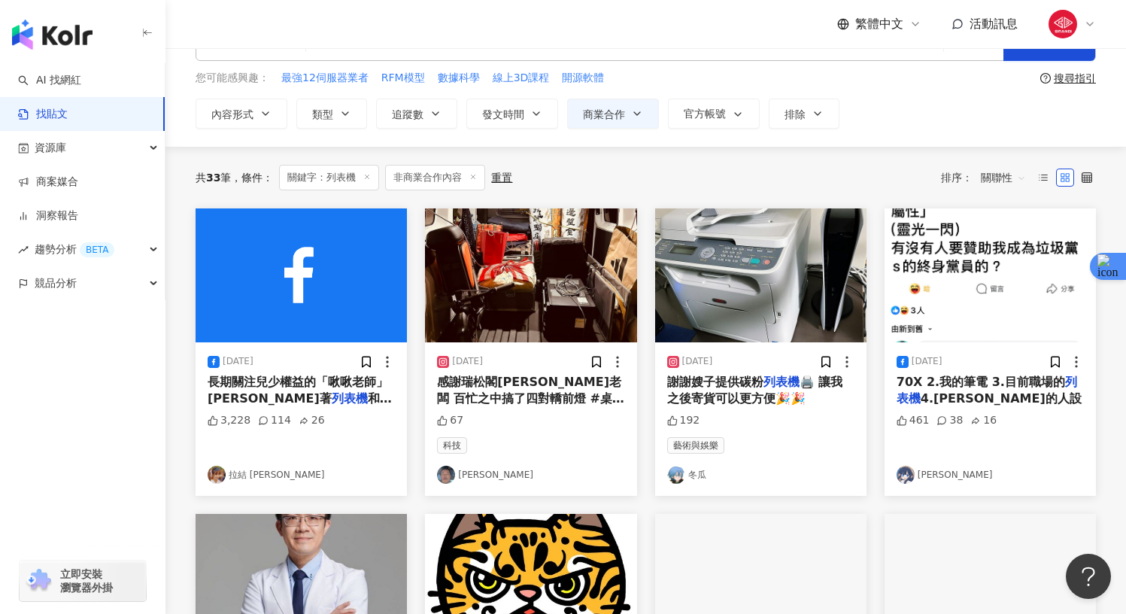
scroll to position [23, 0]
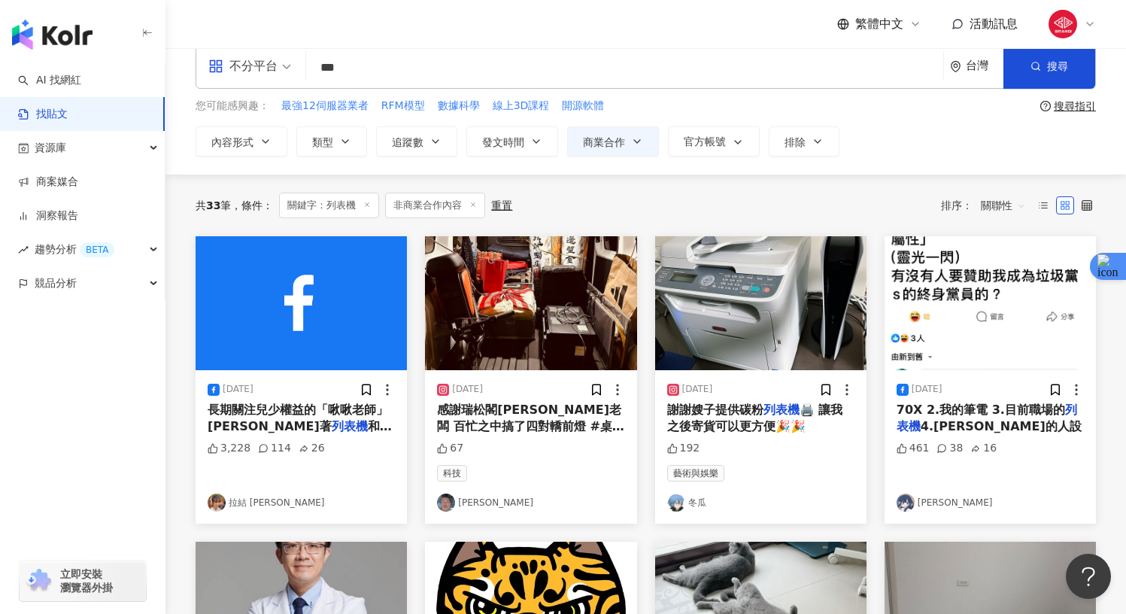
click at [989, 196] on span "關聯性" at bounding box center [1003, 205] width 45 height 24
click at [1005, 259] on div "互動數" at bounding box center [1005, 261] width 42 height 17
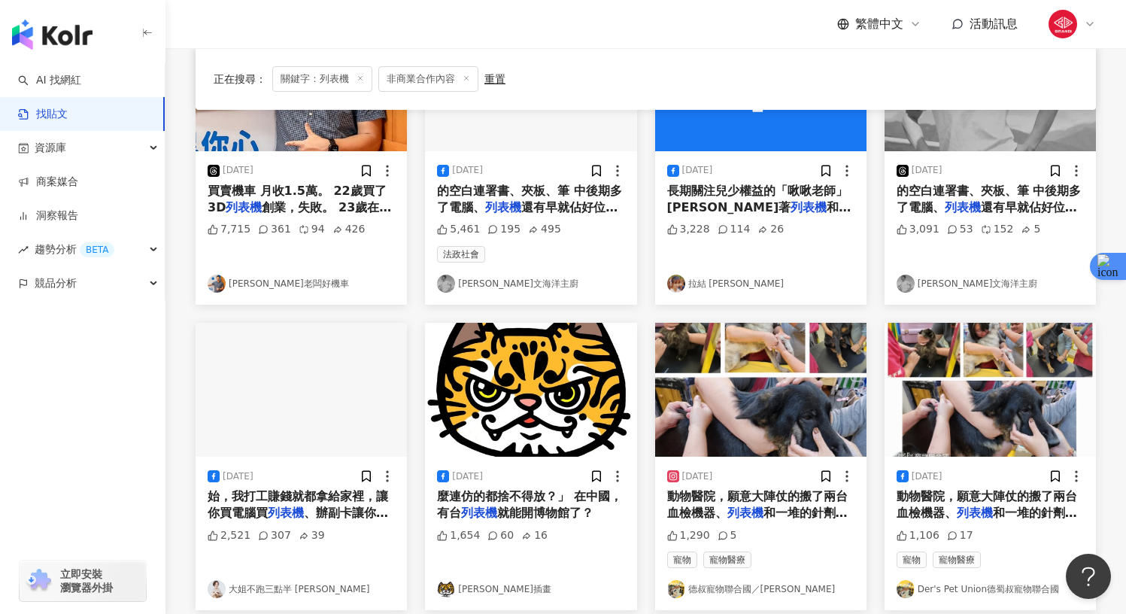
scroll to position [384, 0]
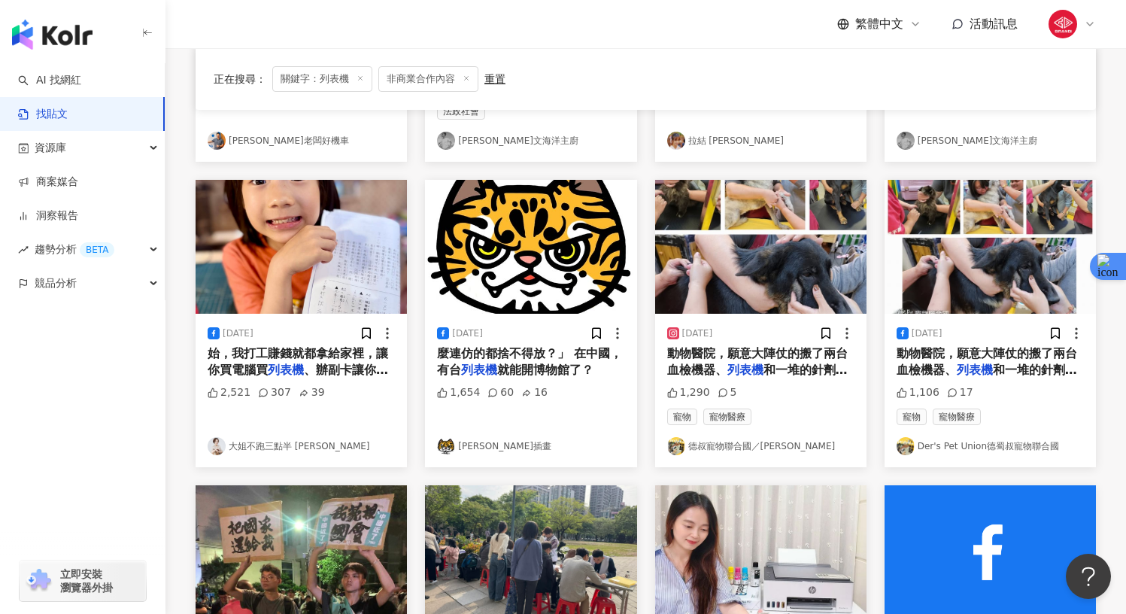
click at [530, 358] on span "麼連仿的都捨不得放？」 在中國，有台" at bounding box center [529, 361] width 185 height 31
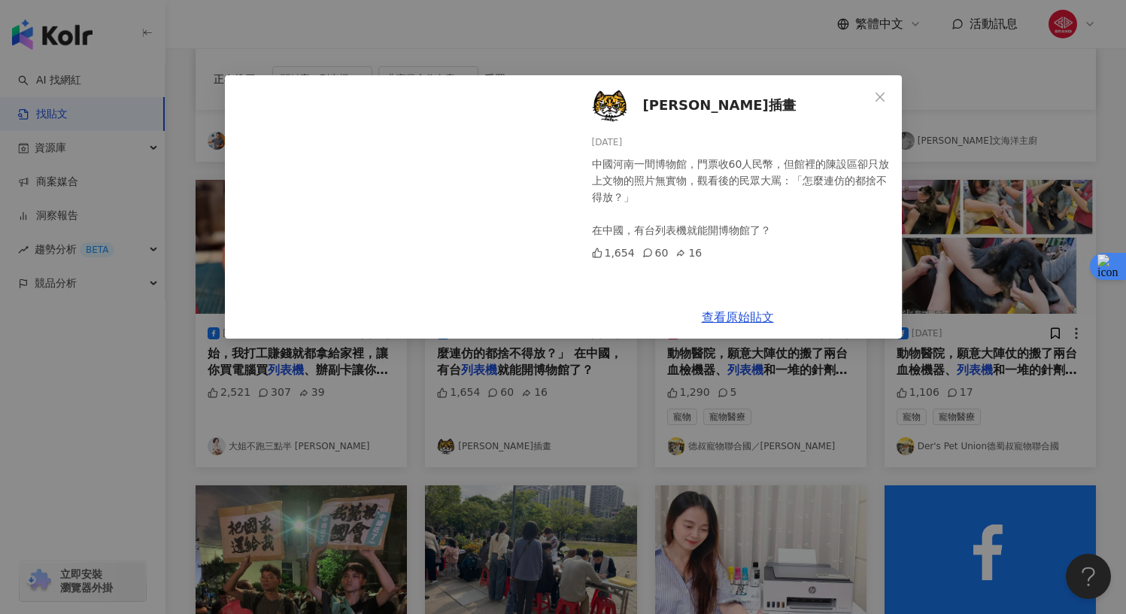
click at [587, 421] on div "謝立聖插畫 2024/10/10 中國河南一間博物館，門票收60人民幣，但館裡的陳設區卻只放上文物的照片無實物，觀看後的民眾大罵：「怎麼連仿的都捨不得放？」 …" at bounding box center [563, 307] width 1126 height 614
click at [570, 413] on div "謝立聖插畫 2024/10/10 中國河南一間博物館，門票收60人民幣，但館裡的陳設區卻只放上文物的照片無實物，觀看後的民眾大罵：「怎麼連仿的都捨不得放？」 …" at bounding box center [563, 307] width 1126 height 614
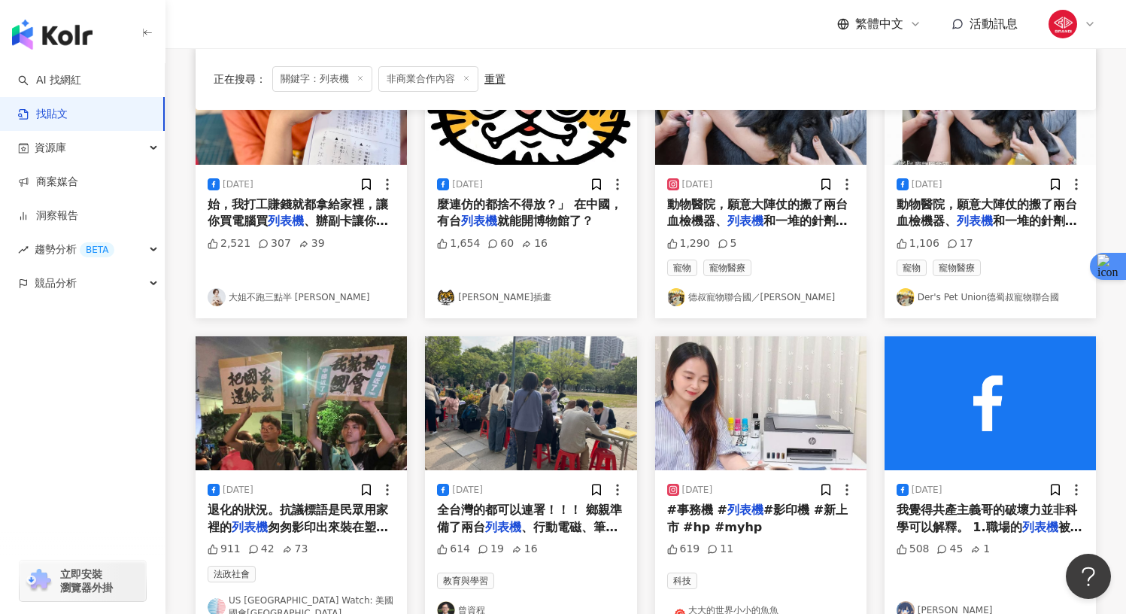
scroll to position [559, 0]
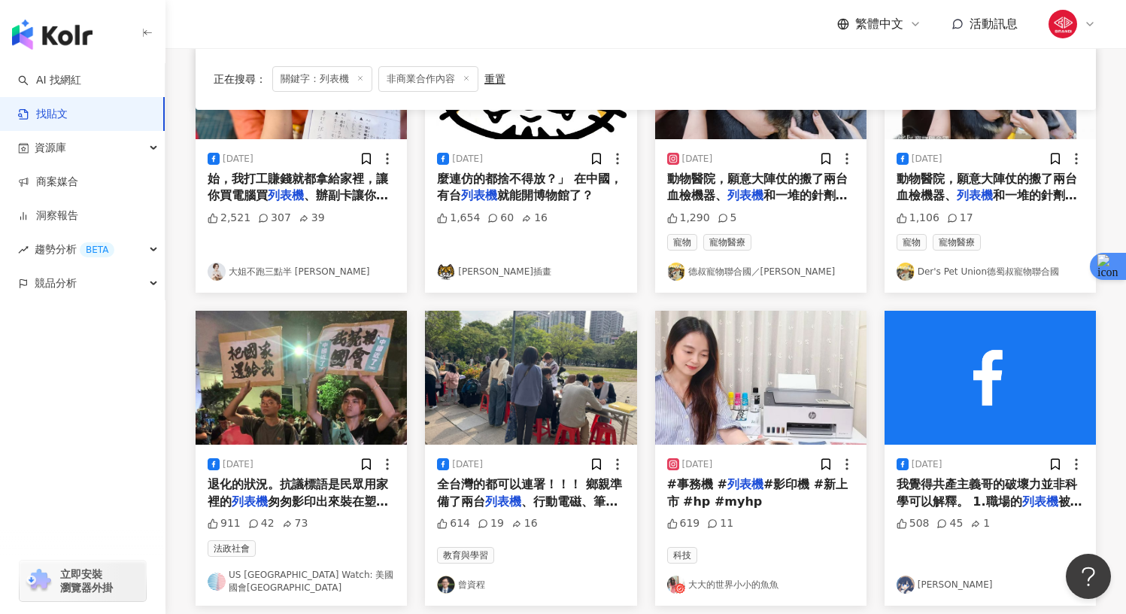
click at [702, 495] on span "#影印機 #新上市 #hp #myhp" at bounding box center [757, 492] width 181 height 31
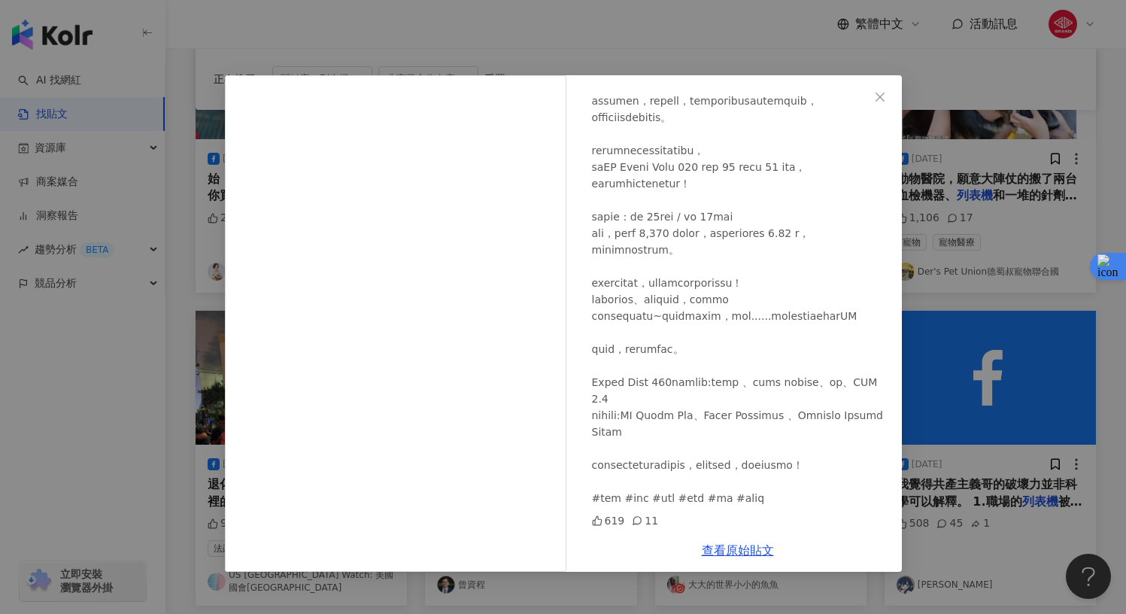
scroll to position [679, 0]
click at [763, 43] on div "大大的世界小小的魚魚 2023/9/15 619 11 查看原始貼文" at bounding box center [563, 307] width 1126 height 614
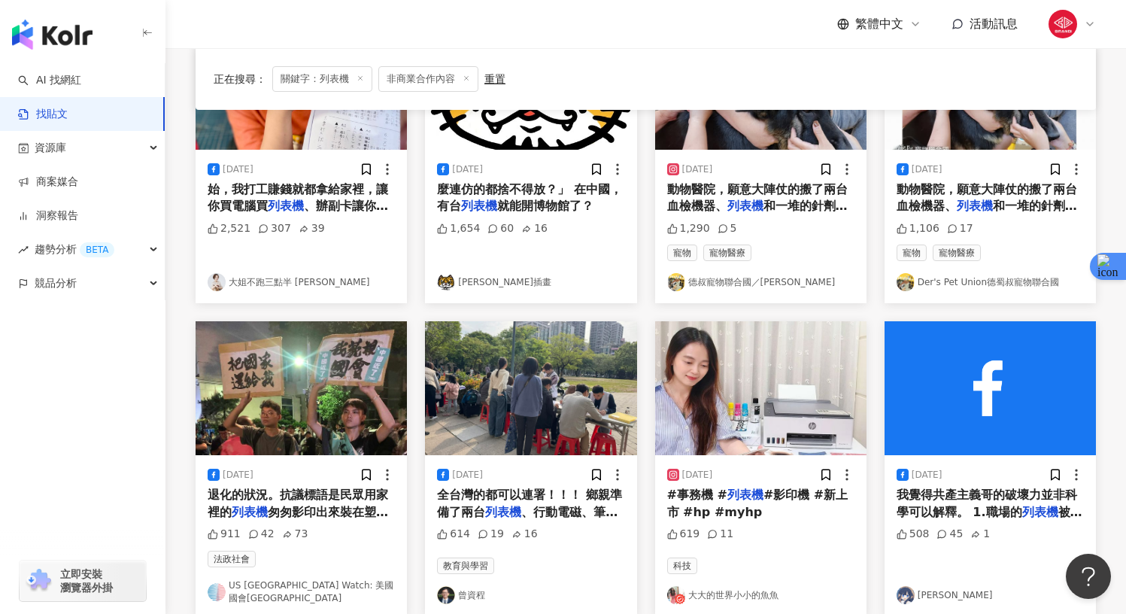
scroll to position [616, 0]
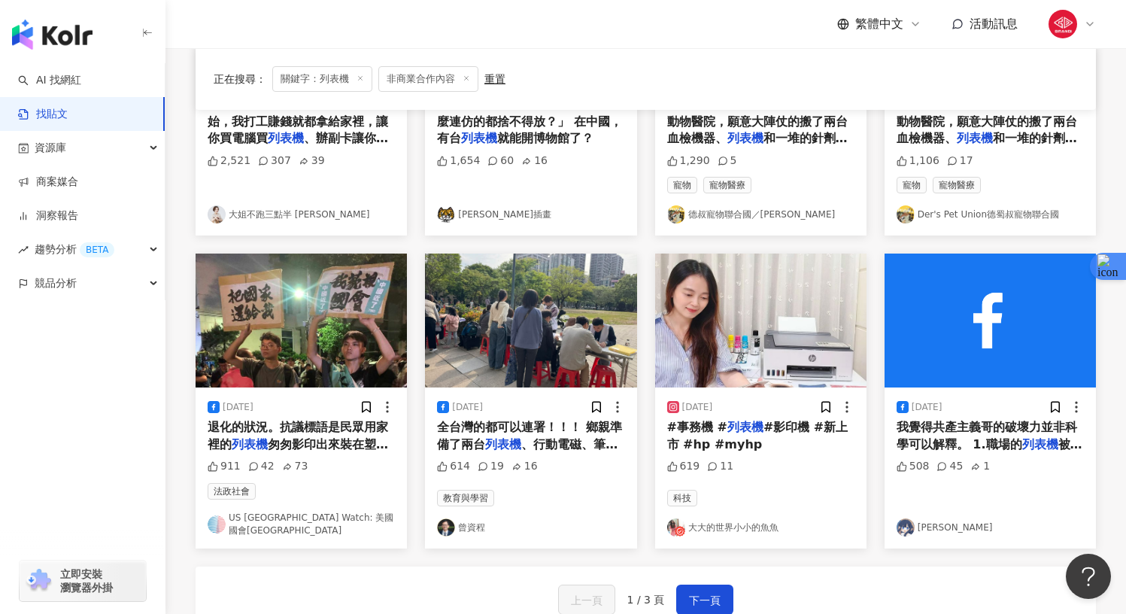
click at [963, 430] on span "我覺得共產主義哥的破壞力並非科學可以解釋。 1.職場的" at bounding box center [986, 435] width 180 height 31
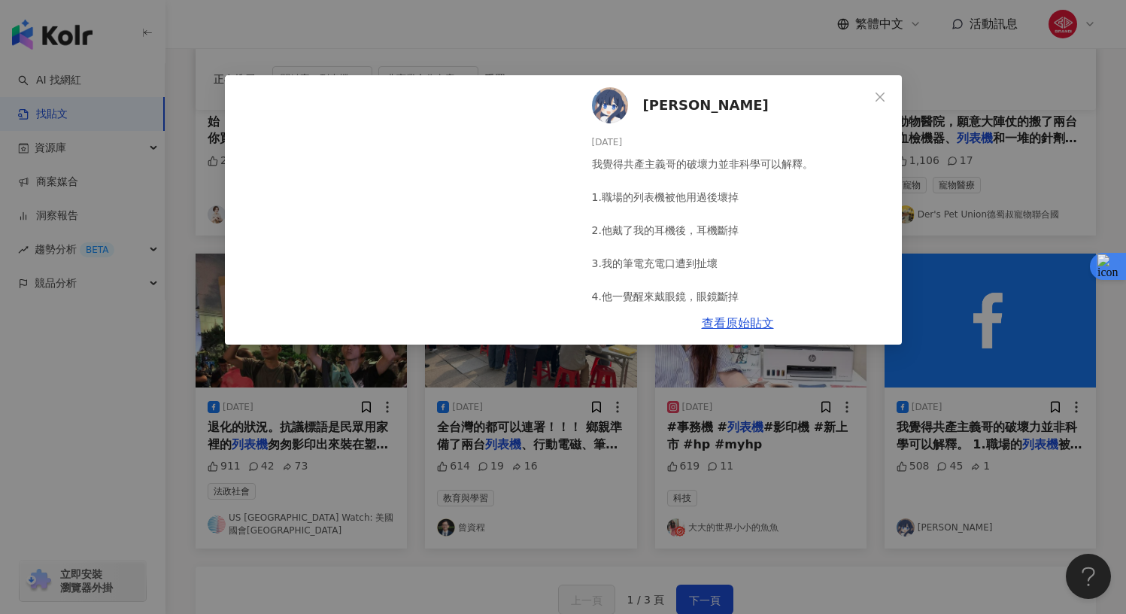
click at [593, 484] on div "薛南 2025/3/28 我覺得共產主義哥的破壞力並非科學可以解釋。 1.職場的列表機被他用過後壞掉 2.他戴了我的耳機後，耳機斷掉 3.我的筆電充電口遭到扯…" at bounding box center [563, 307] width 1126 height 614
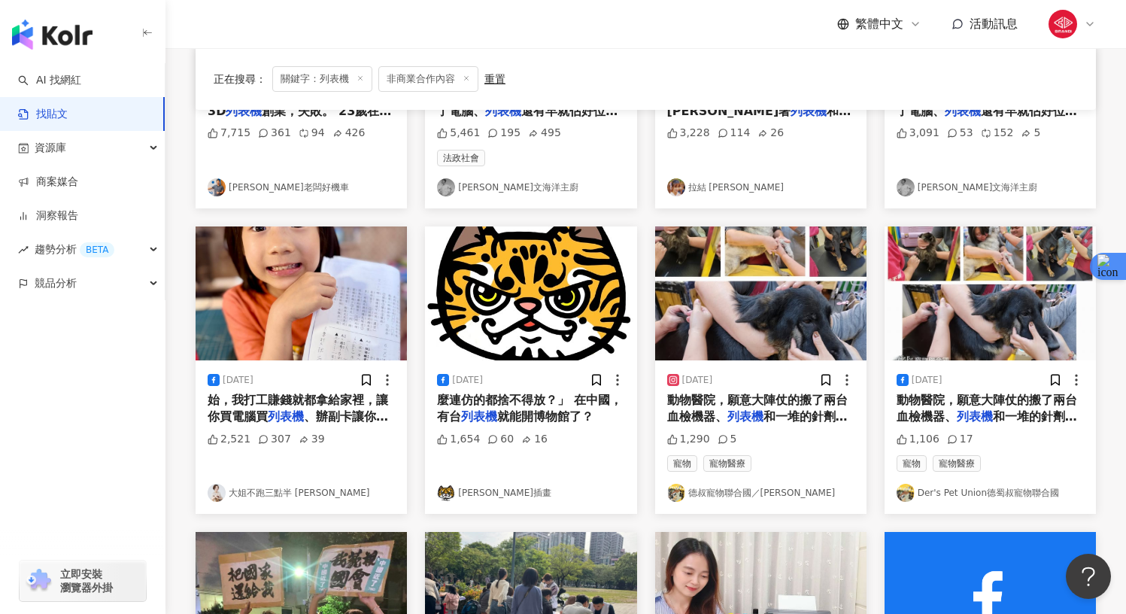
scroll to position [0, 0]
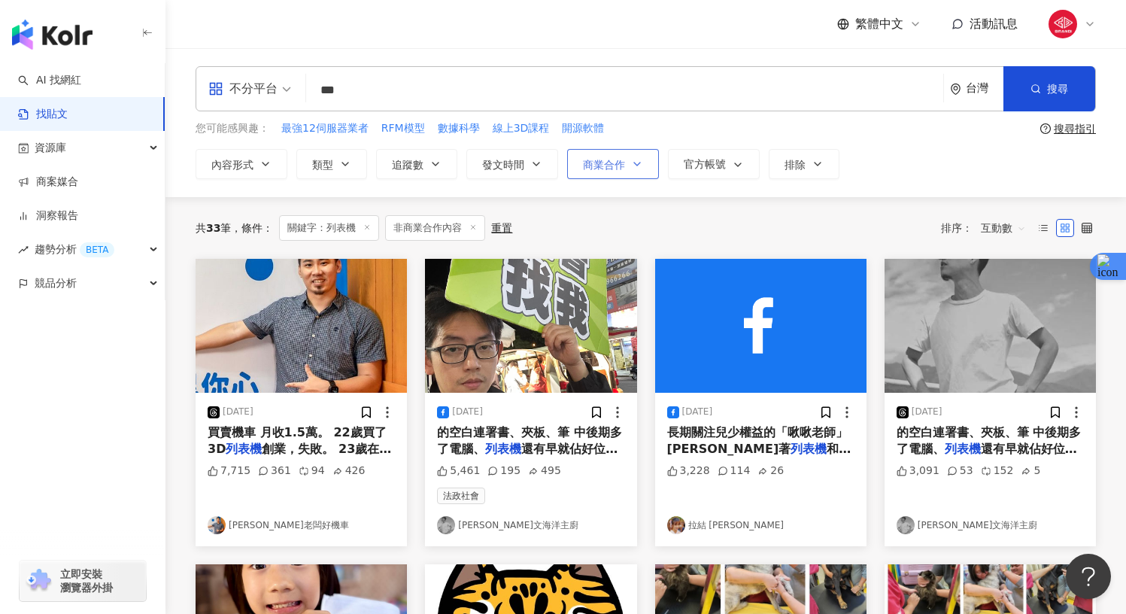
click at [629, 165] on button "商業合作" at bounding box center [613, 164] width 92 height 30
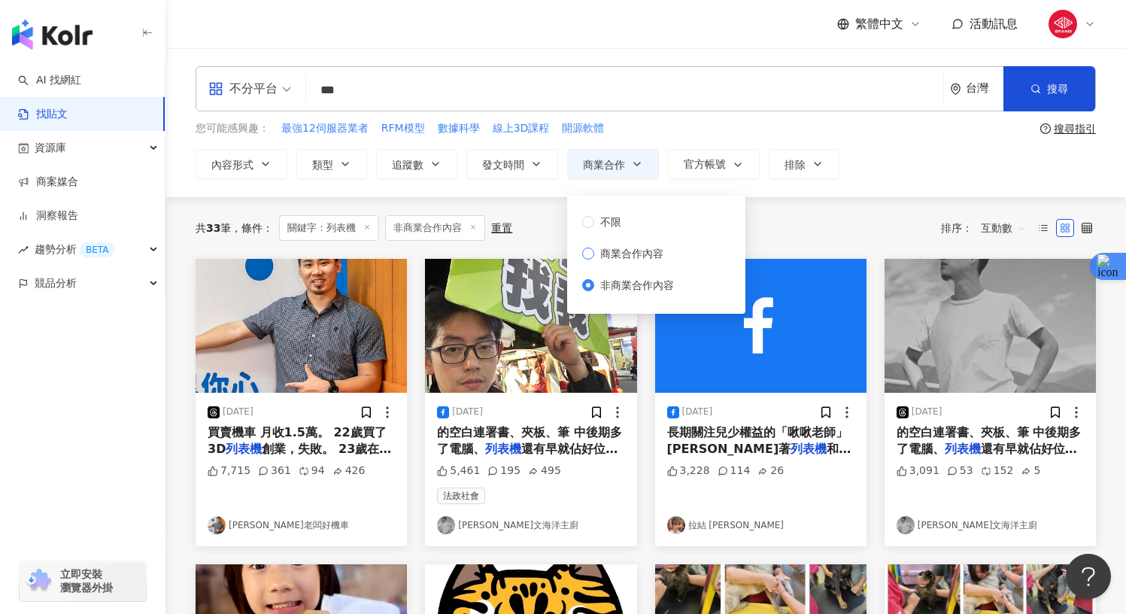
click at [637, 253] on span "商業合作內容" at bounding box center [631, 253] width 75 height 17
click at [836, 226] on div "共 33 筆 條件 ： 關鍵字：列表機 非商業合作內容 重置 排序： 互動數" at bounding box center [646, 228] width 900 height 26
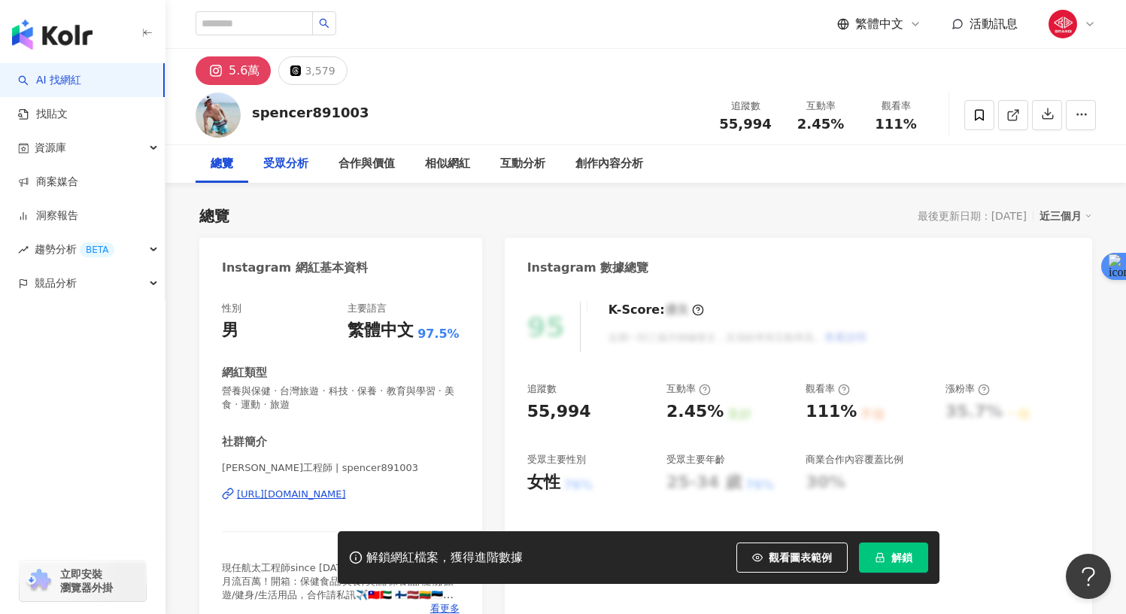
click at [280, 155] on div "受眾分析" at bounding box center [285, 164] width 45 height 18
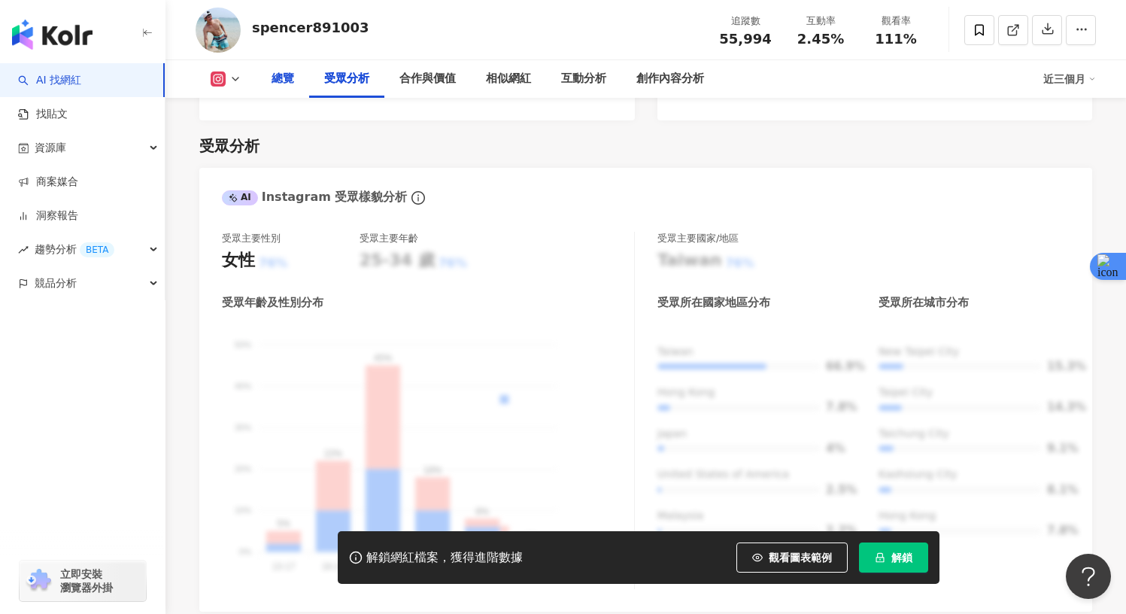
click at [276, 82] on div "總覽" at bounding box center [282, 79] width 23 height 18
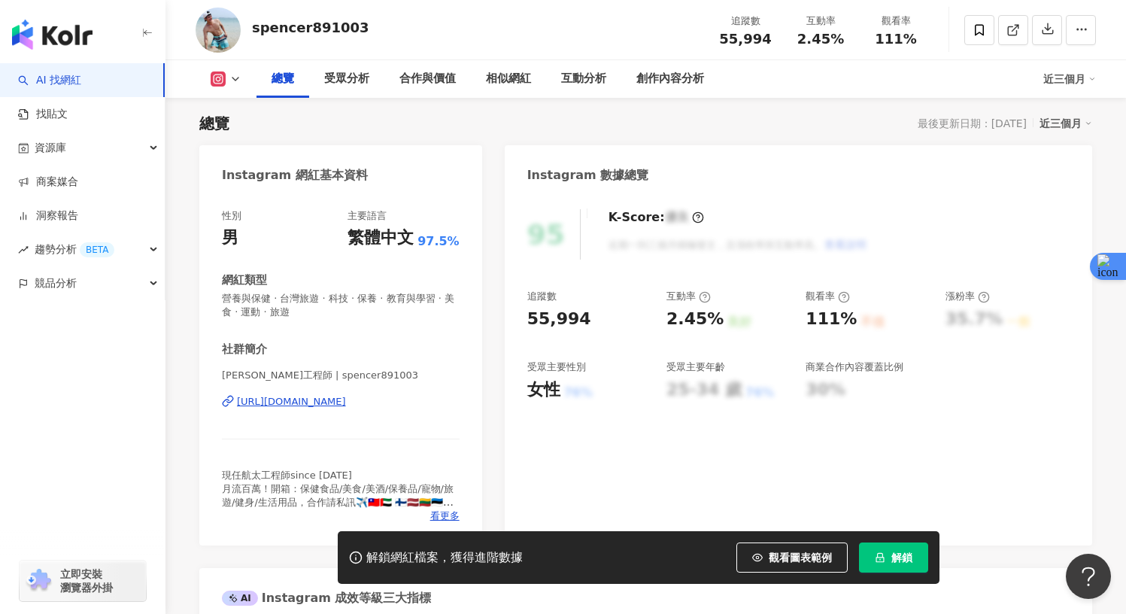
click at [346, 404] on div "[URL][DOMAIN_NAME]" at bounding box center [291, 402] width 109 height 14
click at [448, 511] on span "看更多" at bounding box center [444, 516] width 29 height 14
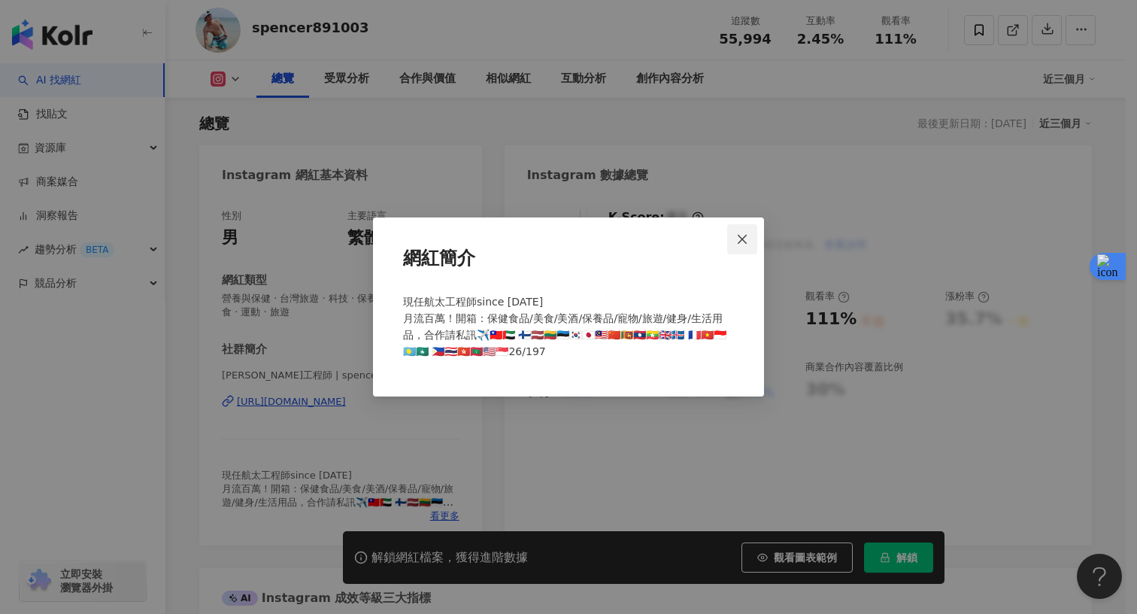
click at [749, 232] on button "Close" at bounding box center [742, 239] width 30 height 30
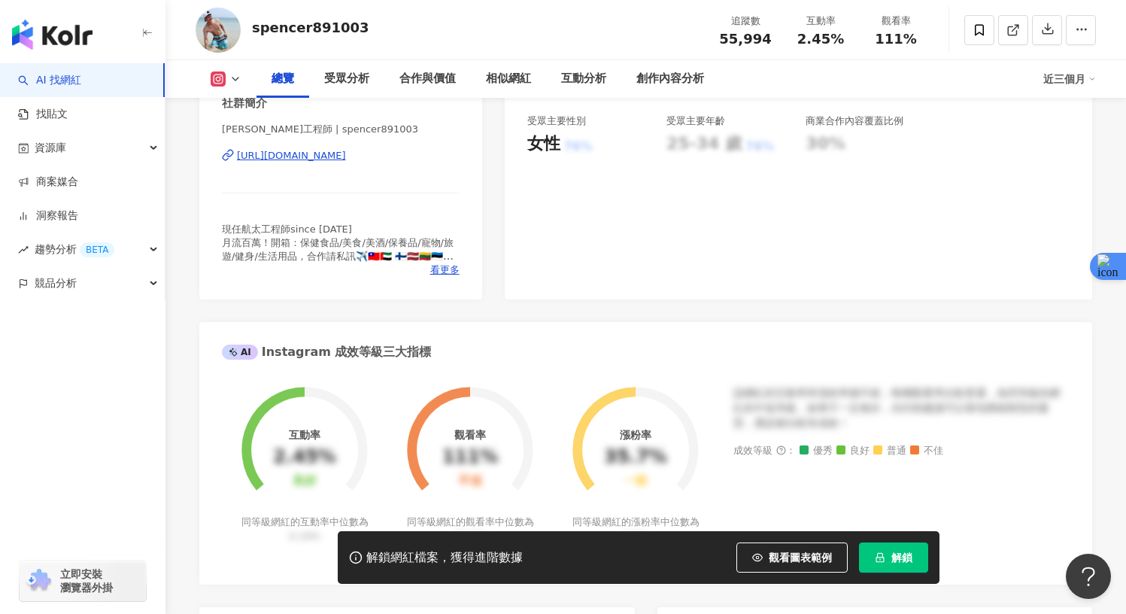
scroll to position [584, 0]
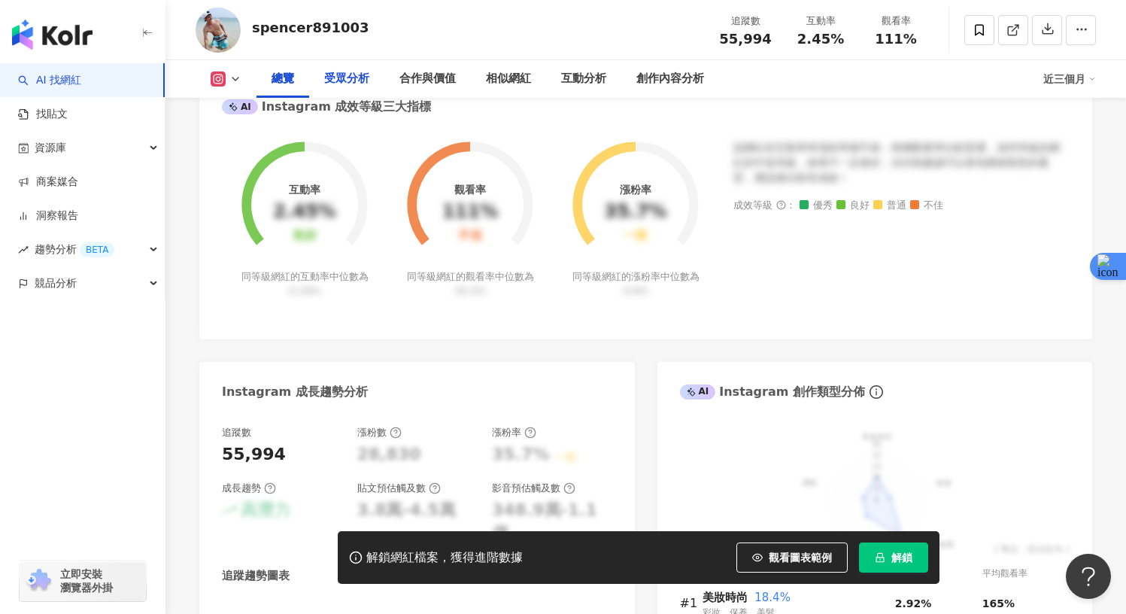
click at [344, 78] on div "受眾分析" at bounding box center [346, 79] width 45 height 18
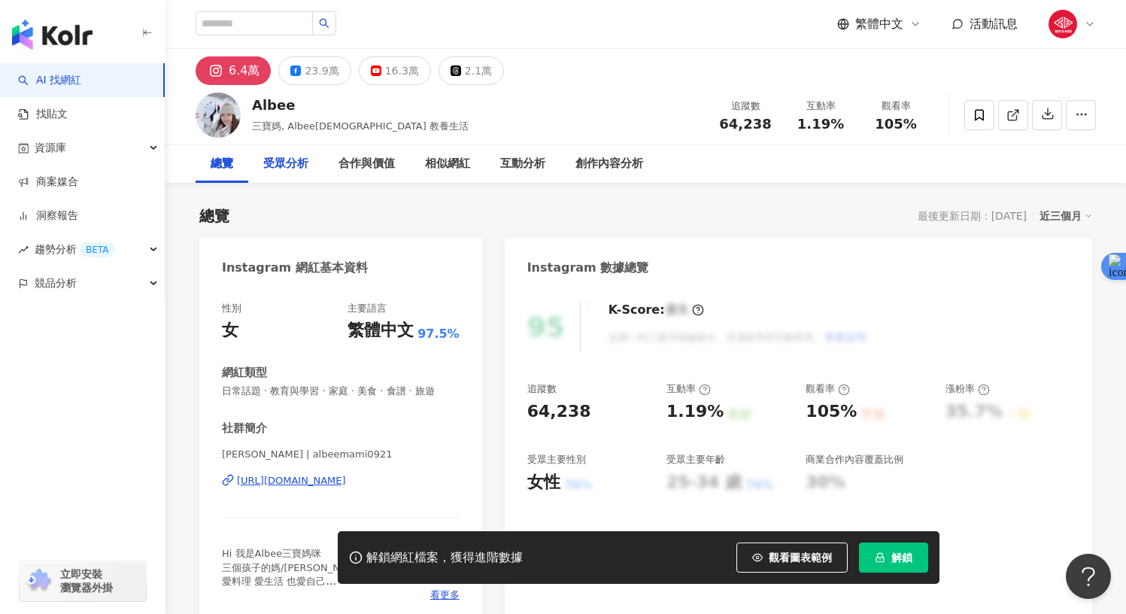
click at [256, 163] on div "受眾分析" at bounding box center [285, 164] width 75 height 38
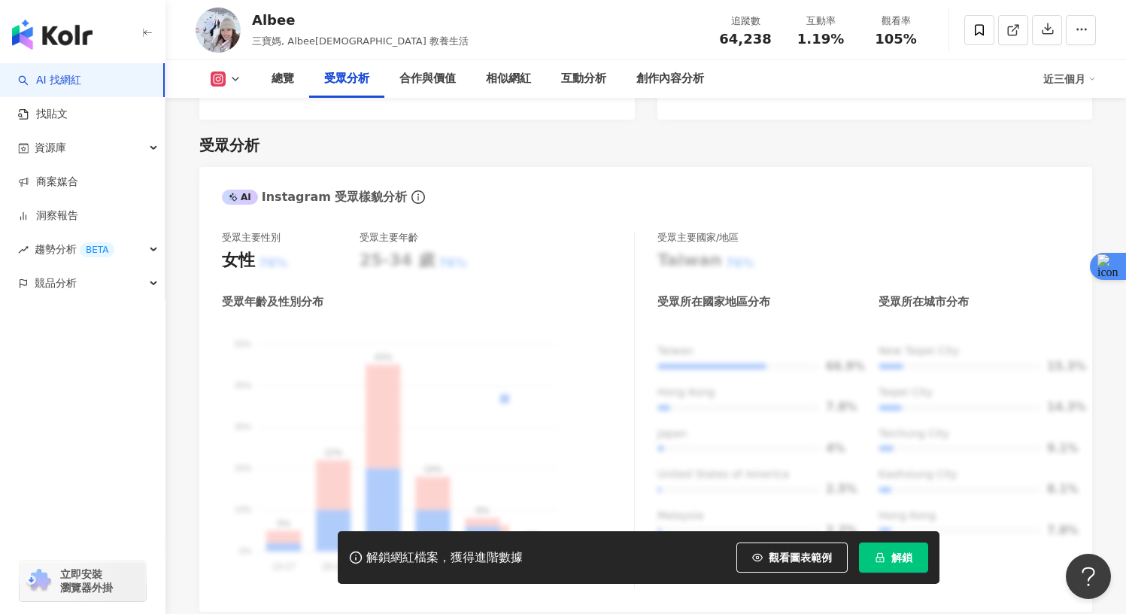
click at [408, 120] on div "受眾分析 AI Instagram 受眾樣貌分析 受眾主要性別 女性 76% 受眾主要年齡 25-34 歲 76% 受眾年齡及性別分布 男性 女性 50% 5…" at bounding box center [645, 495] width 893 height 751
click at [432, 91] on div "合作與價值" at bounding box center [427, 79] width 86 height 38
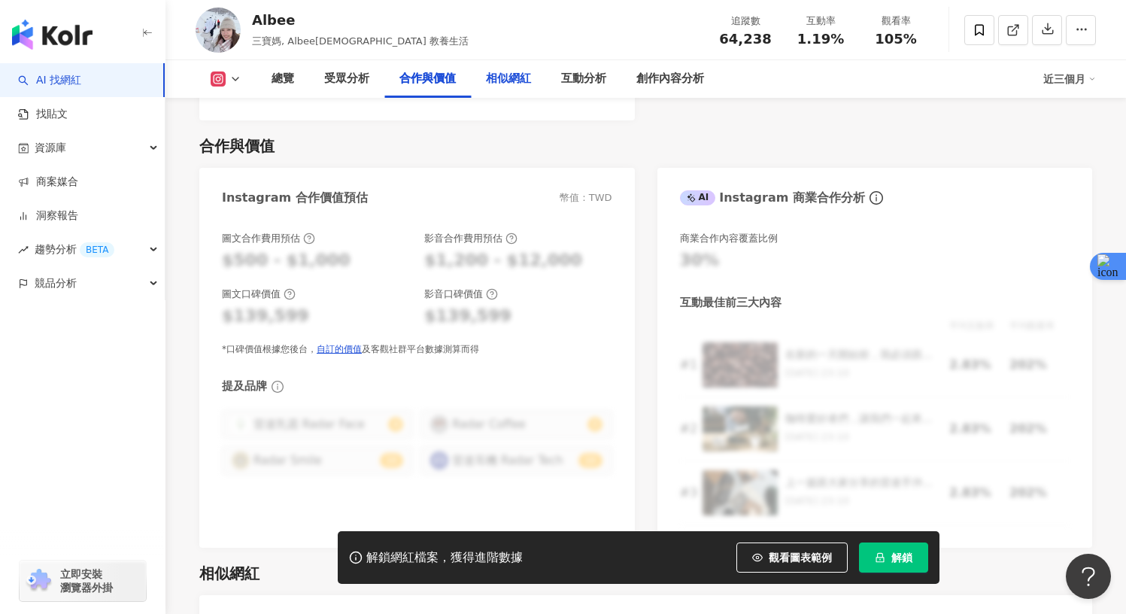
click at [500, 90] on div "相似網紅" at bounding box center [508, 79] width 75 height 38
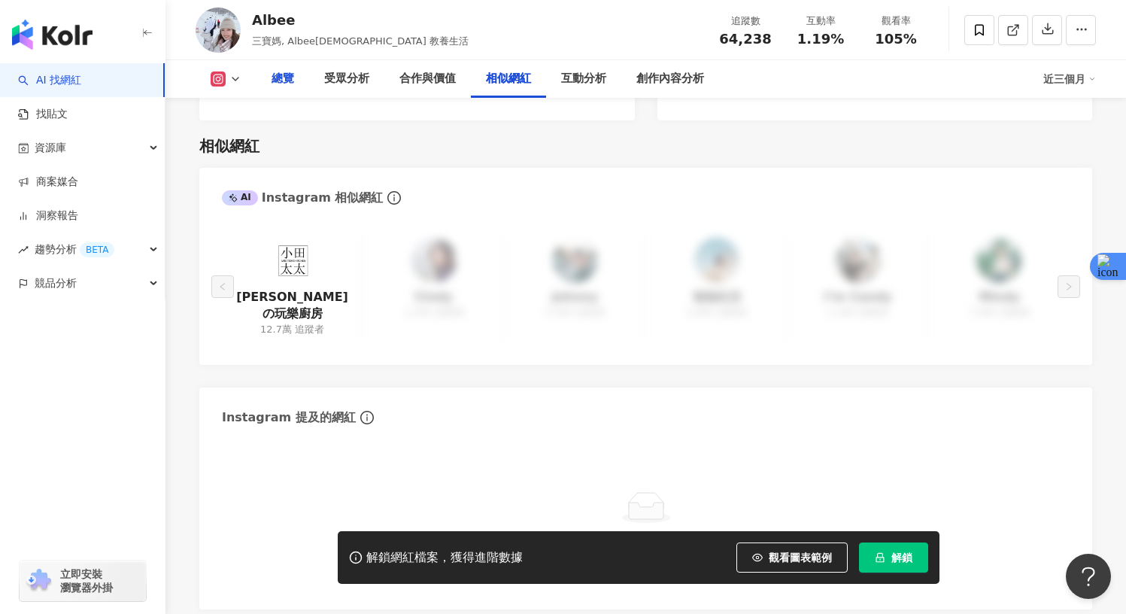
click at [282, 72] on div "總覽" at bounding box center [282, 79] width 23 height 18
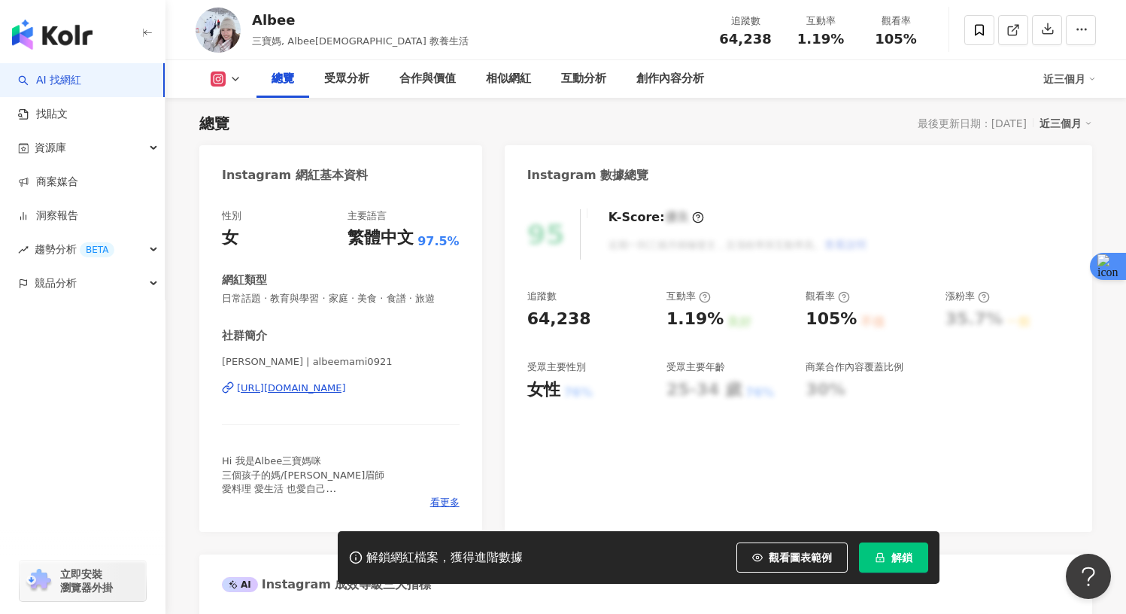
click at [265, 390] on div "https://www.instagram.com/albeemami0921/" at bounding box center [291, 388] width 109 height 14
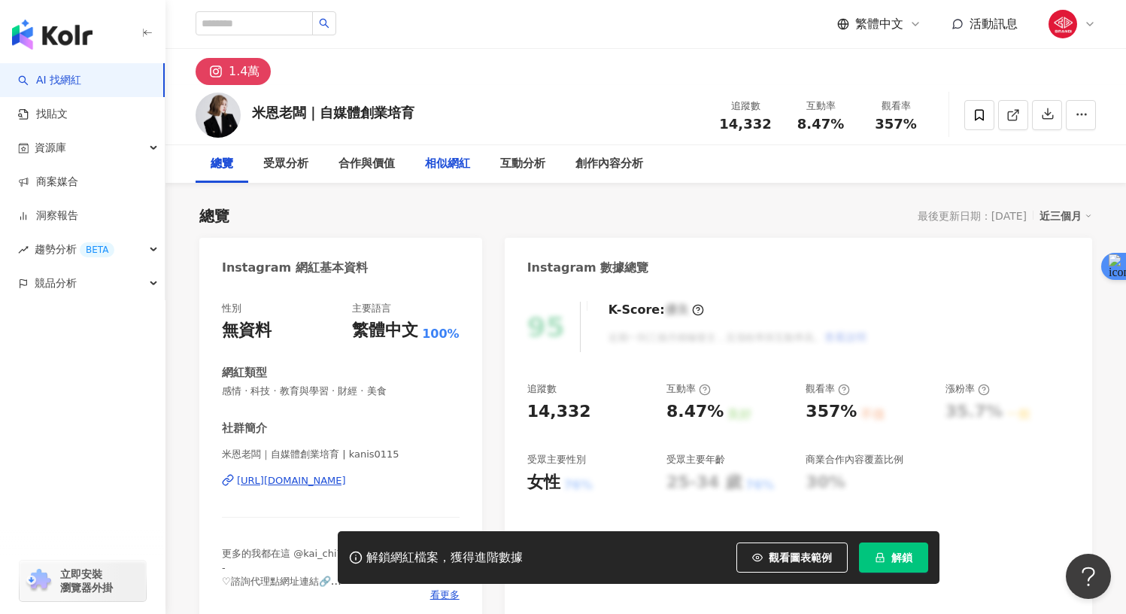
click at [459, 168] on div "相似網紅" at bounding box center [447, 164] width 45 height 18
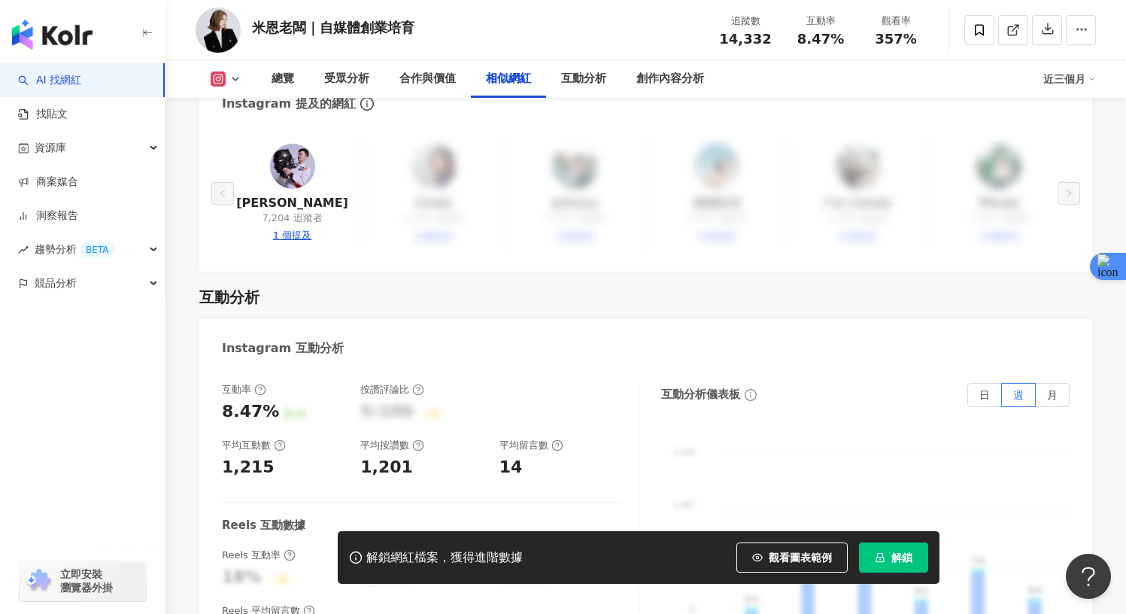
scroll to position [2807, 0]
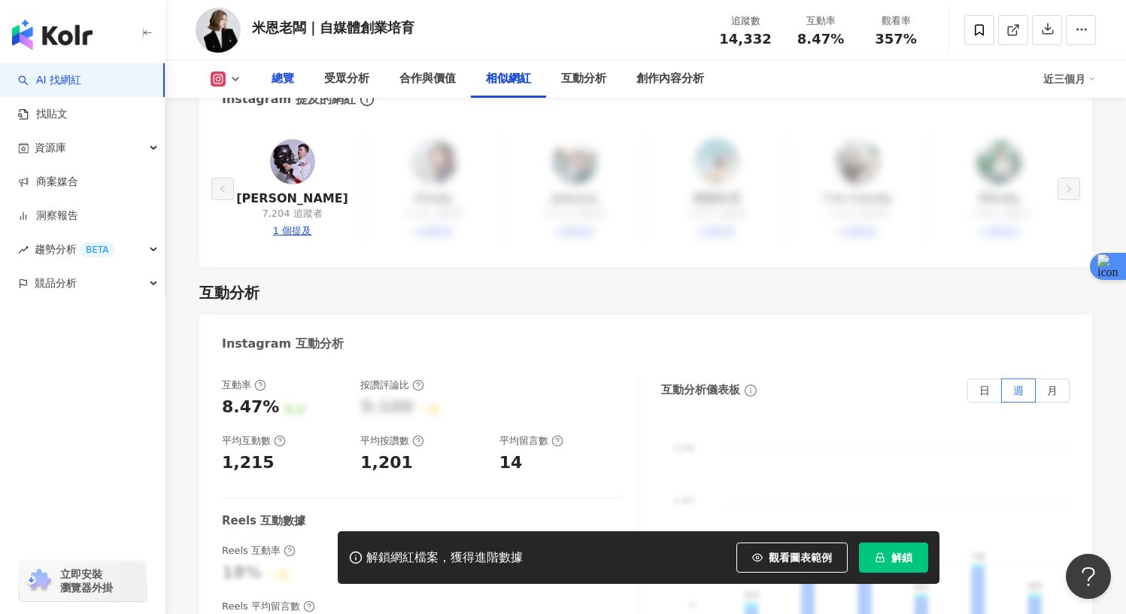
click at [280, 87] on div "總覽" at bounding box center [282, 79] width 23 height 18
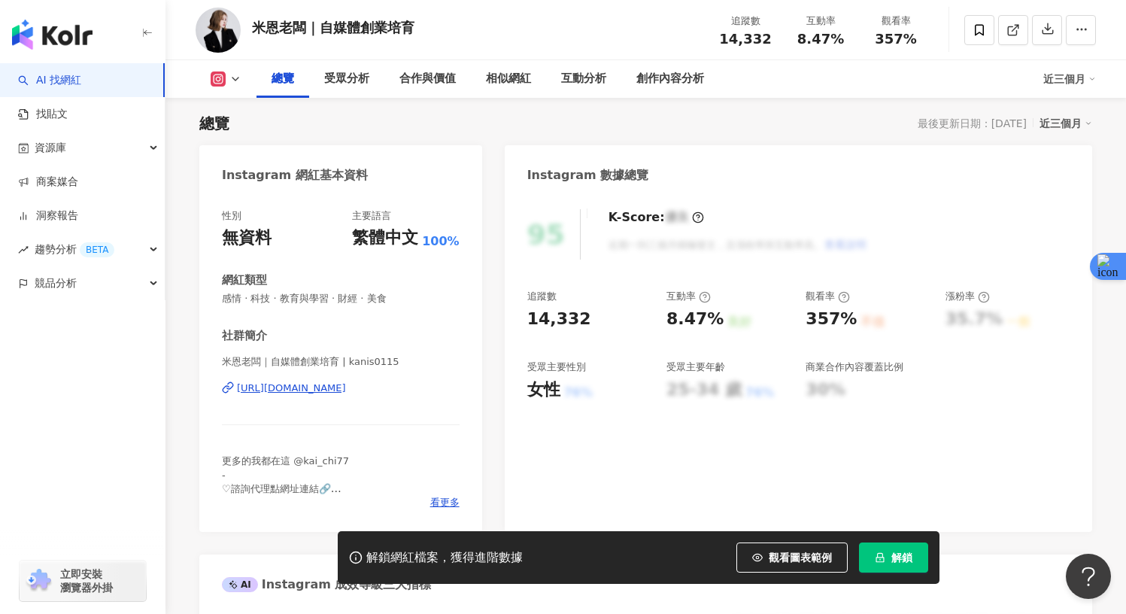
click at [273, 390] on div "[URL][DOMAIN_NAME]" at bounding box center [291, 388] width 109 height 14
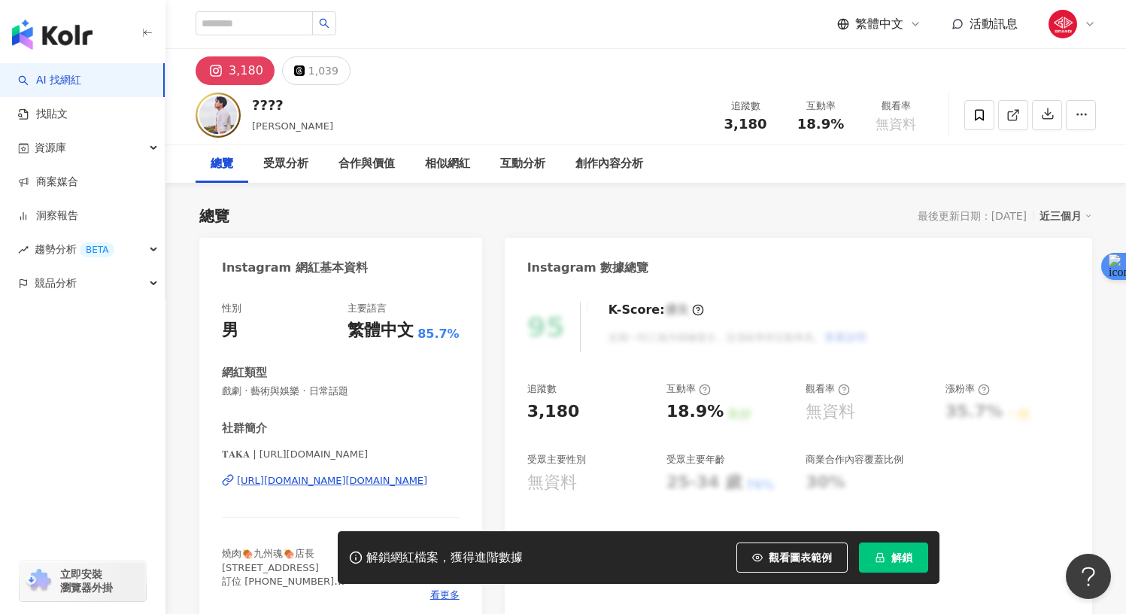
click at [287, 484] on div "[URL][DOMAIN_NAME][DOMAIN_NAME]" at bounding box center [332, 481] width 190 height 14
